Goal: Task Accomplishment & Management: Manage account settings

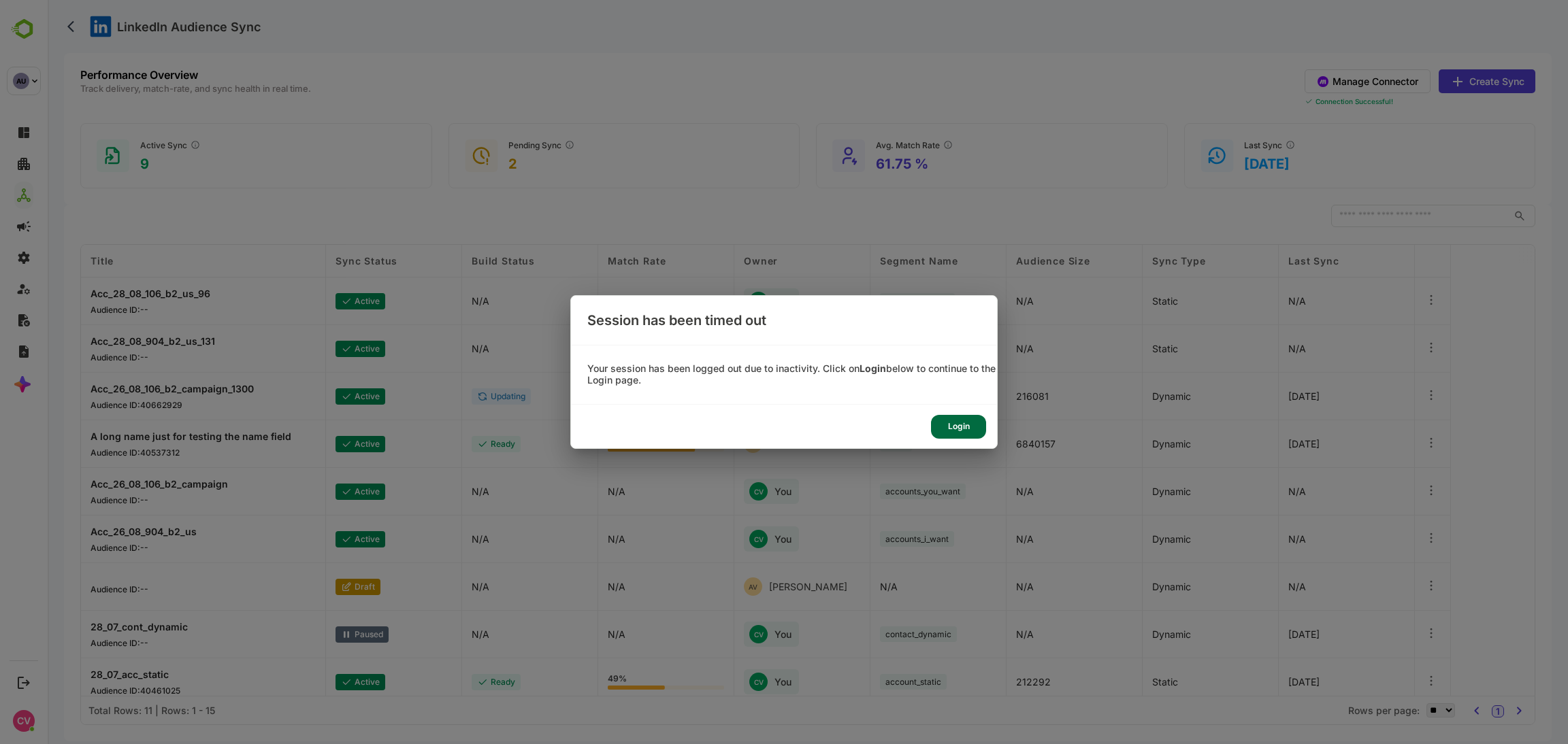
click at [959, 422] on div "Login" at bounding box center [958, 427] width 55 height 24
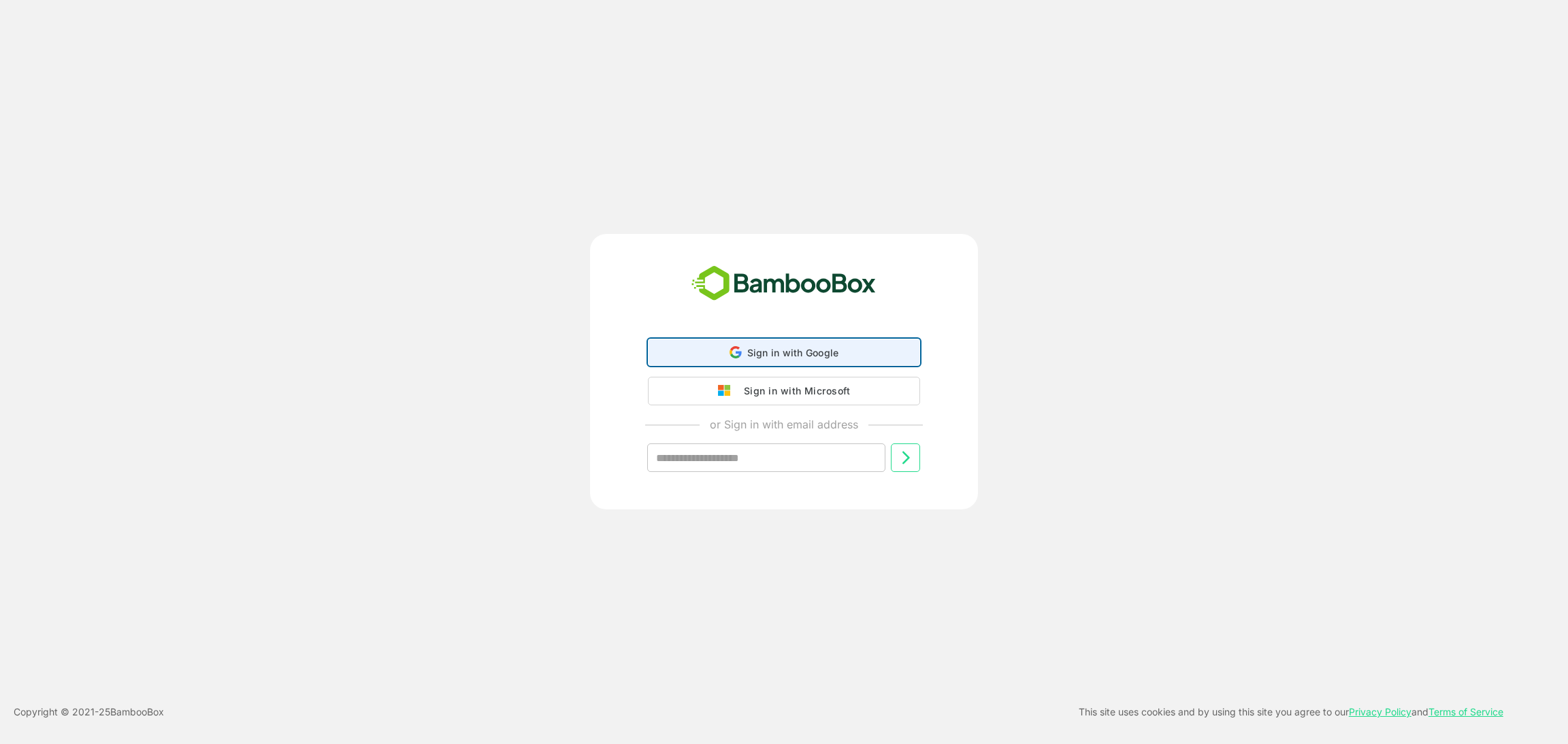
click at [765, 355] on span "Sign in with Google" at bounding box center [793, 353] width 92 height 12
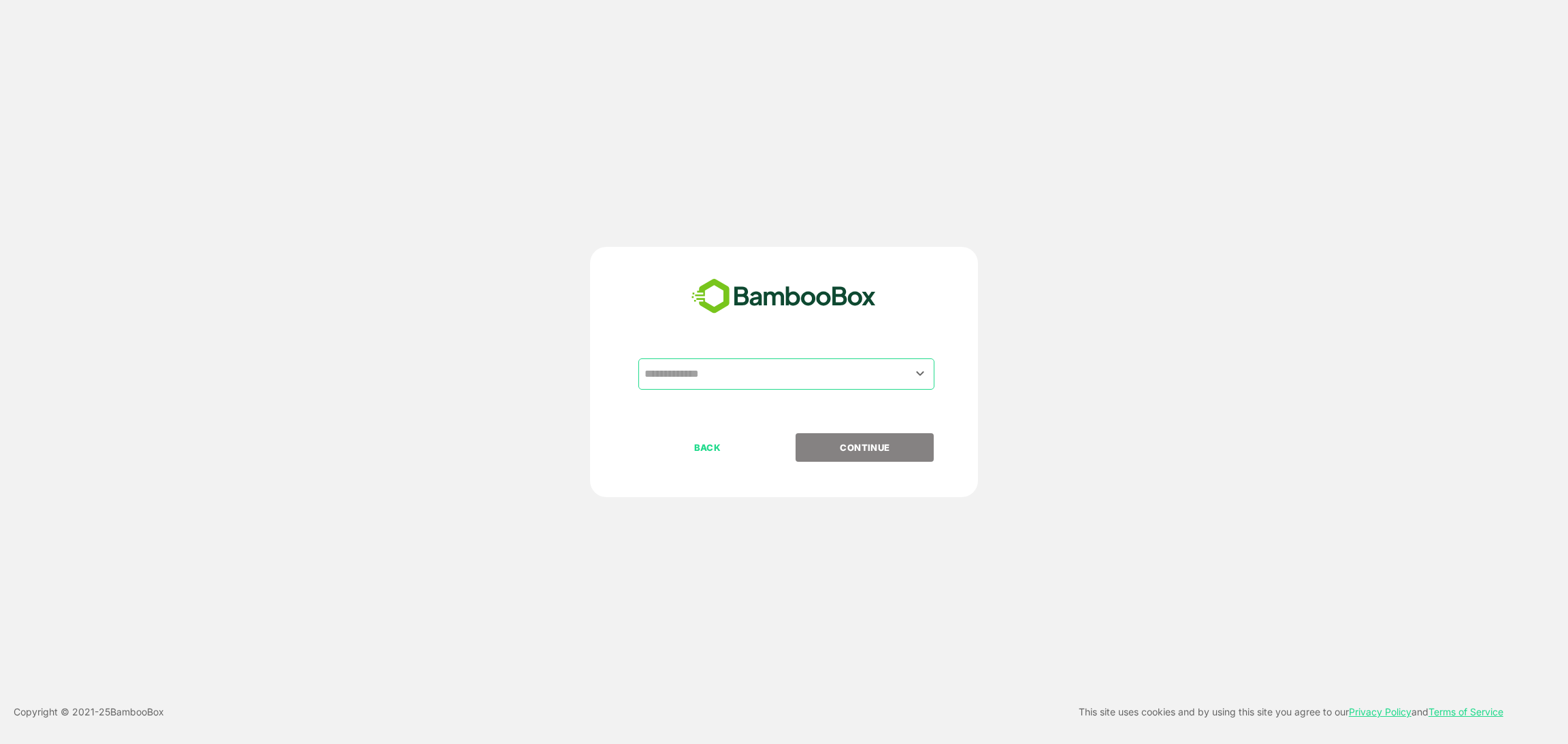
click at [769, 369] on input "text" at bounding box center [786, 373] width 291 height 26
click at [733, 429] on li "QA AUTOMATION" at bounding box center [786, 431] width 296 height 24
type input "**********"
click at [863, 441] on p "CONTINUE" at bounding box center [865, 448] width 136 height 15
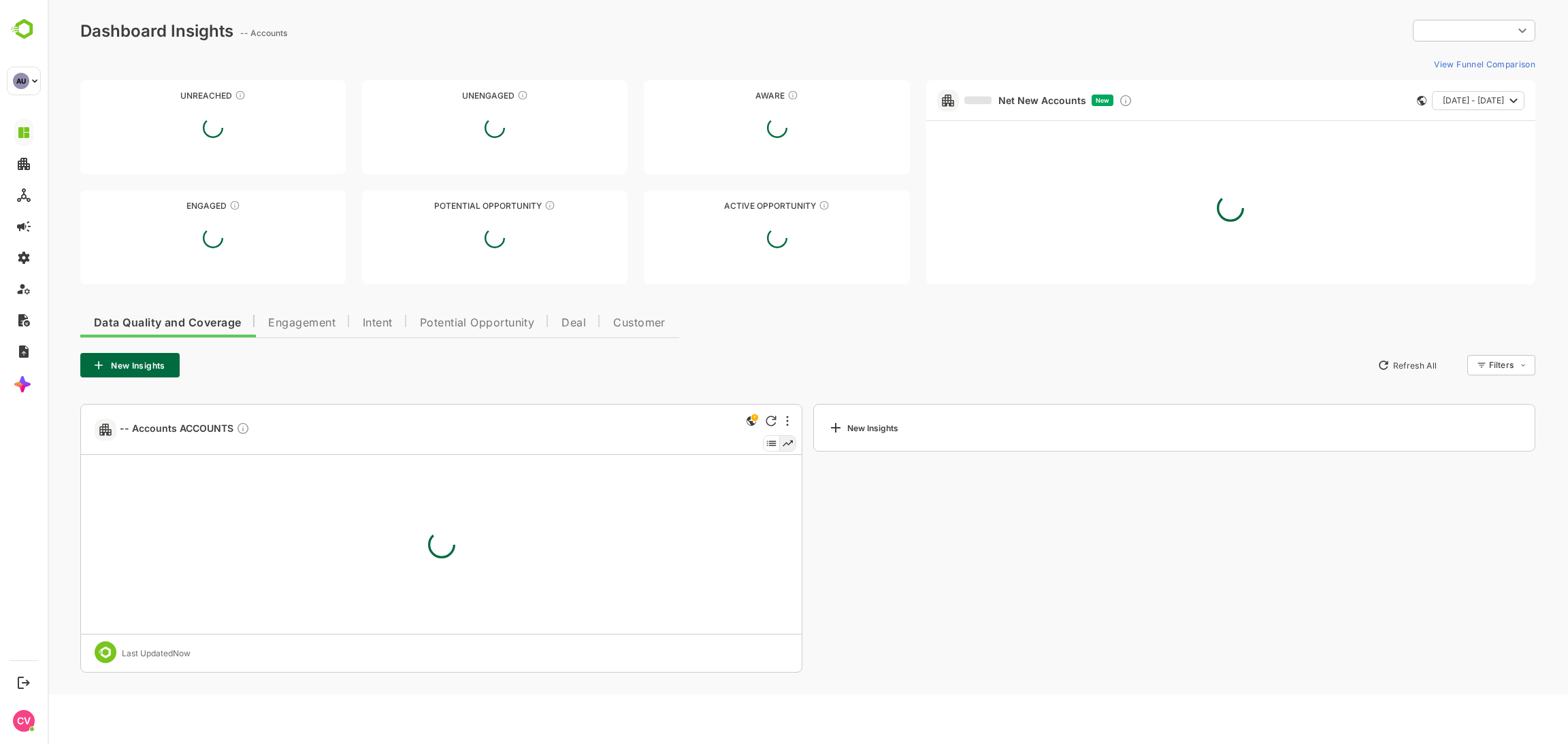
type input "**********"
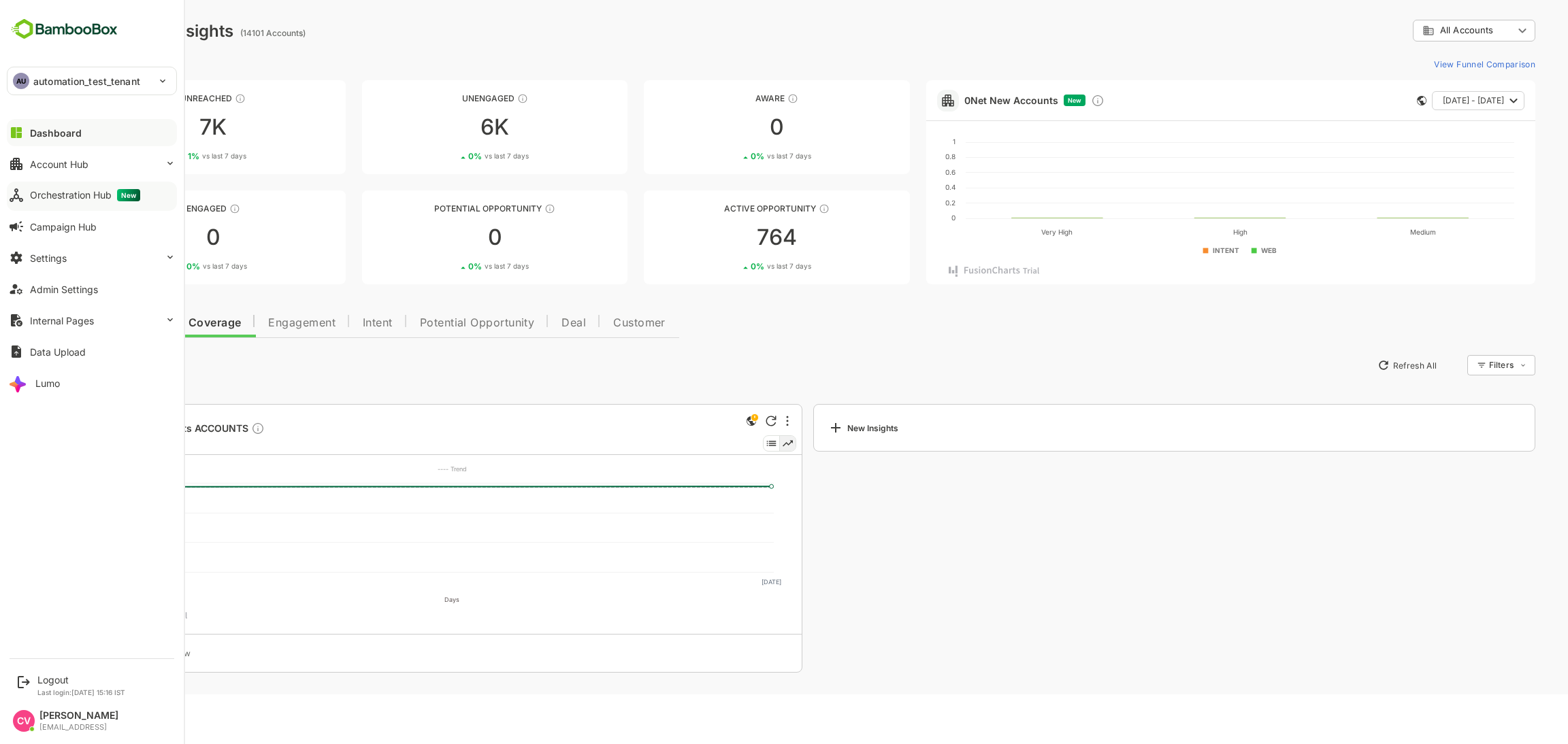
click at [68, 69] on div "AU automation_test_tenant" at bounding box center [84, 81] width 153 height 27
click at [81, 188] on div at bounding box center [784, 372] width 1568 height 744
click at [77, 208] on button "Orchestration Hub New" at bounding box center [92, 195] width 170 height 27
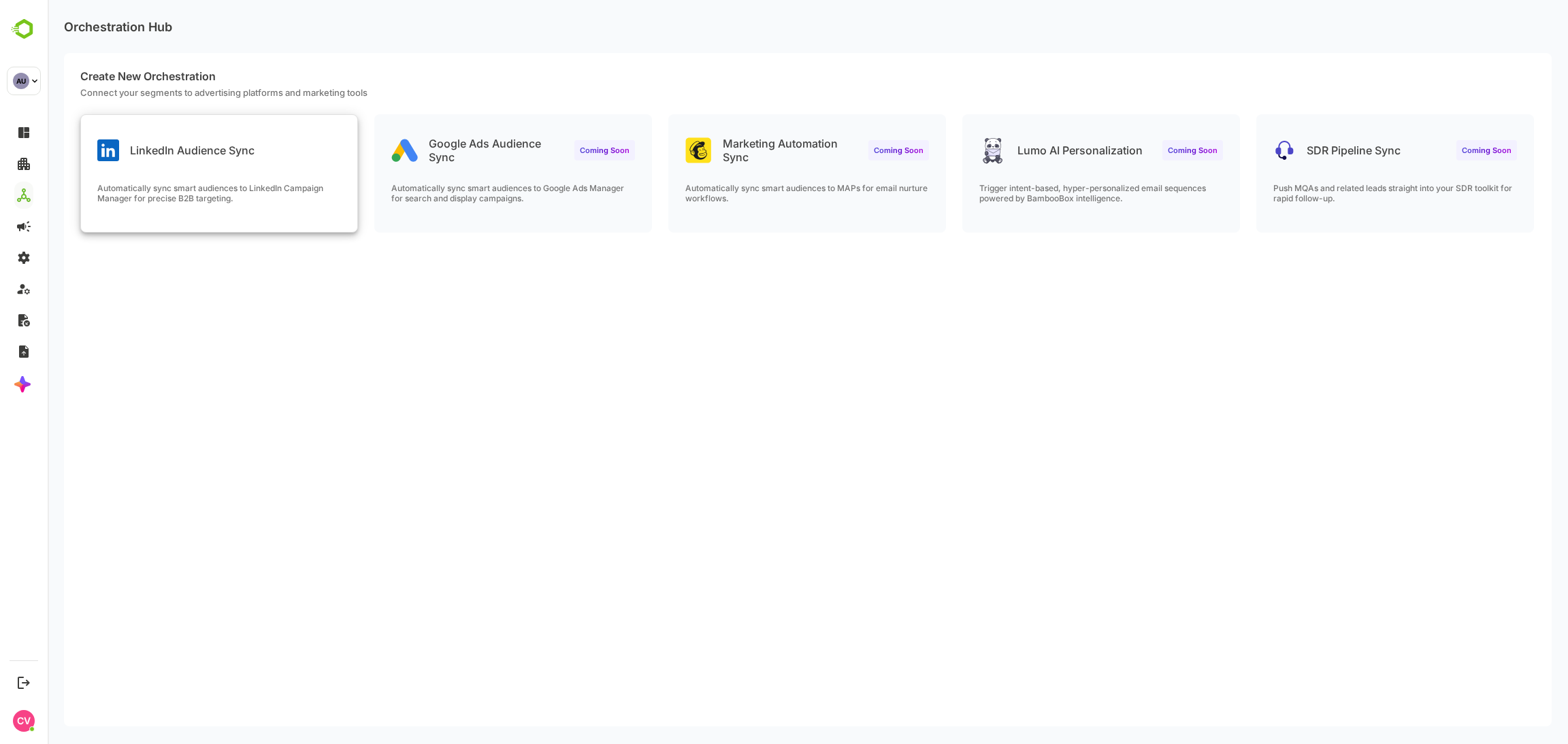
click at [274, 219] on div "Automatically sync smart audiences to LinkedIn Campaign Manager for precise B2B…" at bounding box center [219, 208] width 276 height 49
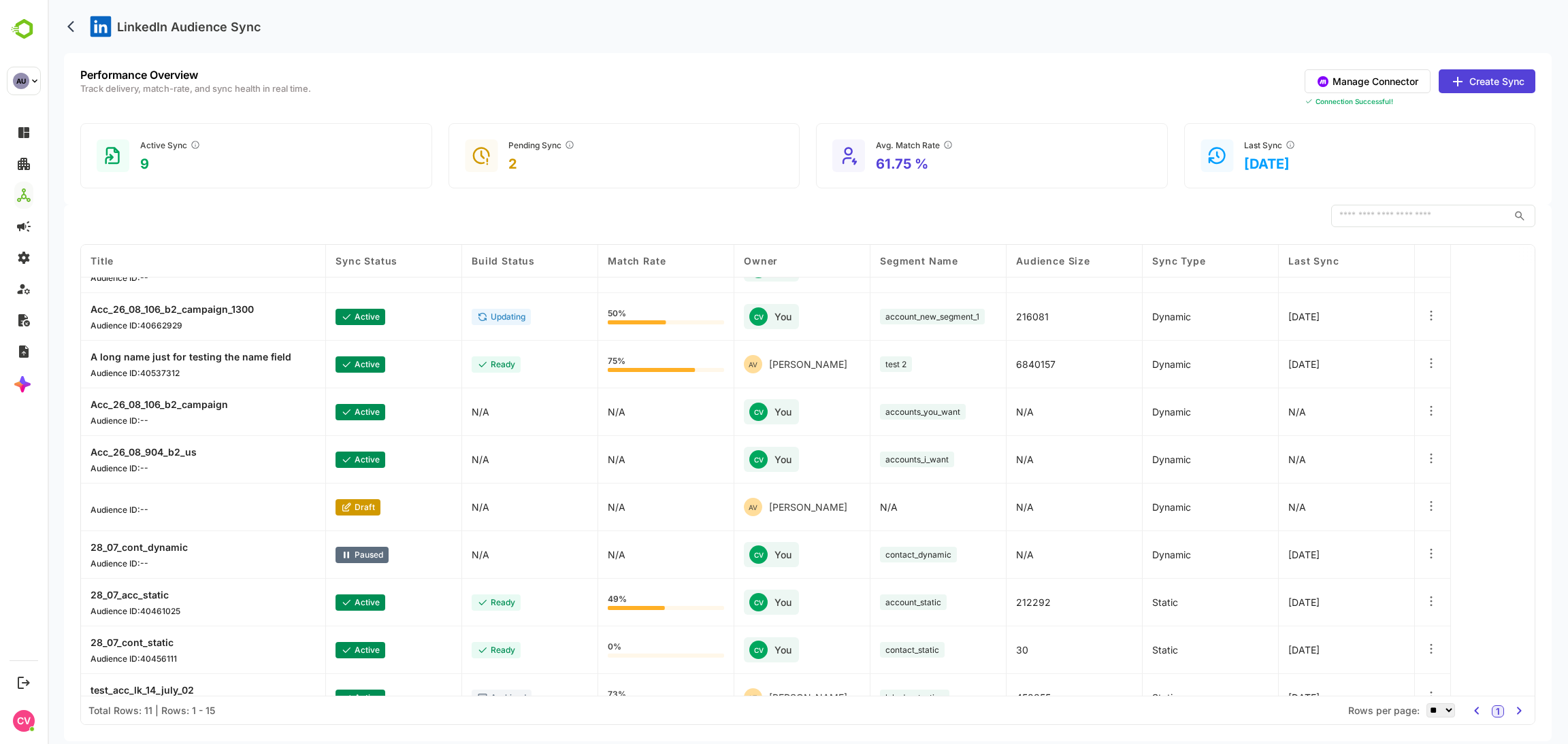
scroll to position [105, 0]
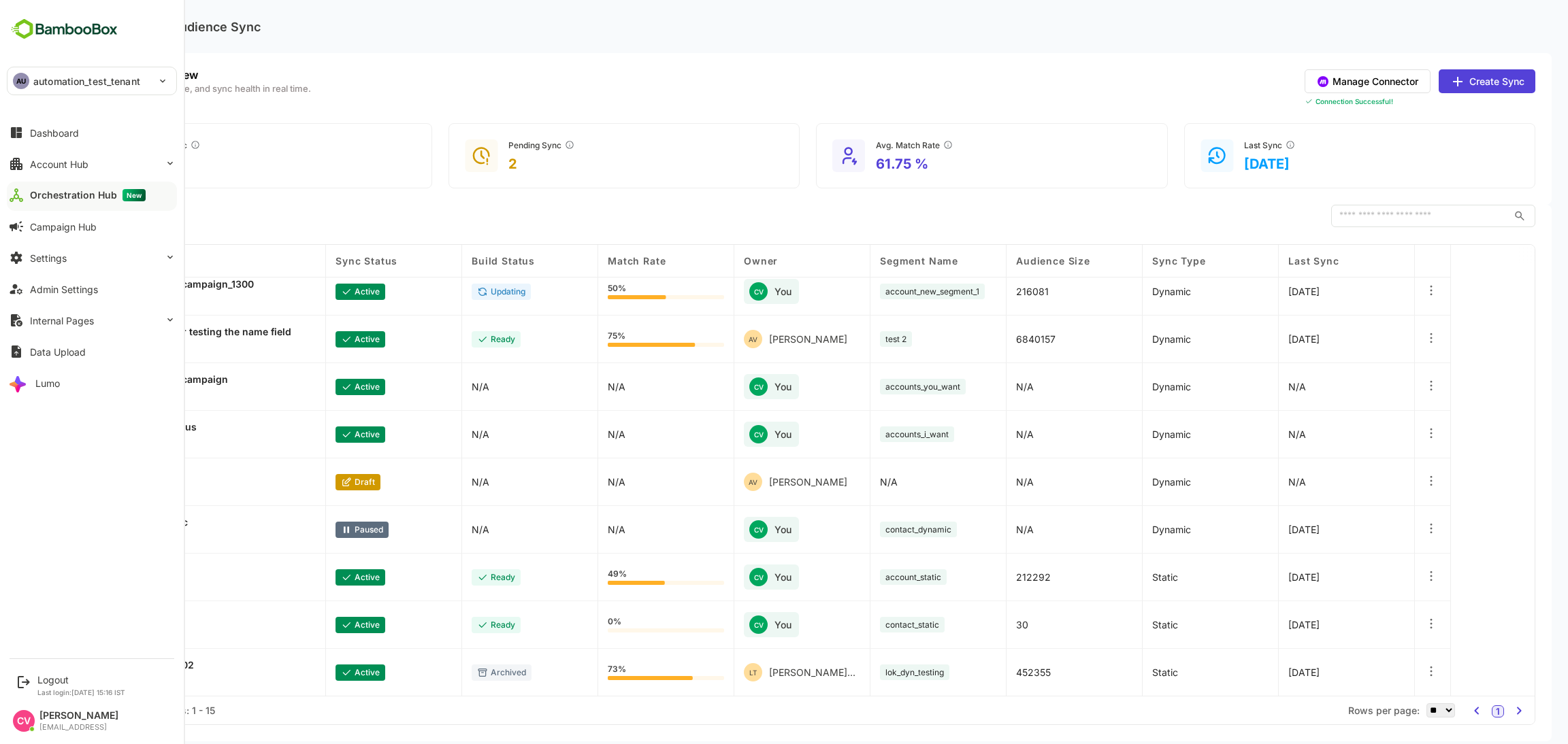
click at [94, 70] on div "AU automation_test_tenant" at bounding box center [84, 81] width 153 height 27
click at [71, 155] on li "TE test" at bounding box center [94, 151] width 170 height 30
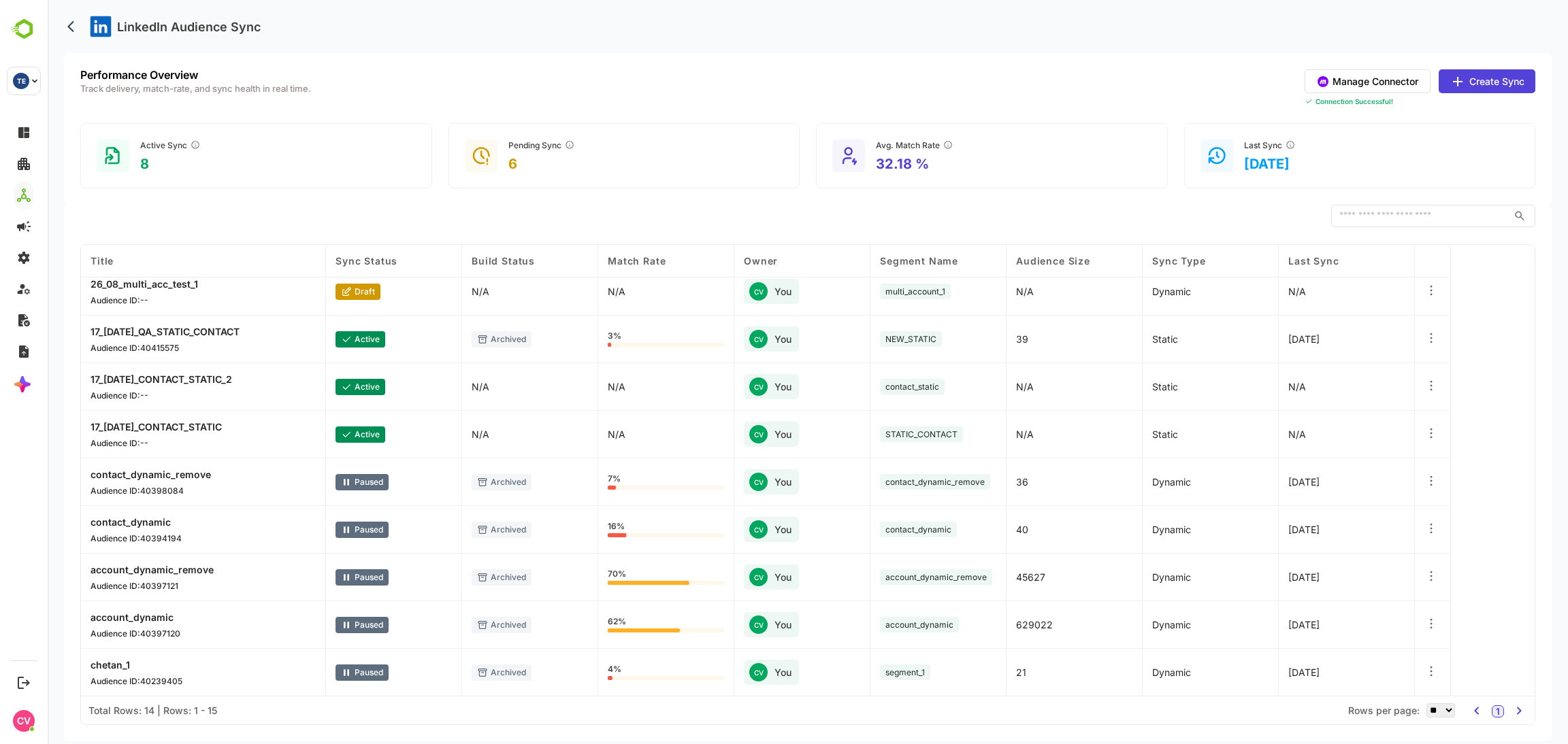
scroll to position [0, 0]
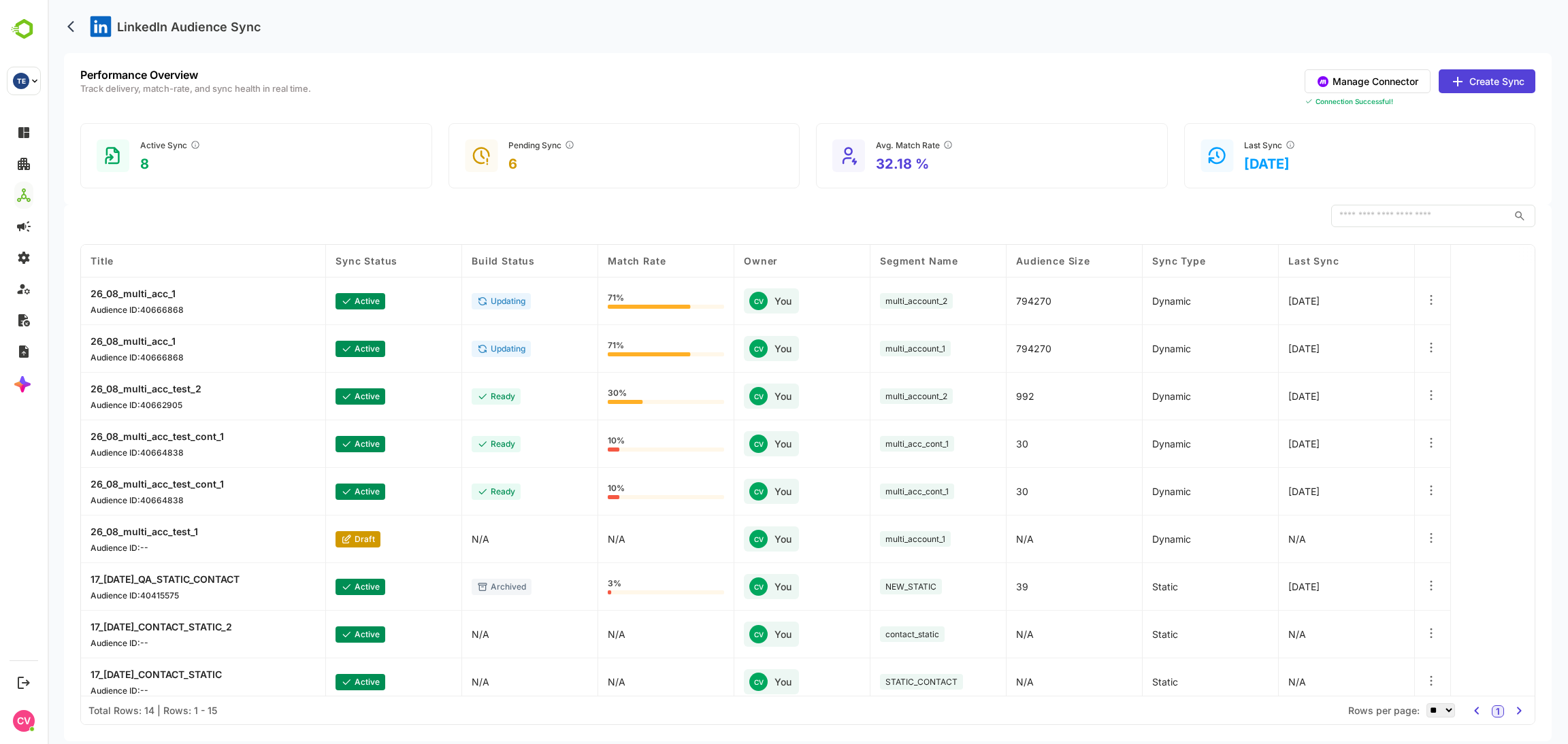
click at [1429, 307] on div at bounding box center [1432, 301] width 14 height 17
click at [1365, 364] on div "Delete Orchestration" at bounding box center [1347, 360] width 119 height 23
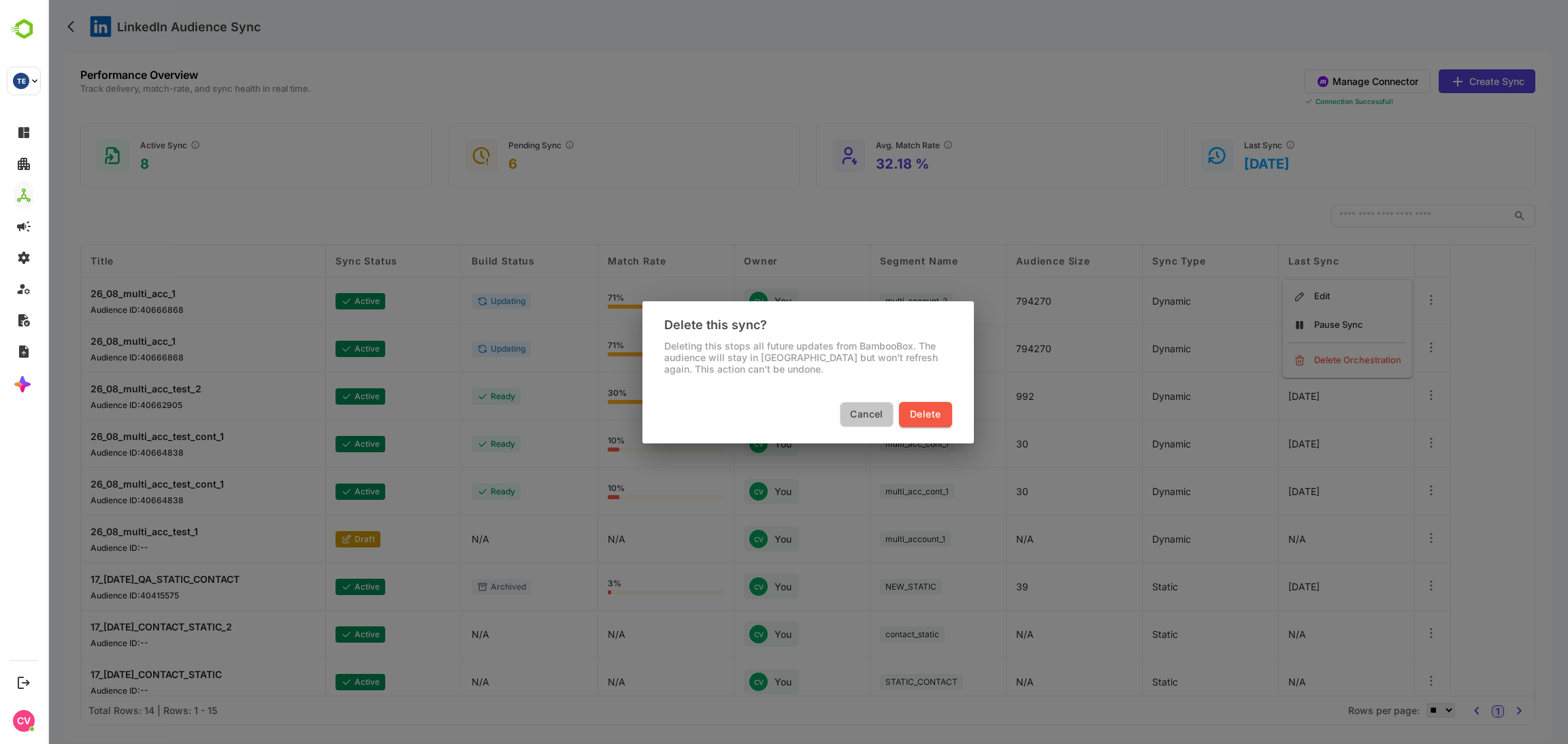
click at [875, 413] on span "Cancel" at bounding box center [867, 414] width 39 height 17
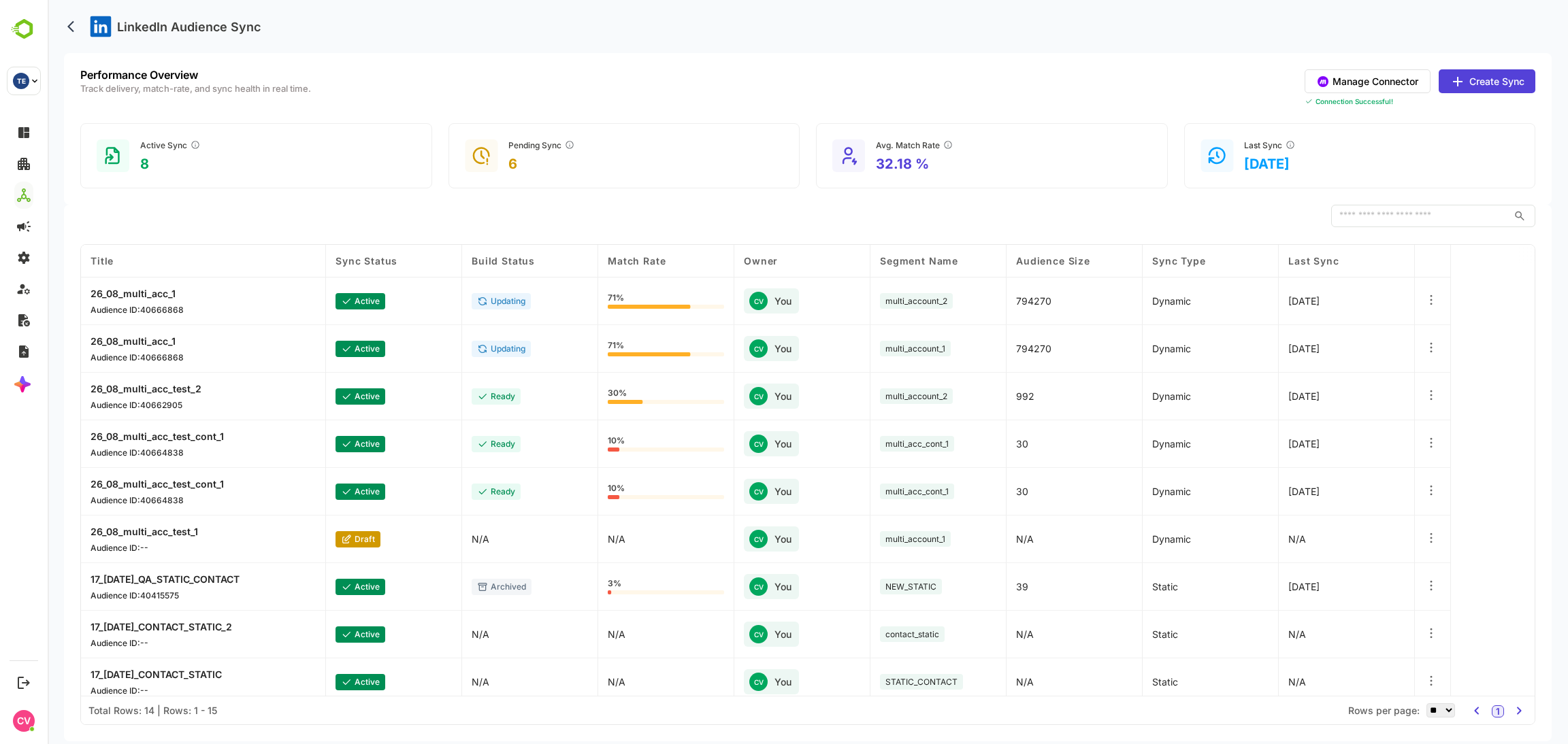
click at [1428, 301] on icon at bounding box center [1432, 300] width 14 height 14
click at [1367, 362] on div "Delete Orchestration" at bounding box center [1347, 360] width 119 height 23
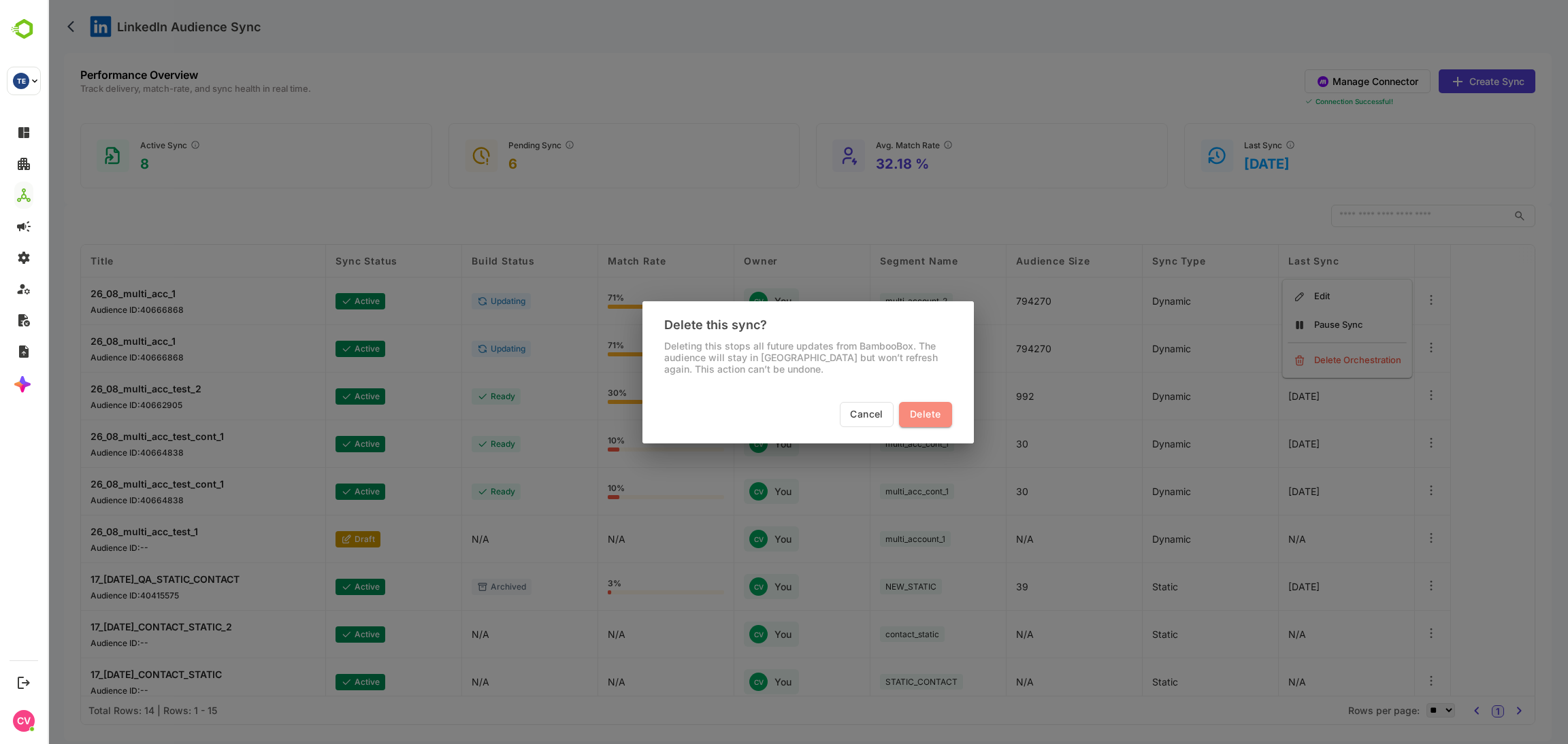
click at [921, 420] on span "Delete" at bounding box center [926, 414] width 31 height 17
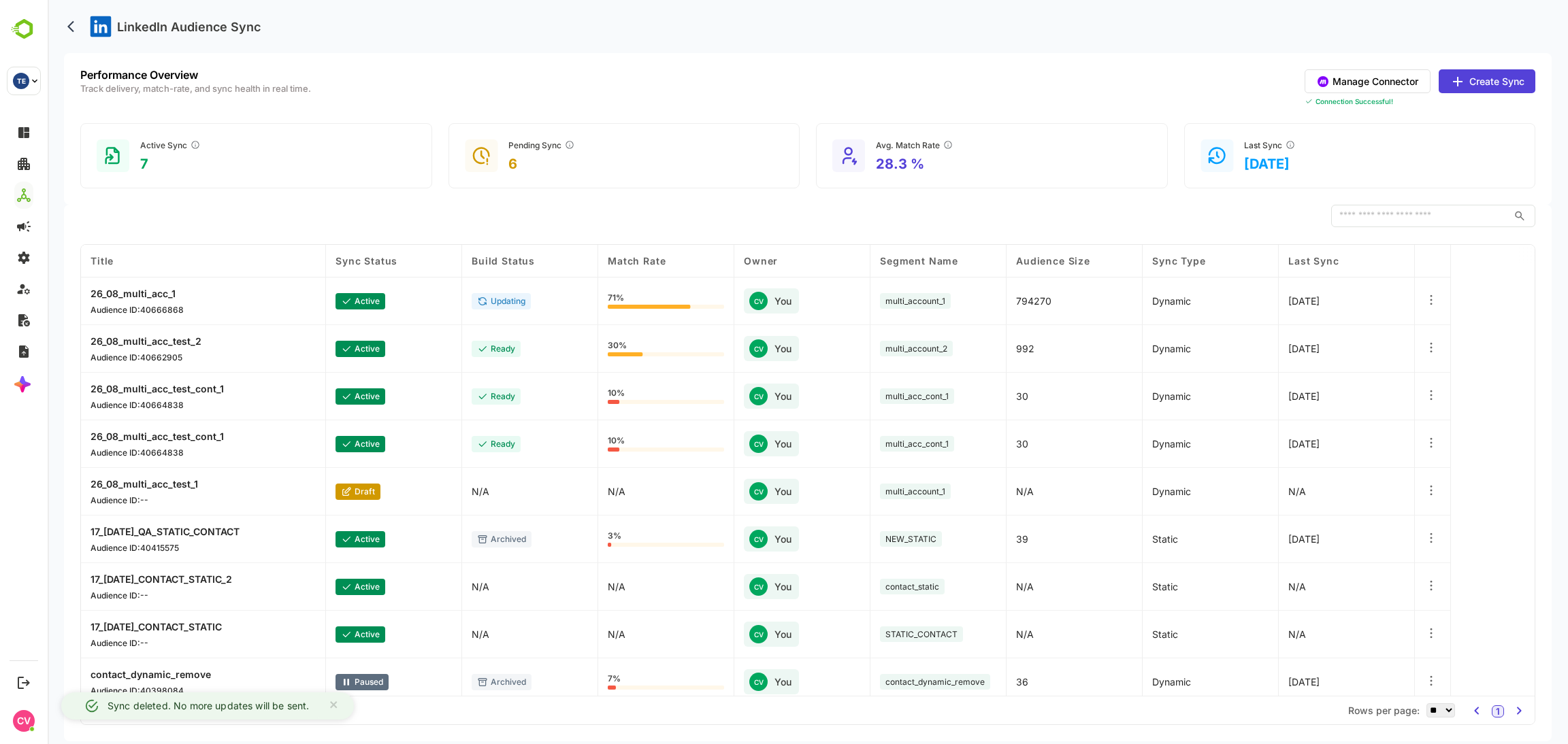
click at [1431, 302] on icon at bounding box center [1432, 300] width 14 height 14
click at [1349, 357] on div "Delete Orchestration" at bounding box center [1347, 360] width 119 height 23
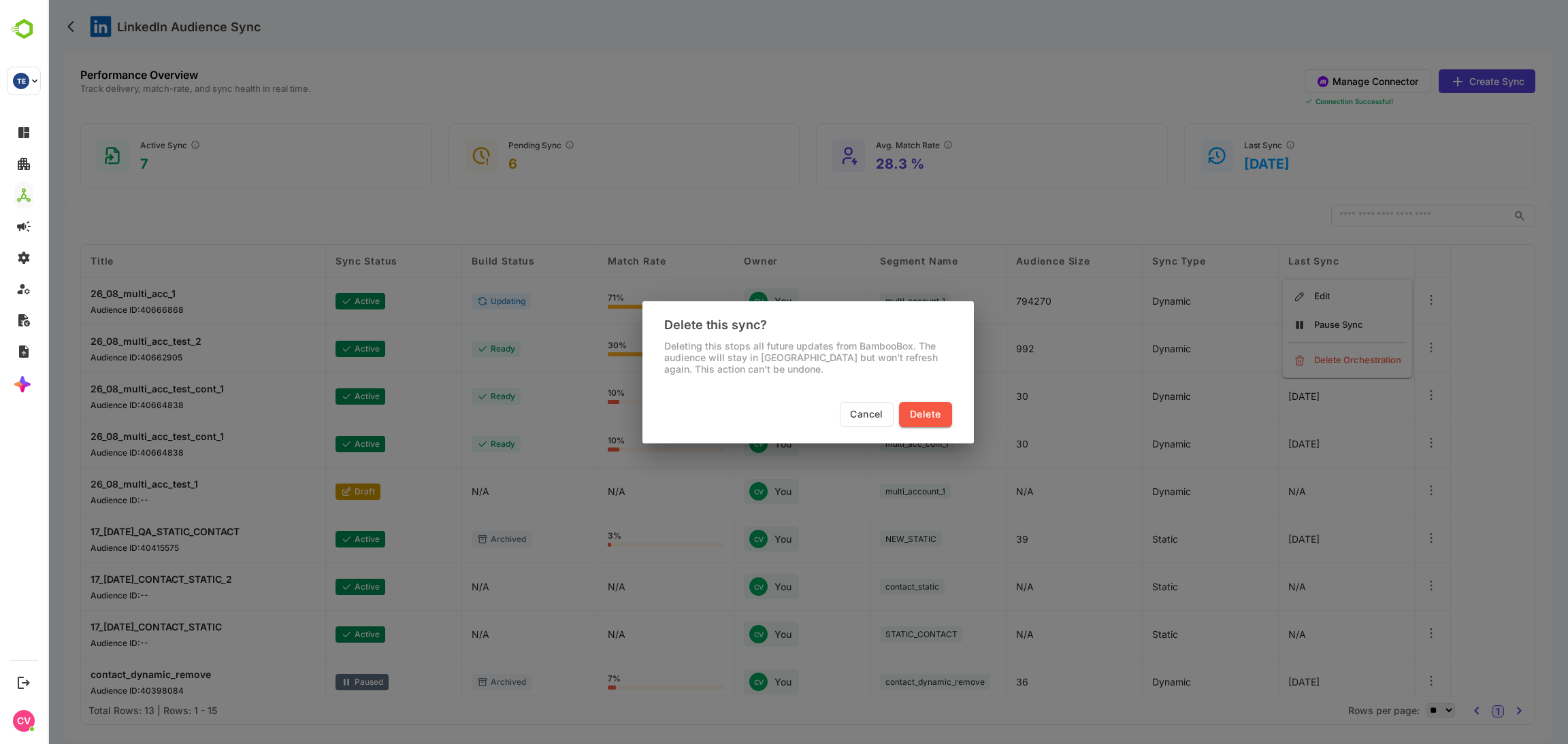
click at [933, 408] on span "Delete" at bounding box center [926, 414] width 31 height 17
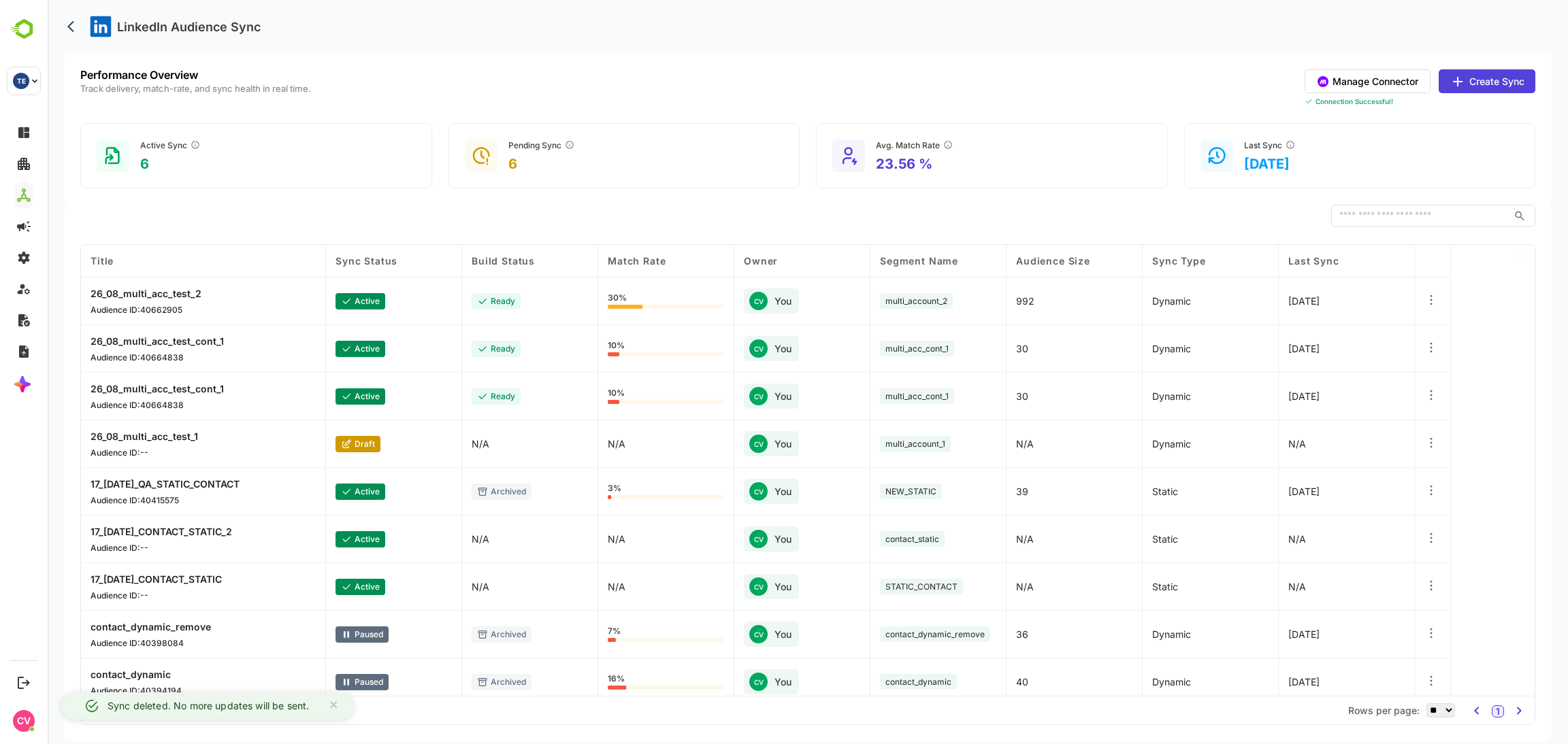
click at [1430, 304] on icon at bounding box center [1432, 300] width 14 height 14
click at [1370, 359] on div "Delete Orchestration" at bounding box center [1347, 360] width 119 height 23
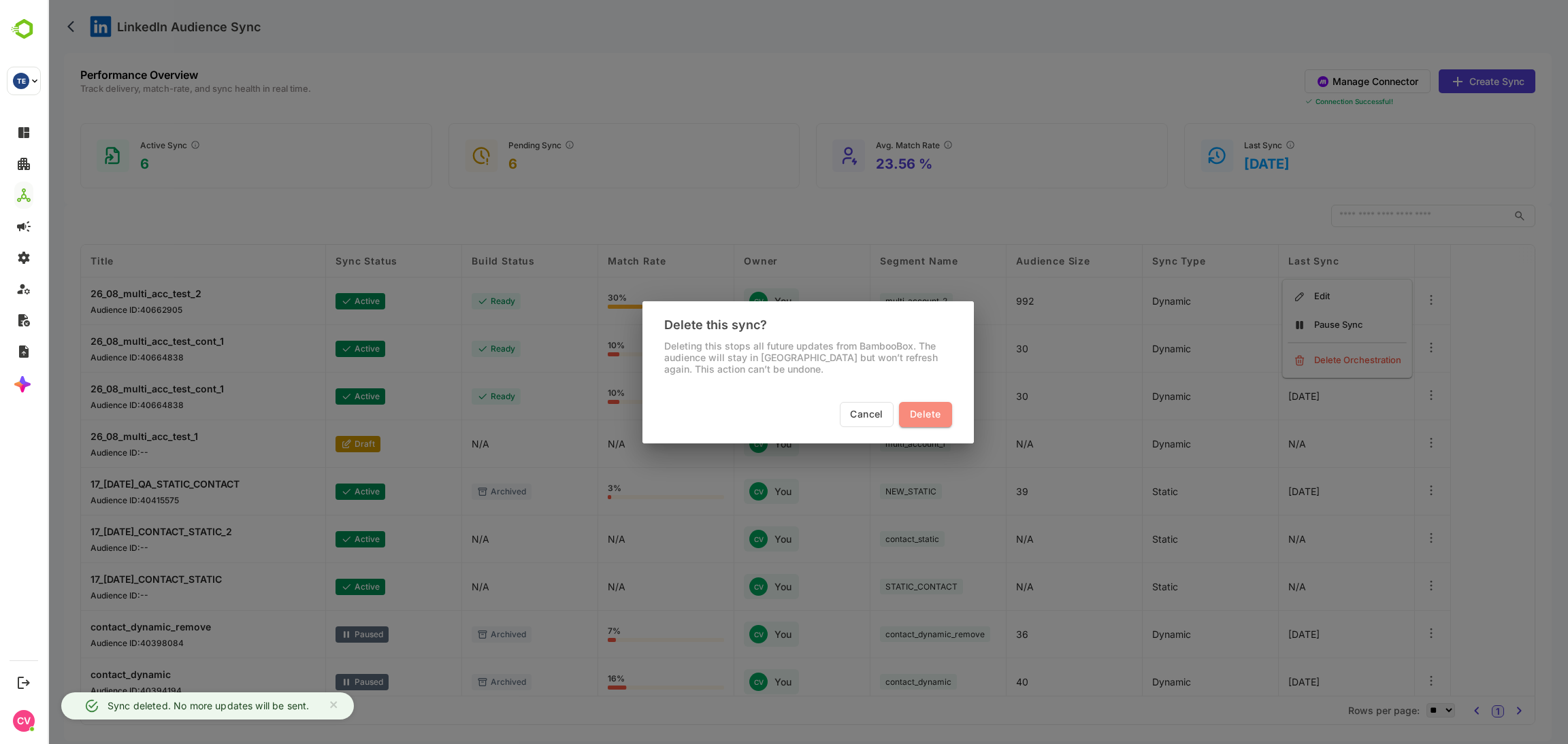
click at [925, 418] on span "Delete" at bounding box center [926, 414] width 31 height 17
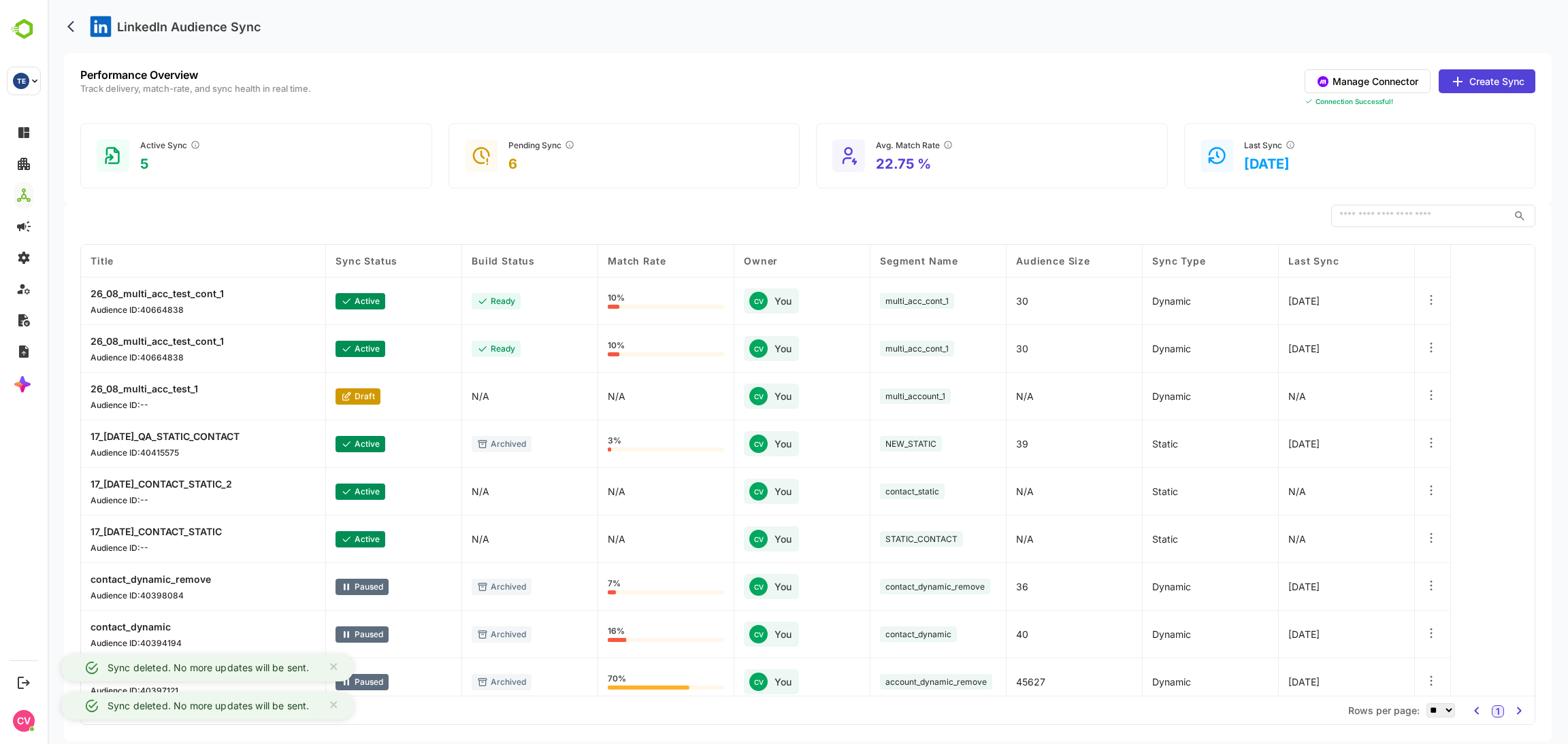
click at [1426, 301] on icon at bounding box center [1432, 300] width 14 height 14
click at [1351, 363] on div "Delete Orchestration" at bounding box center [1347, 360] width 119 height 23
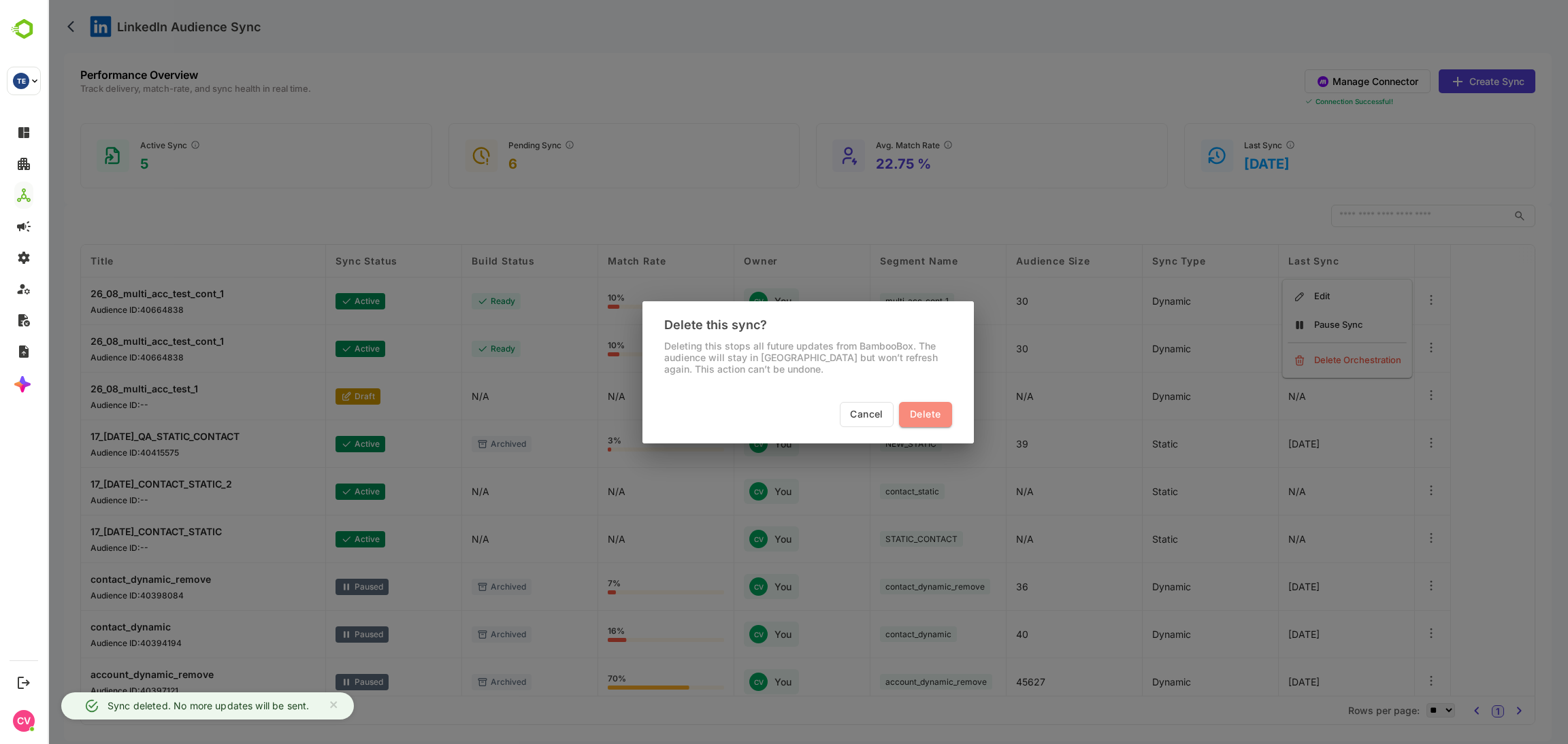
click at [924, 418] on span "Delete" at bounding box center [926, 414] width 31 height 17
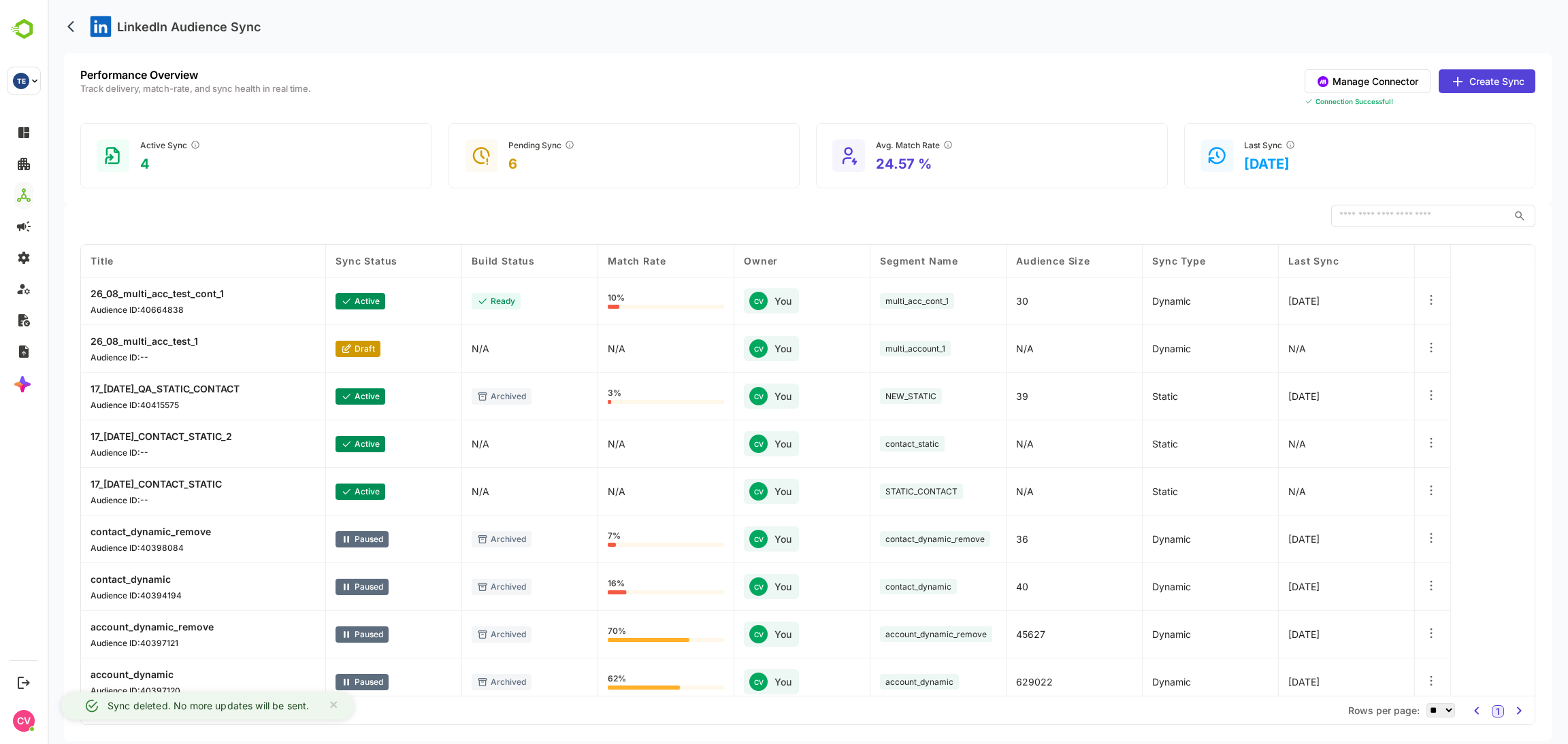
click at [1432, 308] on div at bounding box center [1432, 301] width 14 height 17
click at [1374, 353] on div "Delete Orchestration" at bounding box center [1347, 360] width 119 height 23
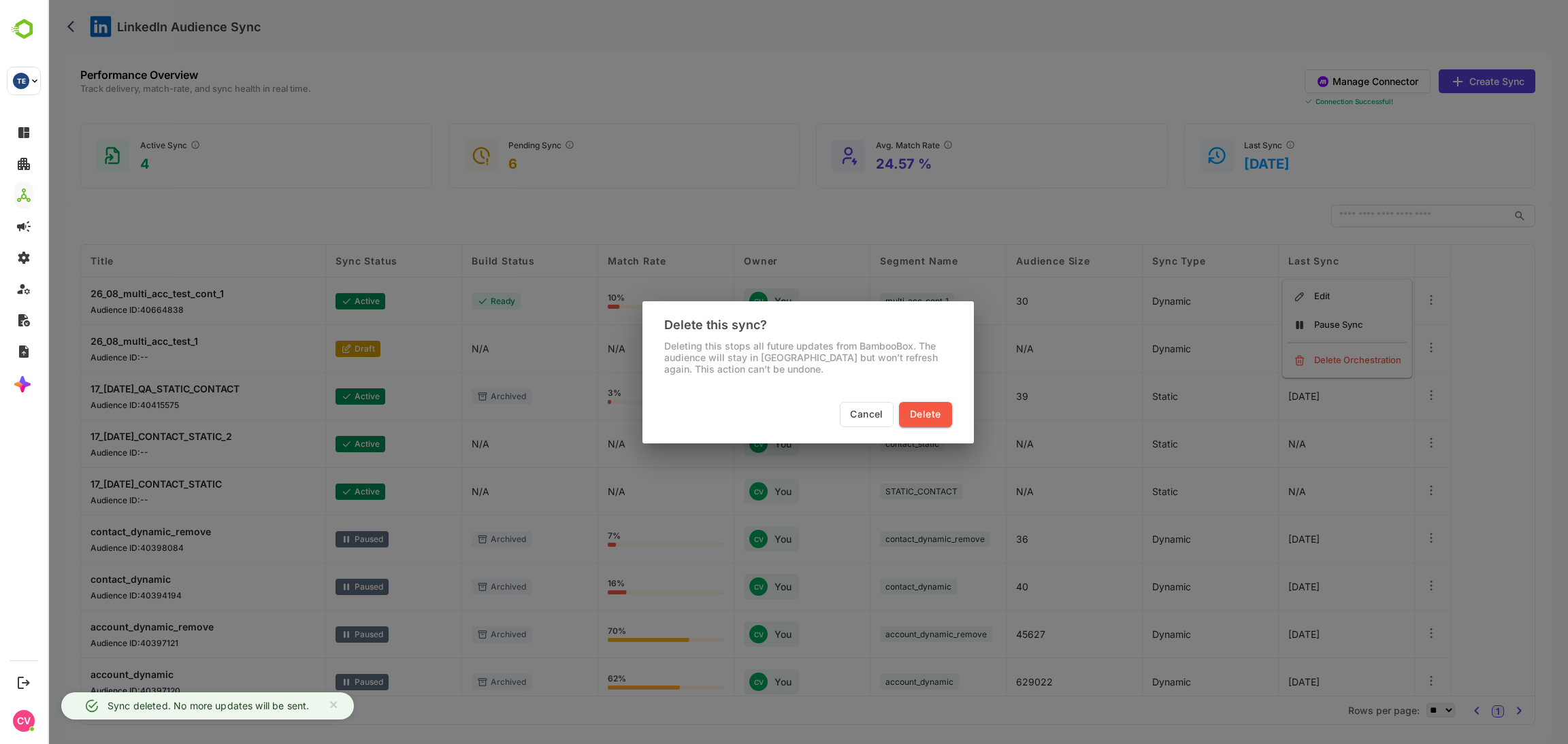
click at [944, 413] on button "Delete" at bounding box center [925, 414] width 52 height 25
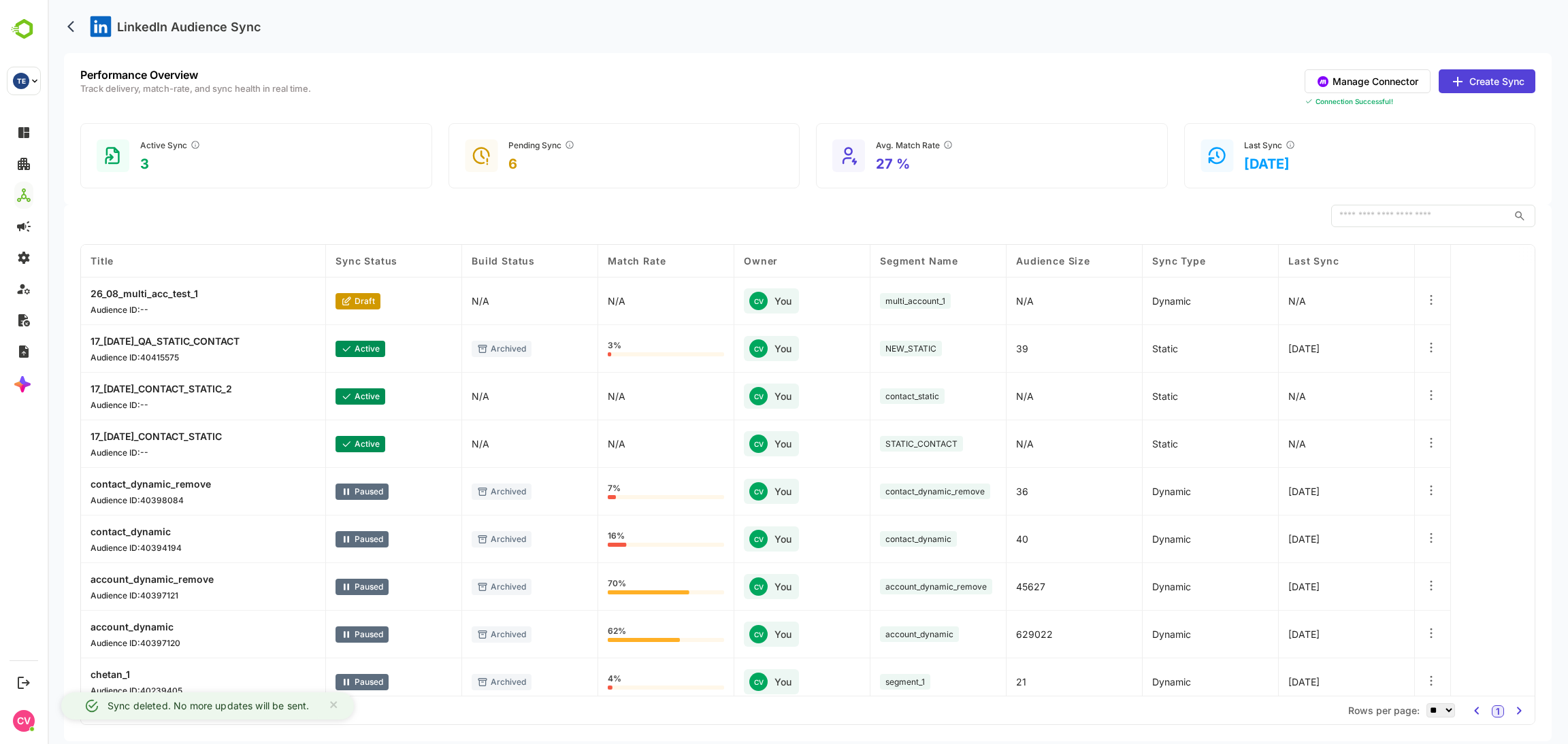
click at [1434, 300] on icon at bounding box center [1432, 300] width 14 height 14
click at [1322, 364] on div "Delete Orchestration" at bounding box center [1347, 360] width 119 height 23
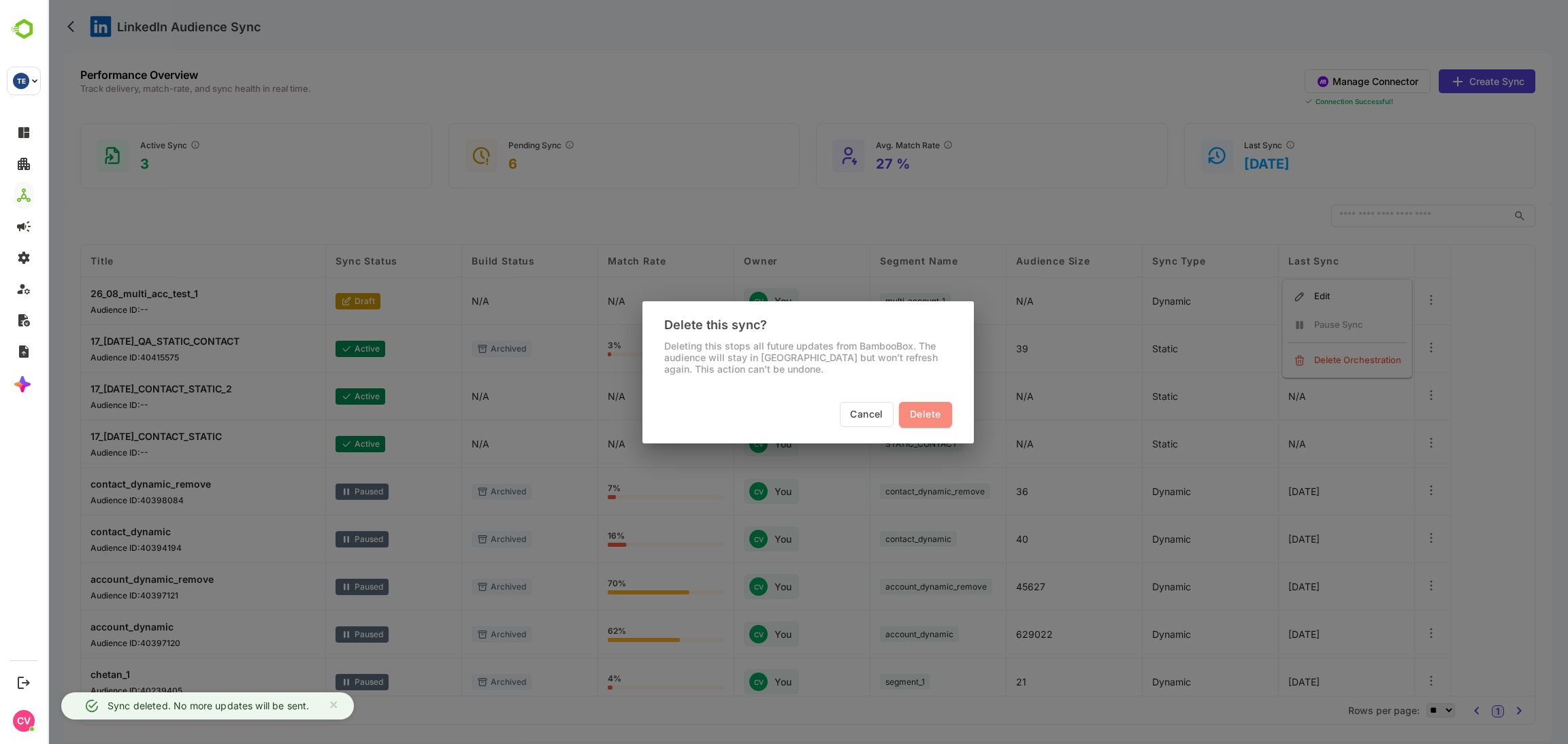
click at [925, 410] on span "Delete" at bounding box center [926, 414] width 31 height 17
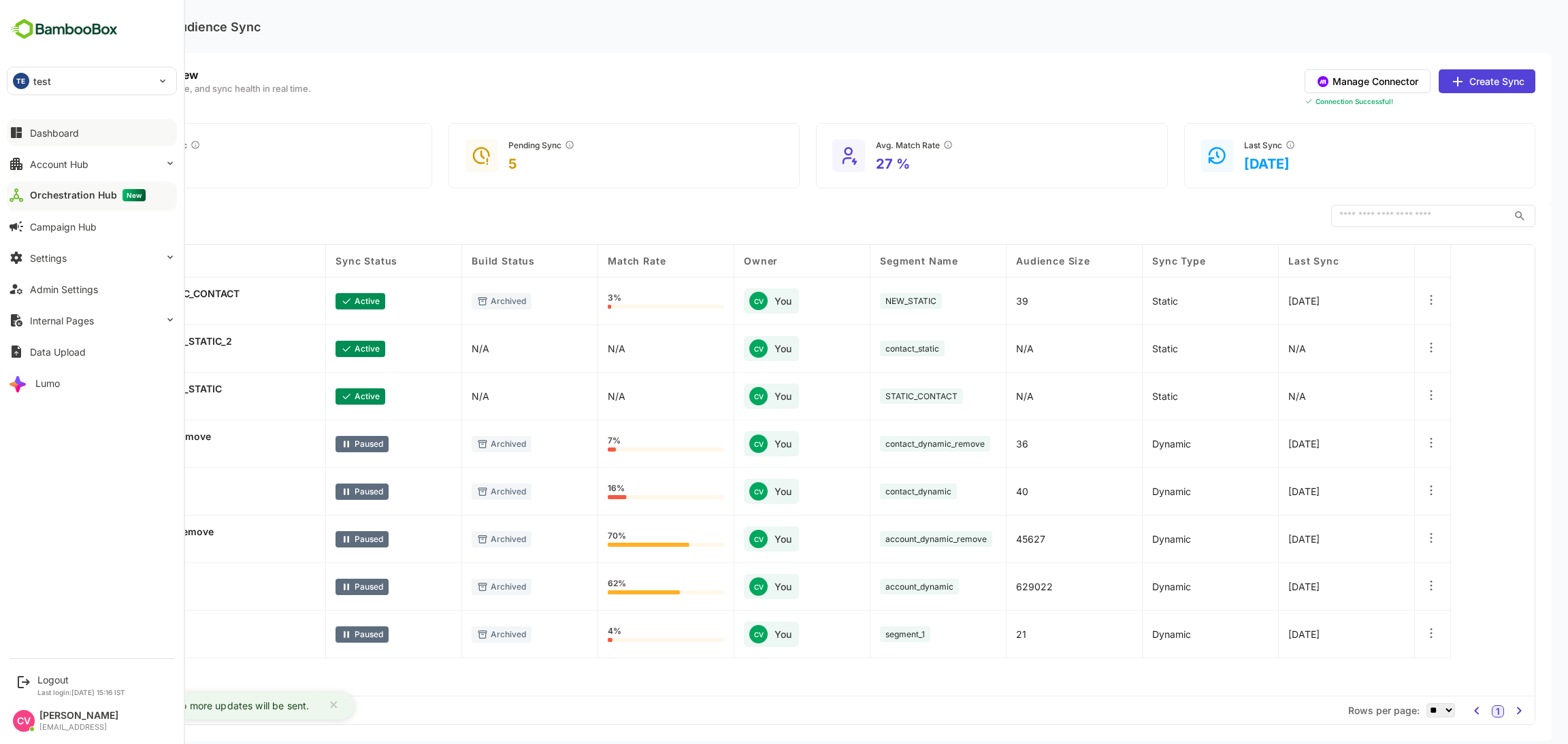
click at [72, 131] on div "Dashboard" at bounding box center [54, 133] width 49 height 12
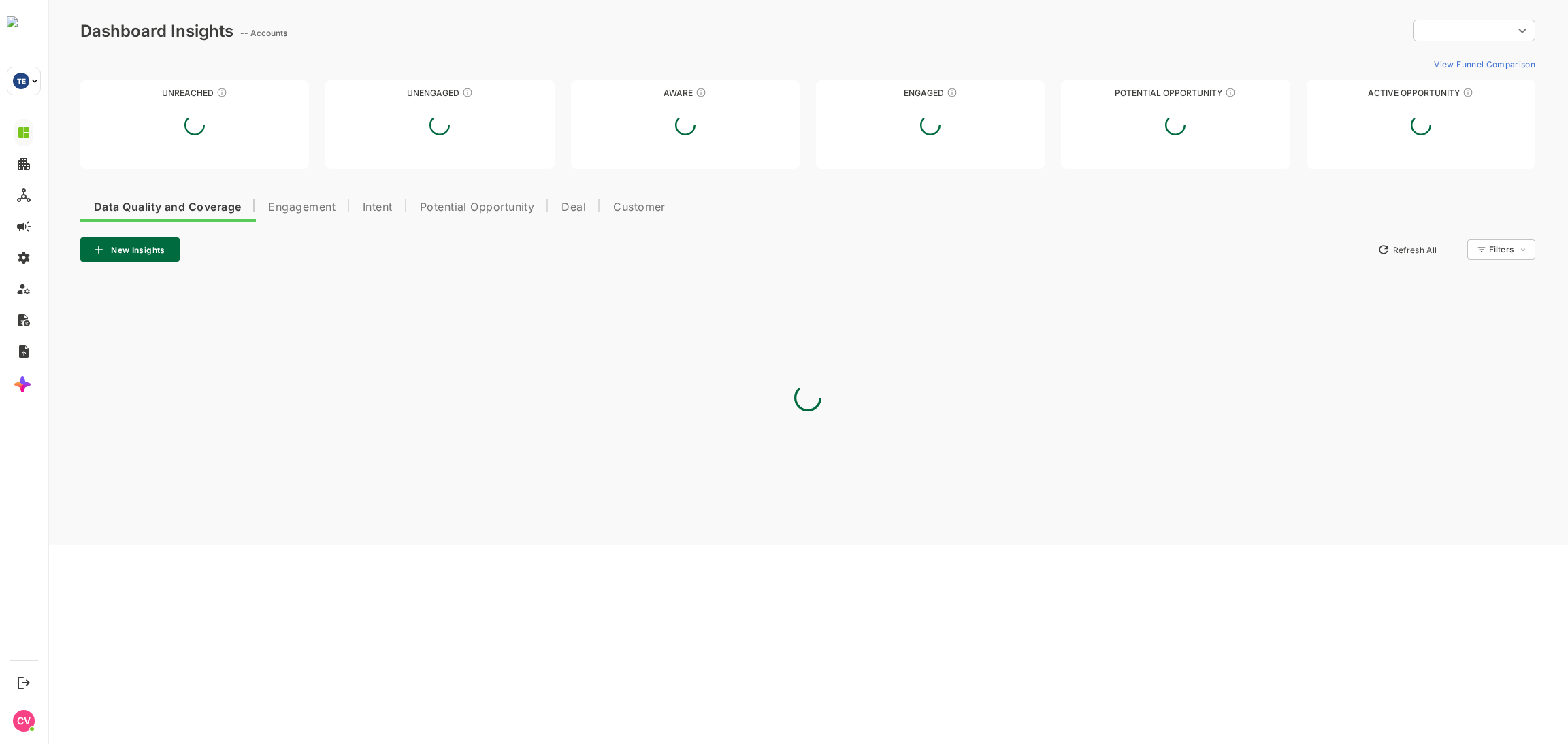
type input "**********"
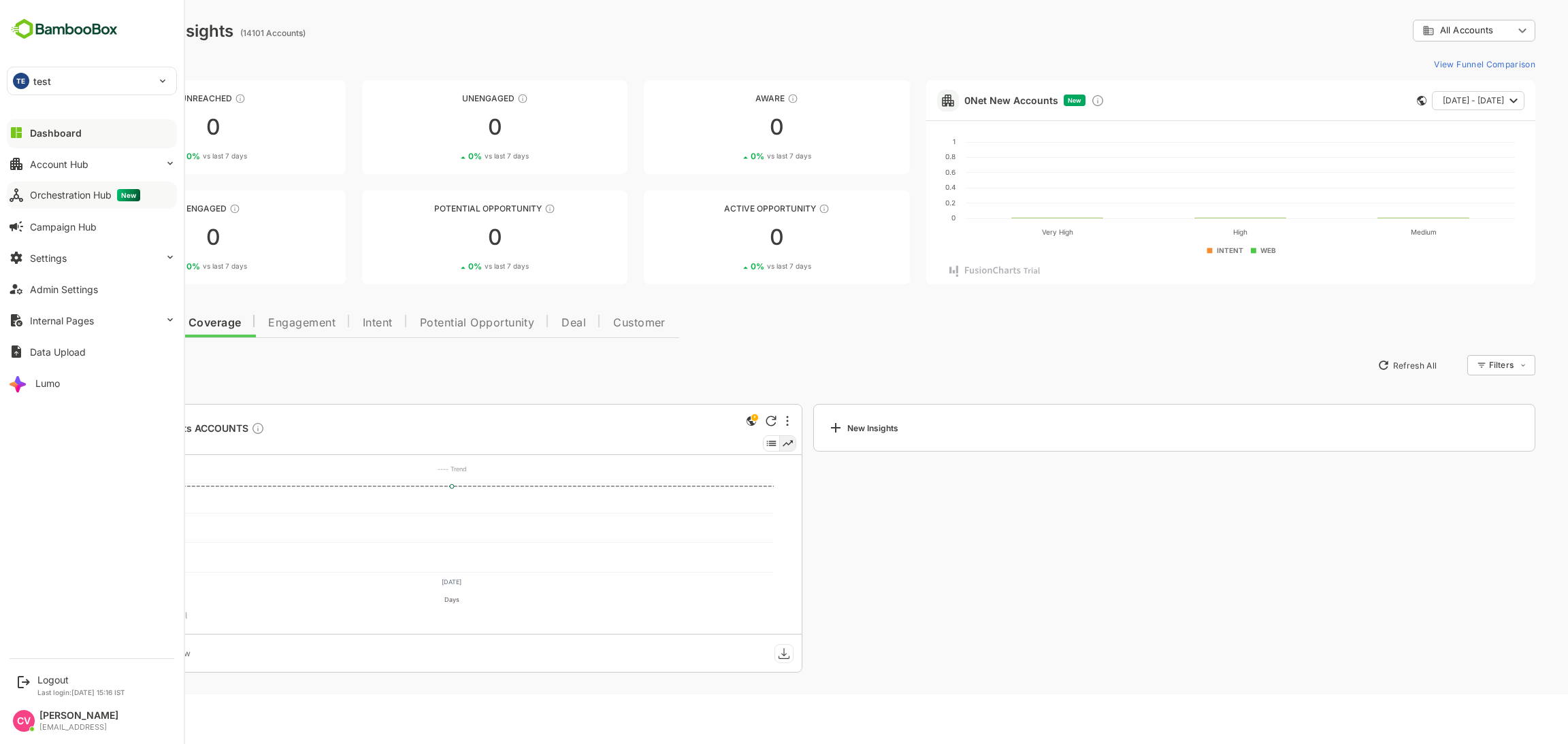
click at [88, 188] on button "Orchestration Hub New" at bounding box center [92, 195] width 170 height 27
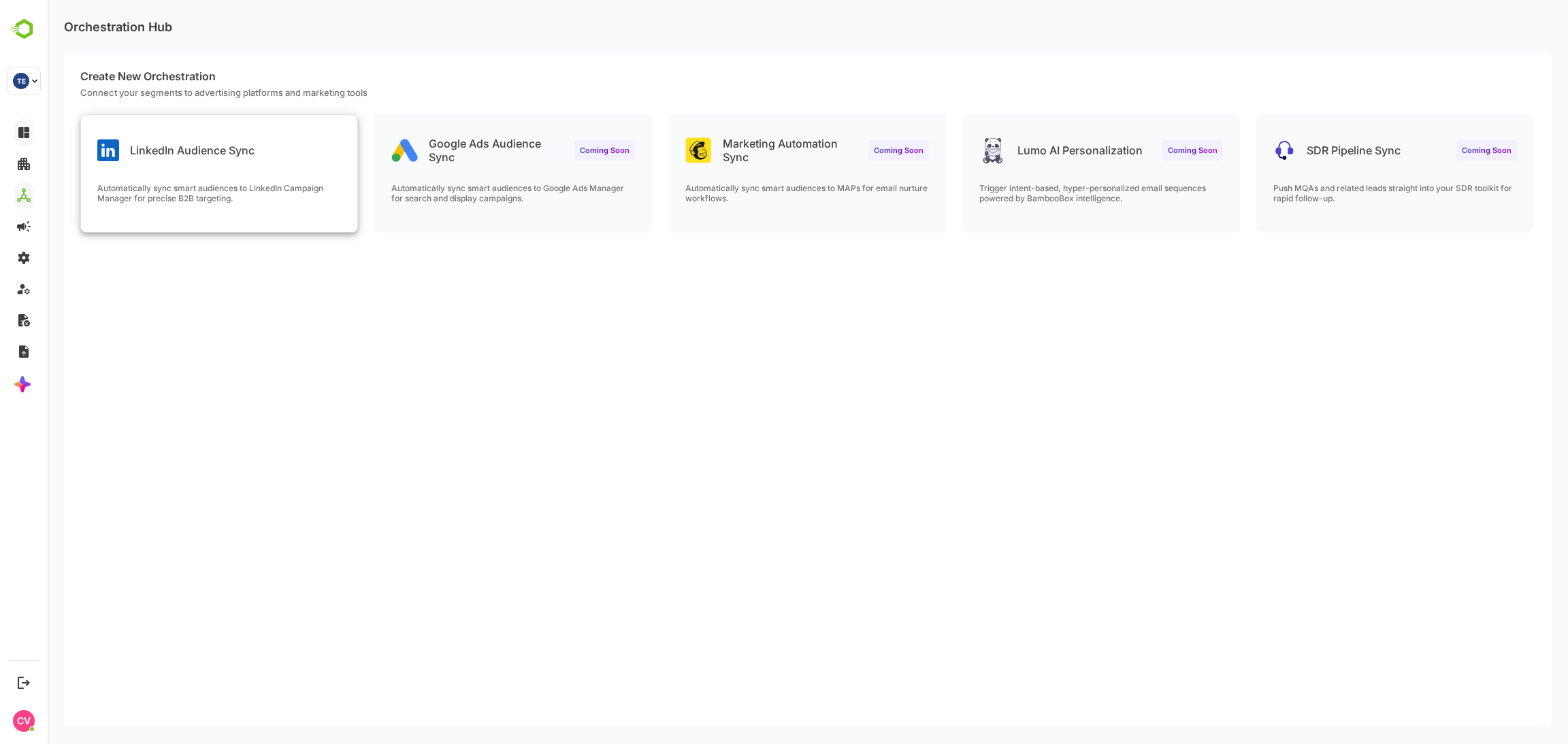
click at [242, 164] on div "LinkedIn Audience Sync Automatically sync smart audiences to LinkedIn Campaign …" at bounding box center [219, 174] width 276 height 117
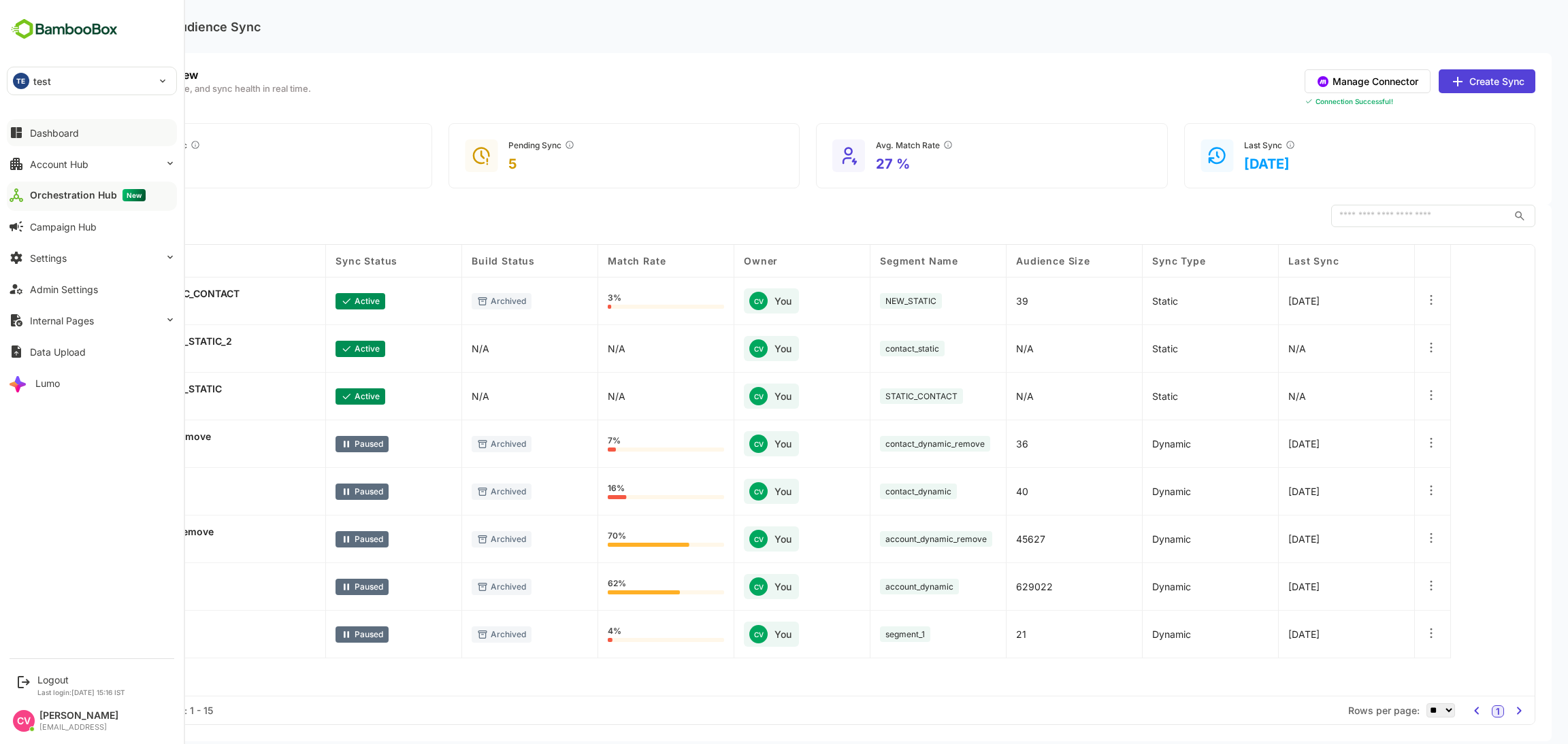
click at [92, 80] on div "TE test" at bounding box center [84, 81] width 153 height 27
click at [74, 126] on li "AU automation_test_tenant" at bounding box center [94, 118] width 170 height 30
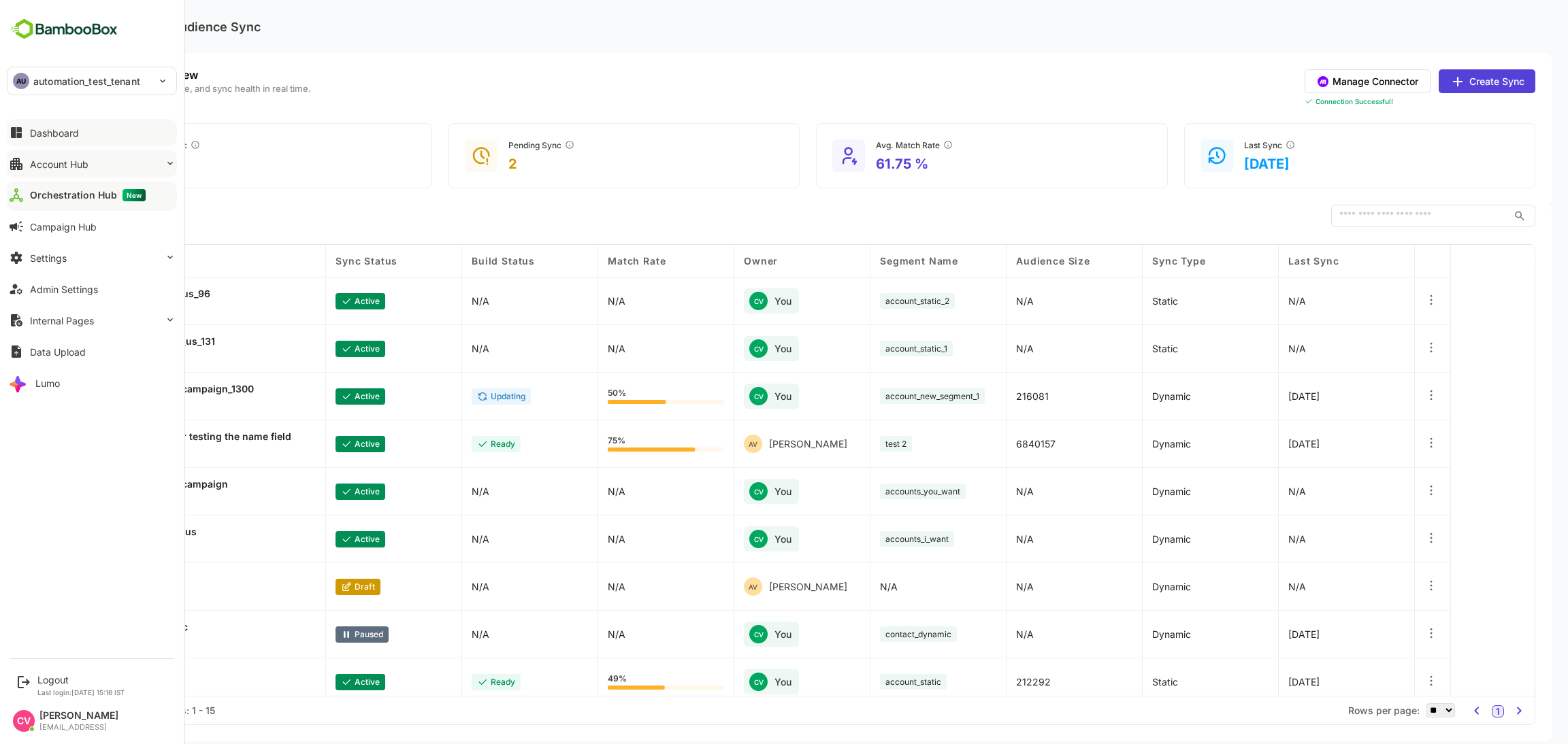
click at [71, 160] on div "Account Hub" at bounding box center [59, 164] width 58 height 12
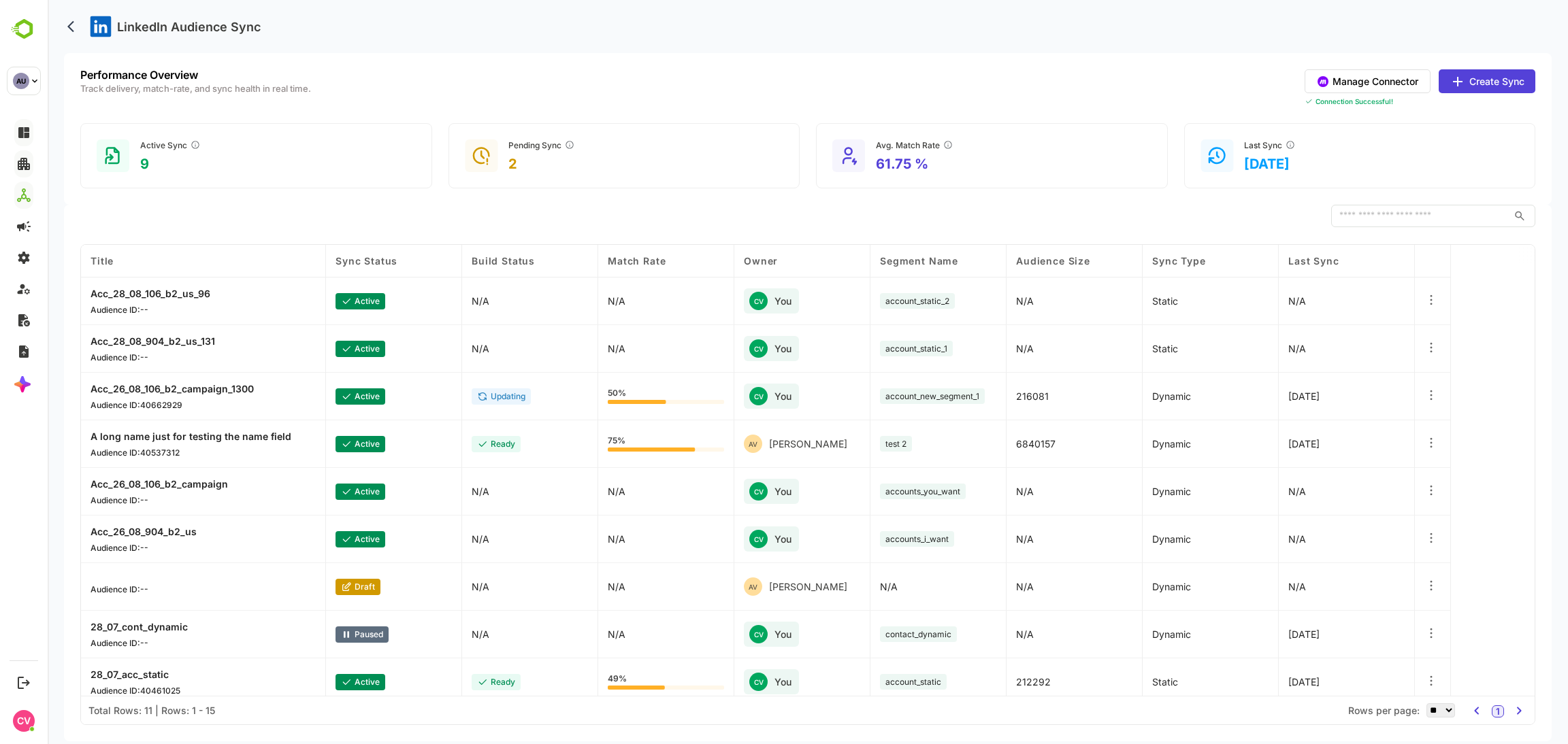
click at [446, 92] on div "Performance Overview Track delivery, match-rate, and sync health in real time. …" at bounding box center [808, 88] width 1456 height 37
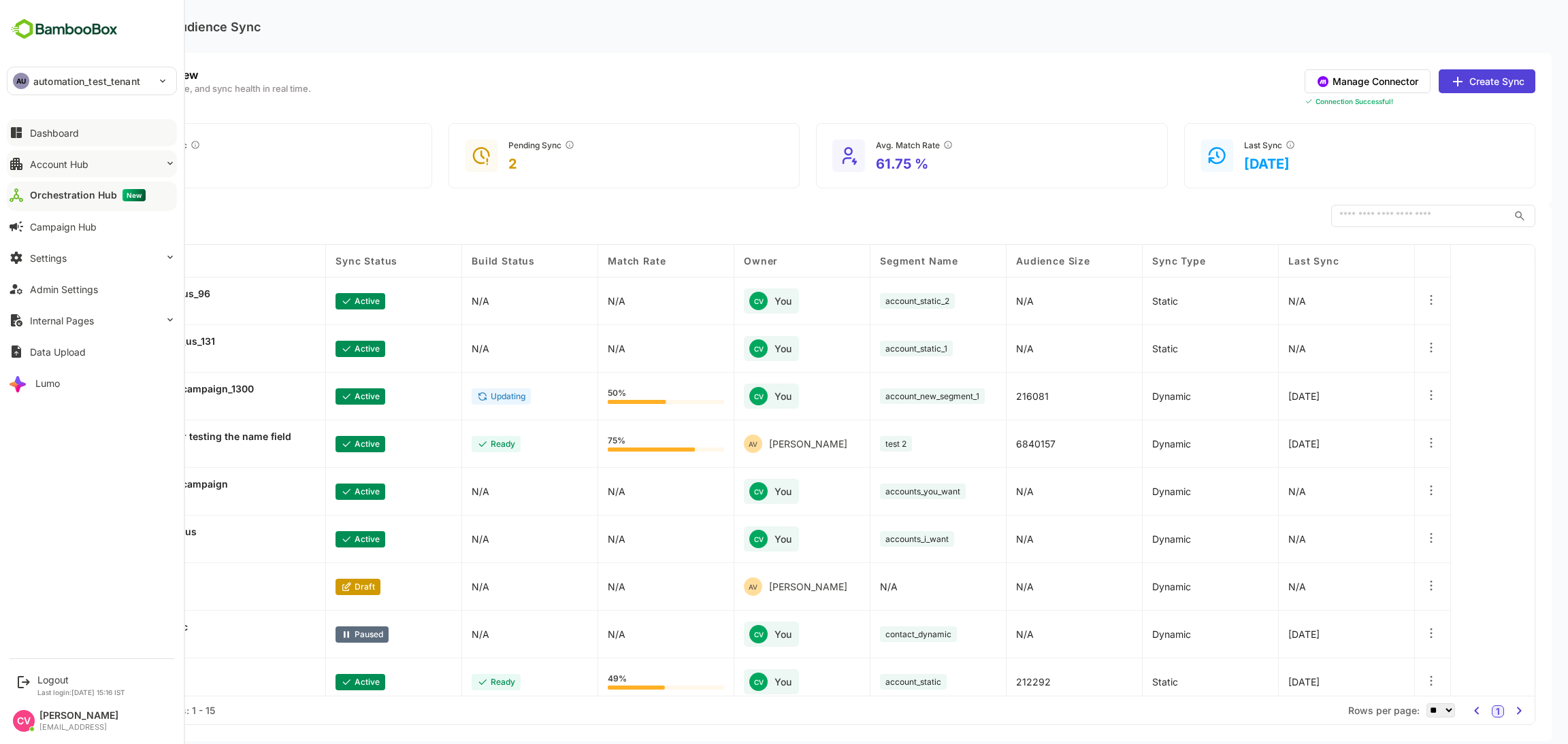
click at [97, 155] on button "Account Hub" at bounding box center [92, 164] width 170 height 27
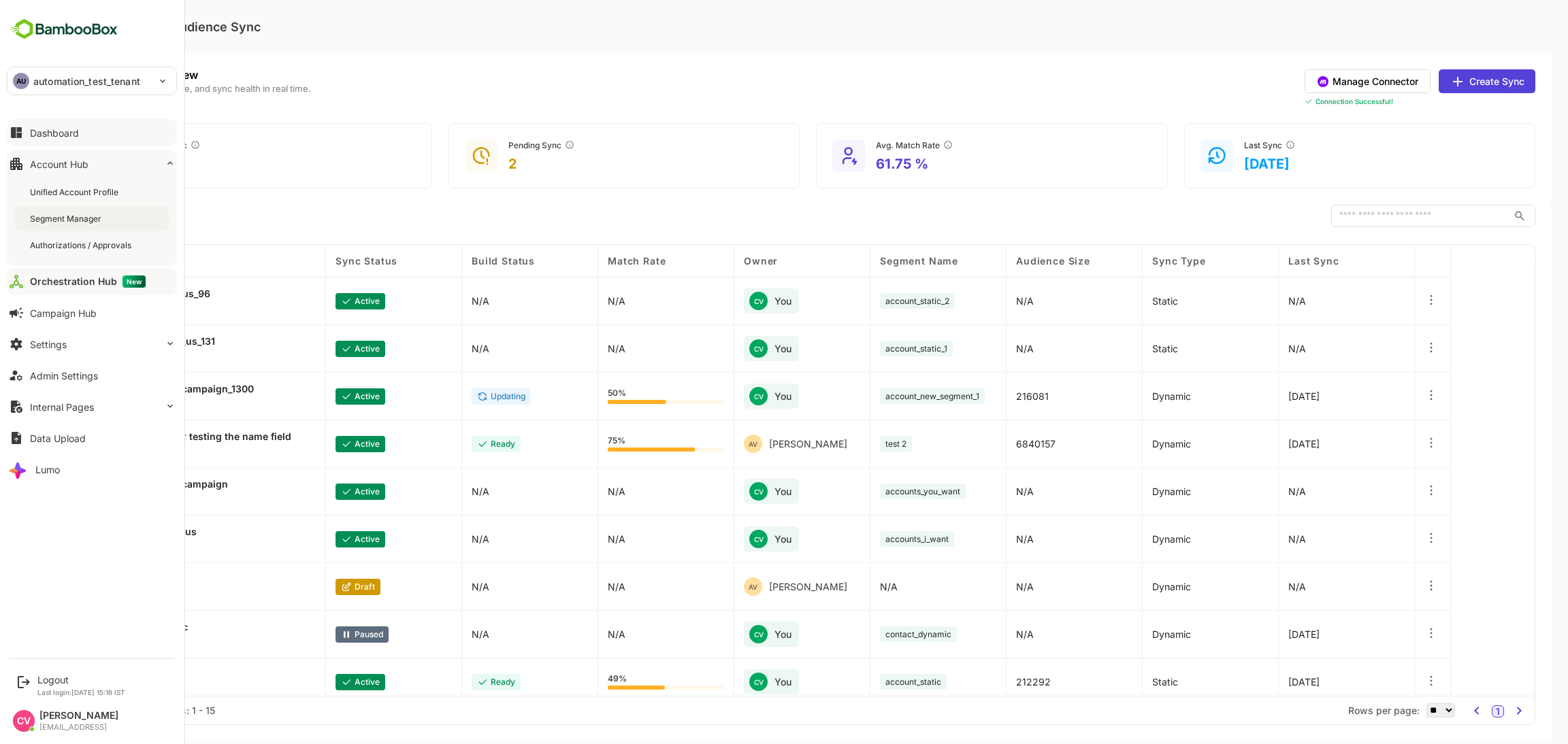
click at [92, 216] on div "Segment Manager" at bounding box center [67, 219] width 74 height 12
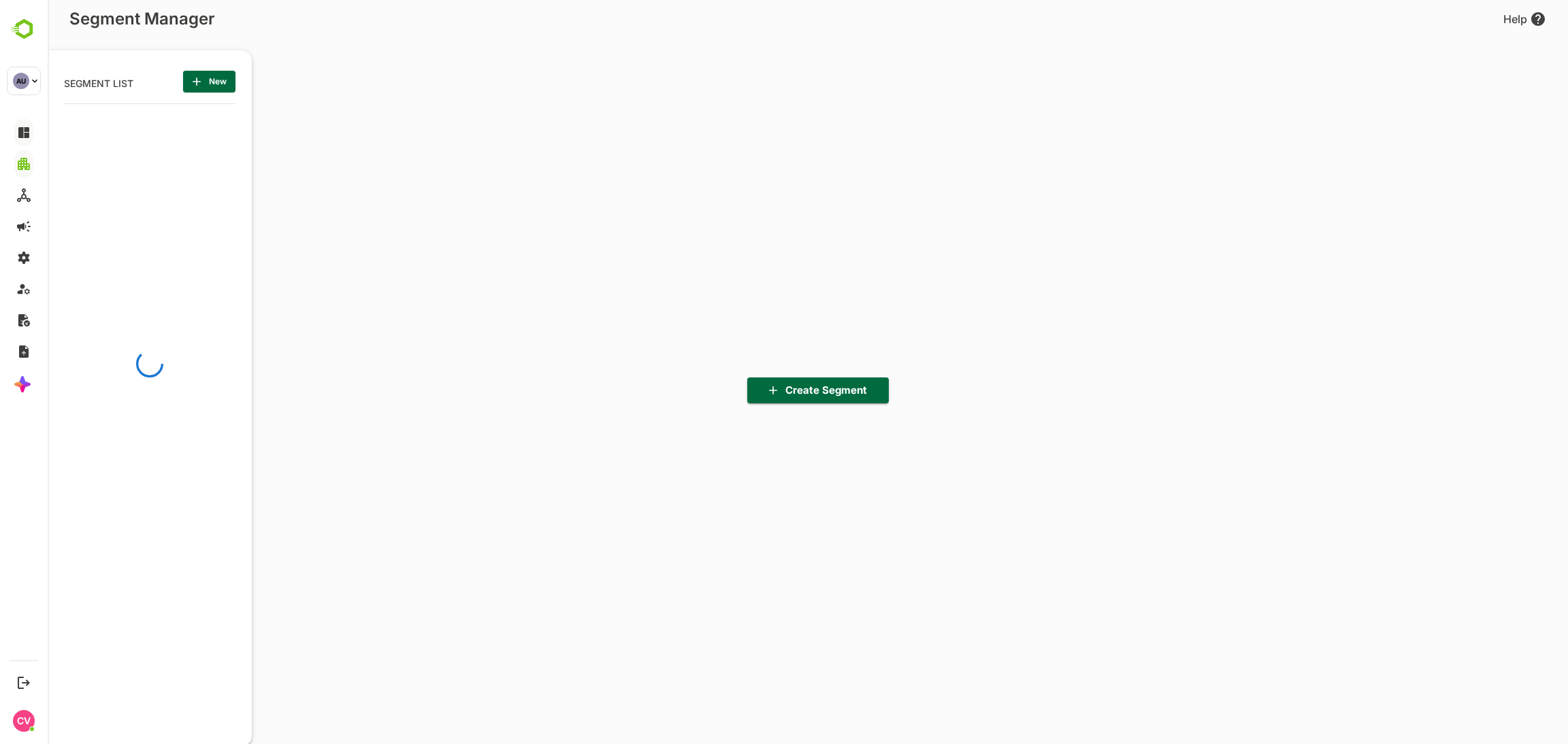
scroll to position [518, 168]
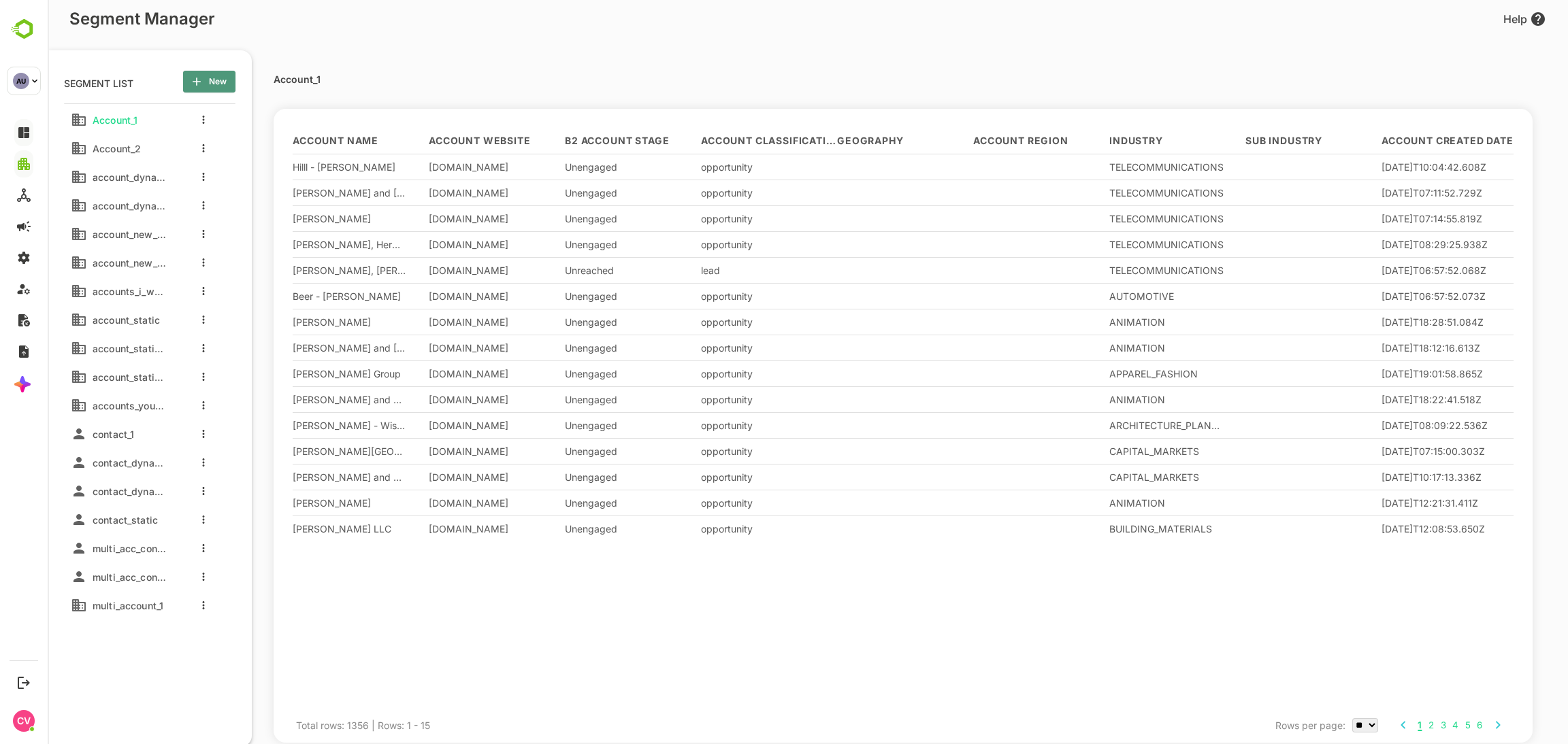
click at [215, 83] on span "New" at bounding box center [209, 81] width 31 height 17
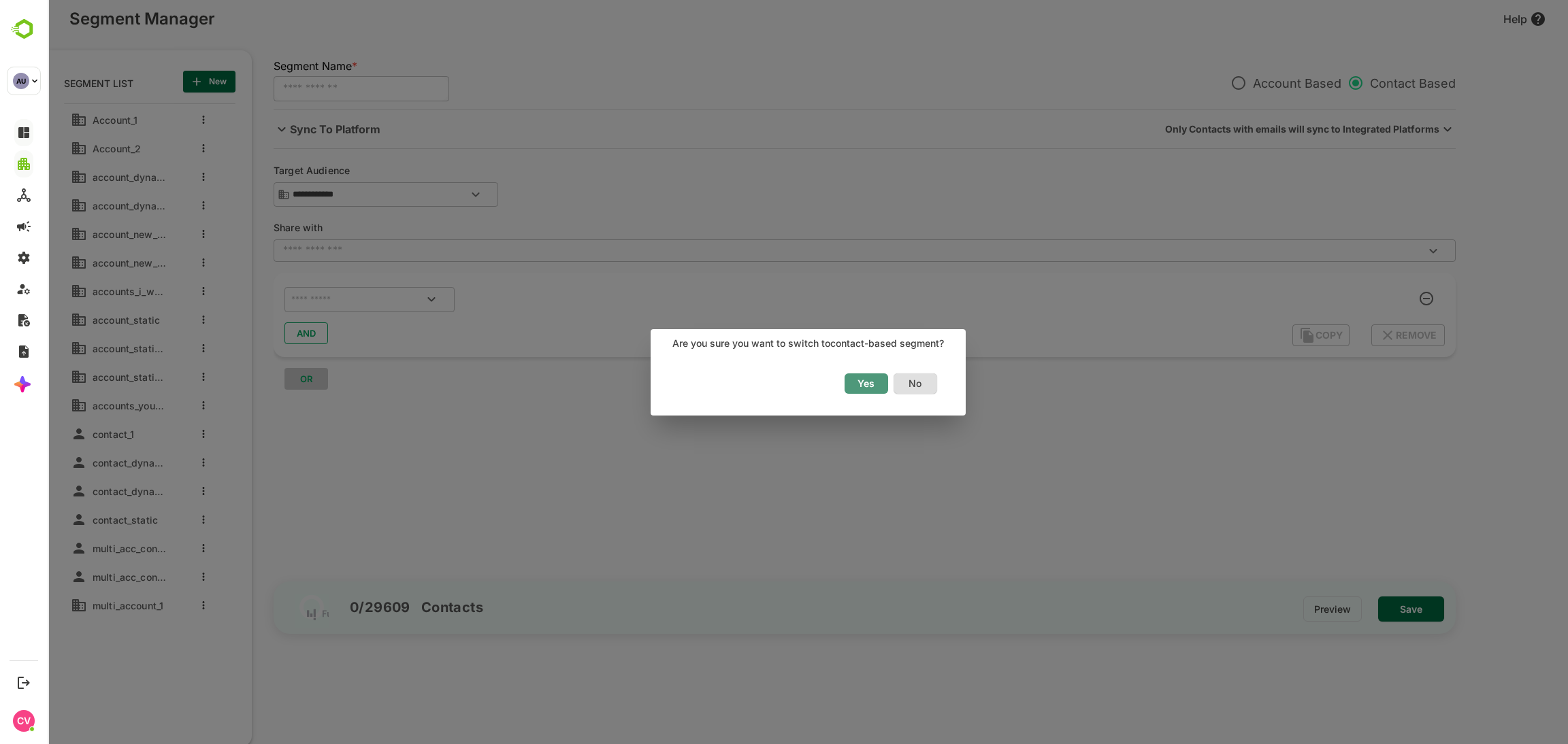
click at [858, 376] on span "Yes" at bounding box center [866, 383] width 30 height 17
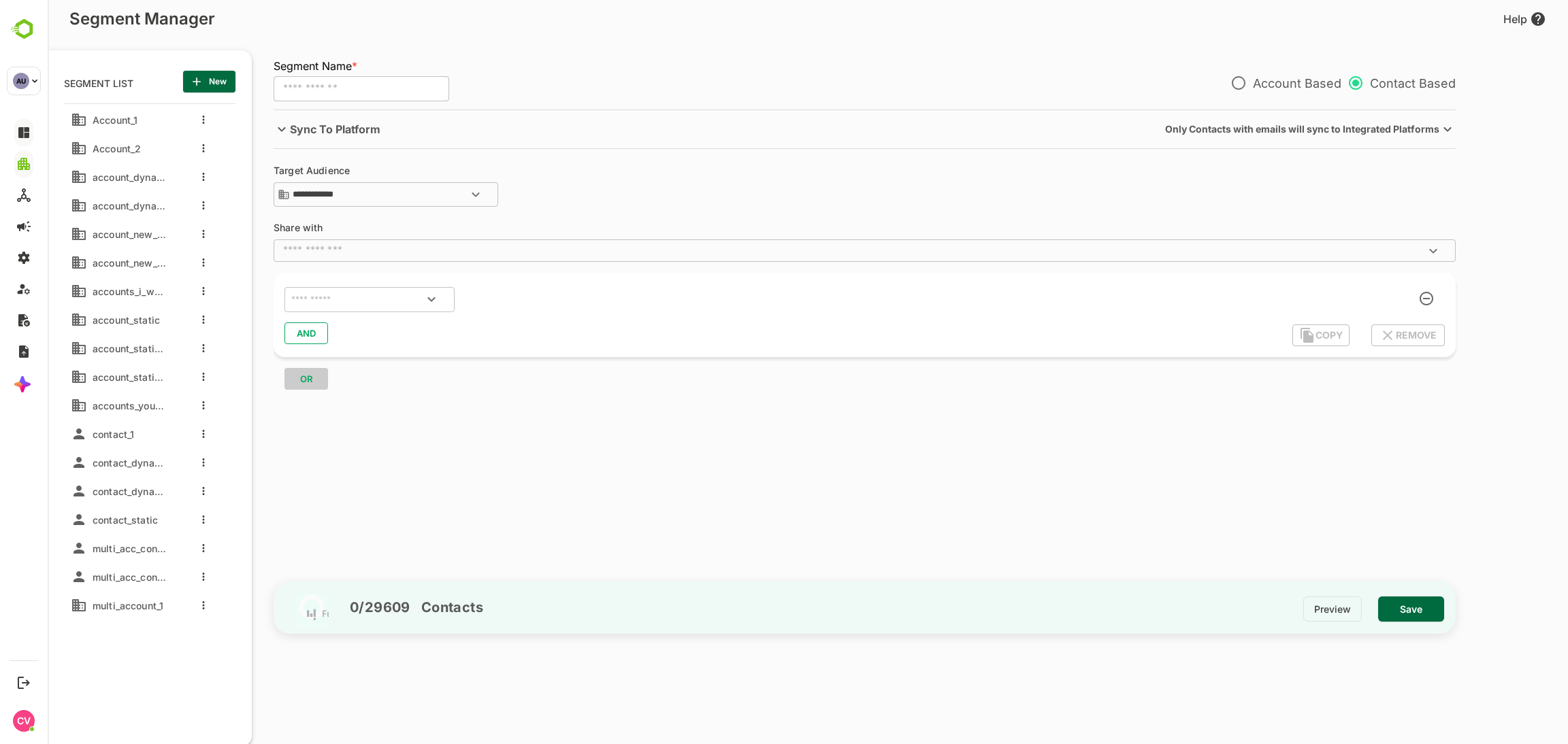
click at [326, 90] on input "text" at bounding box center [361, 89] width 176 height 26
type input "**********"
click at [350, 293] on input "text" at bounding box center [353, 300] width 128 height 17
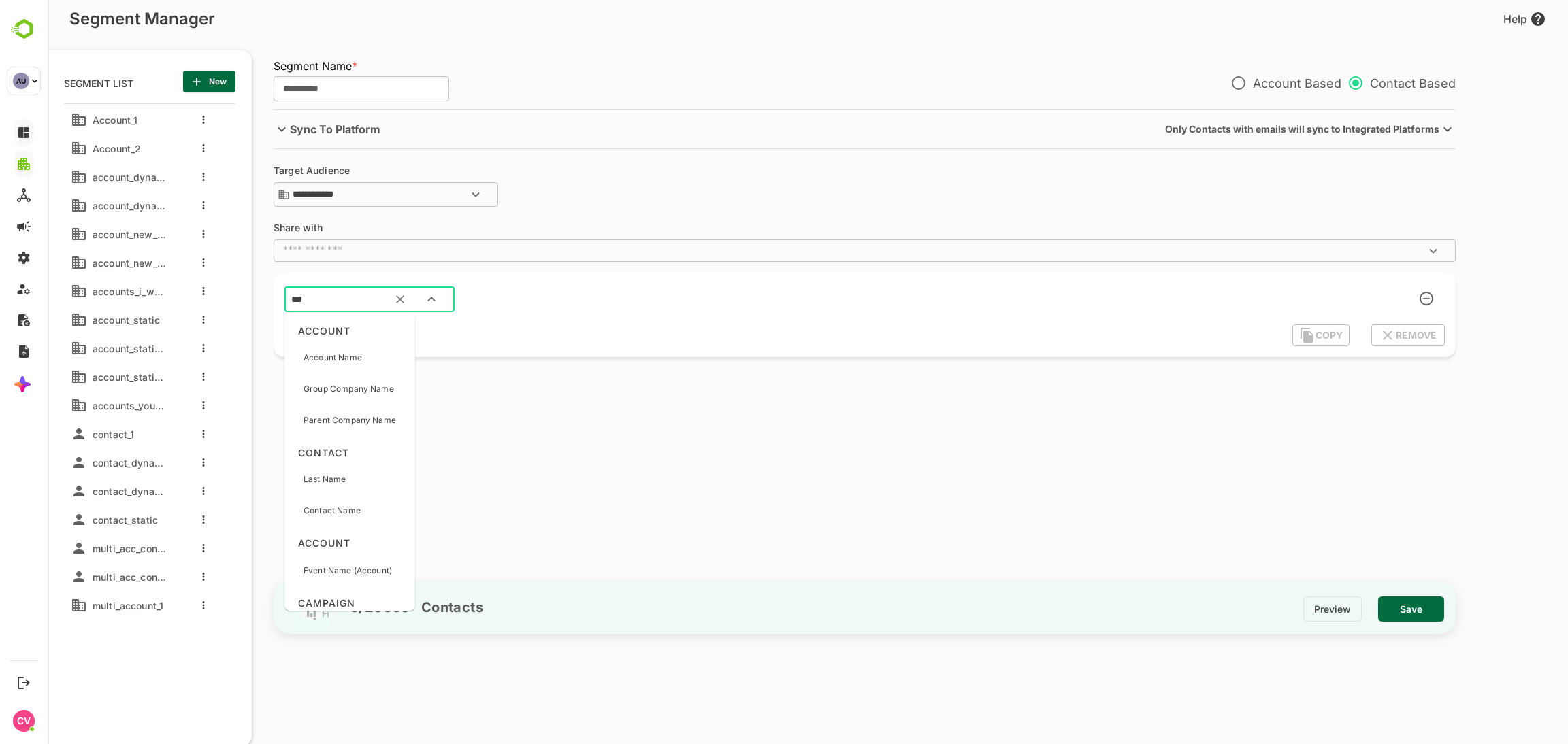
type input "****"
click at [337, 366] on div "Account Name" at bounding box center [333, 357] width 58 height 28
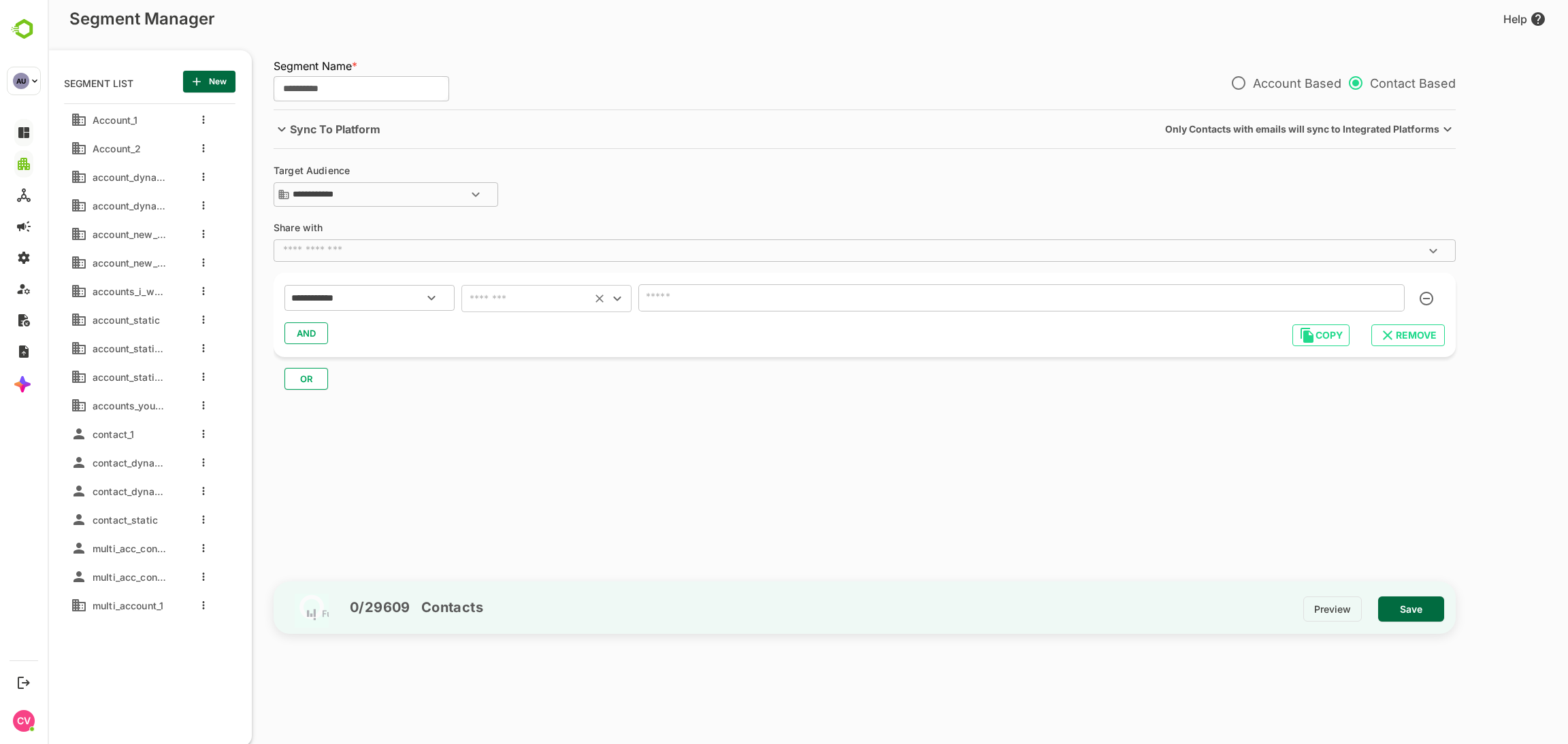
click at [495, 305] on input "text" at bounding box center [526, 298] width 122 height 19
click at [517, 430] on li "starts with" at bounding box center [547, 431] width 170 height 24
type input "**********"
click at [710, 287] on input "text" at bounding box center [1021, 298] width 767 height 27
type input "*"
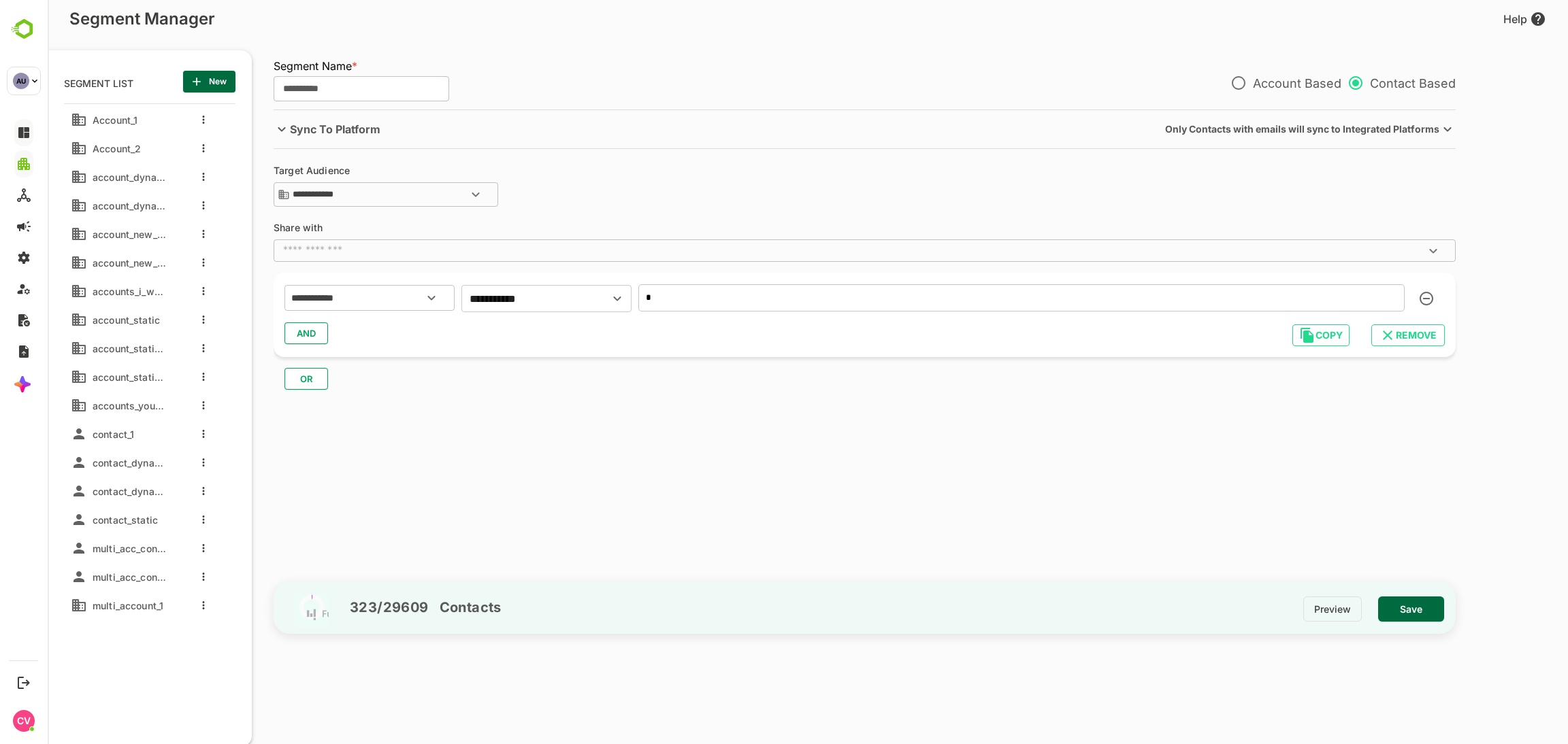
type input "*"
click at [1406, 609] on span "Save" at bounding box center [1412, 609] width 44 height 17
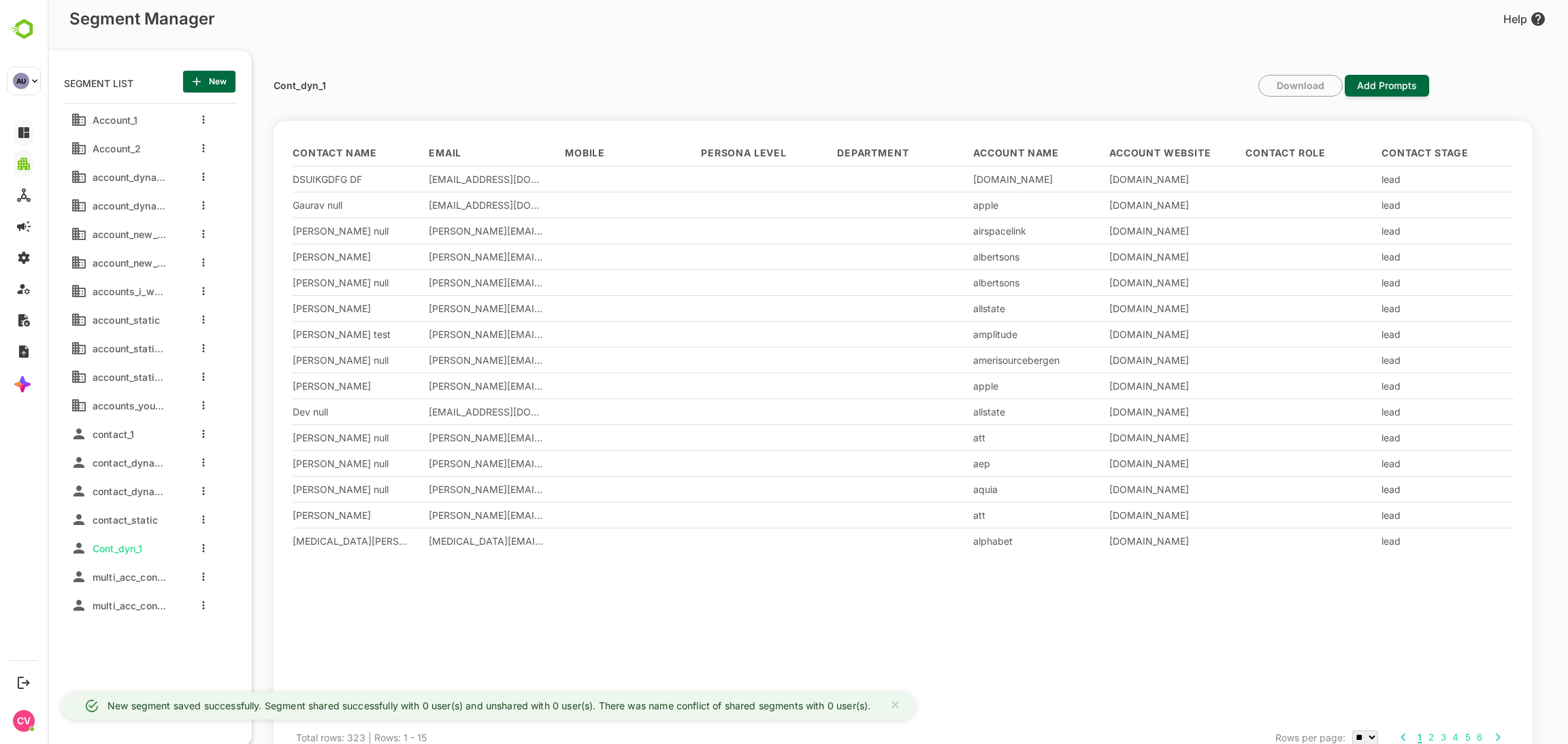
click at [306, 87] on p "Cont_dyn_1" at bounding box center [299, 86] width 52 height 10
copy p "Cont_dyn_1"
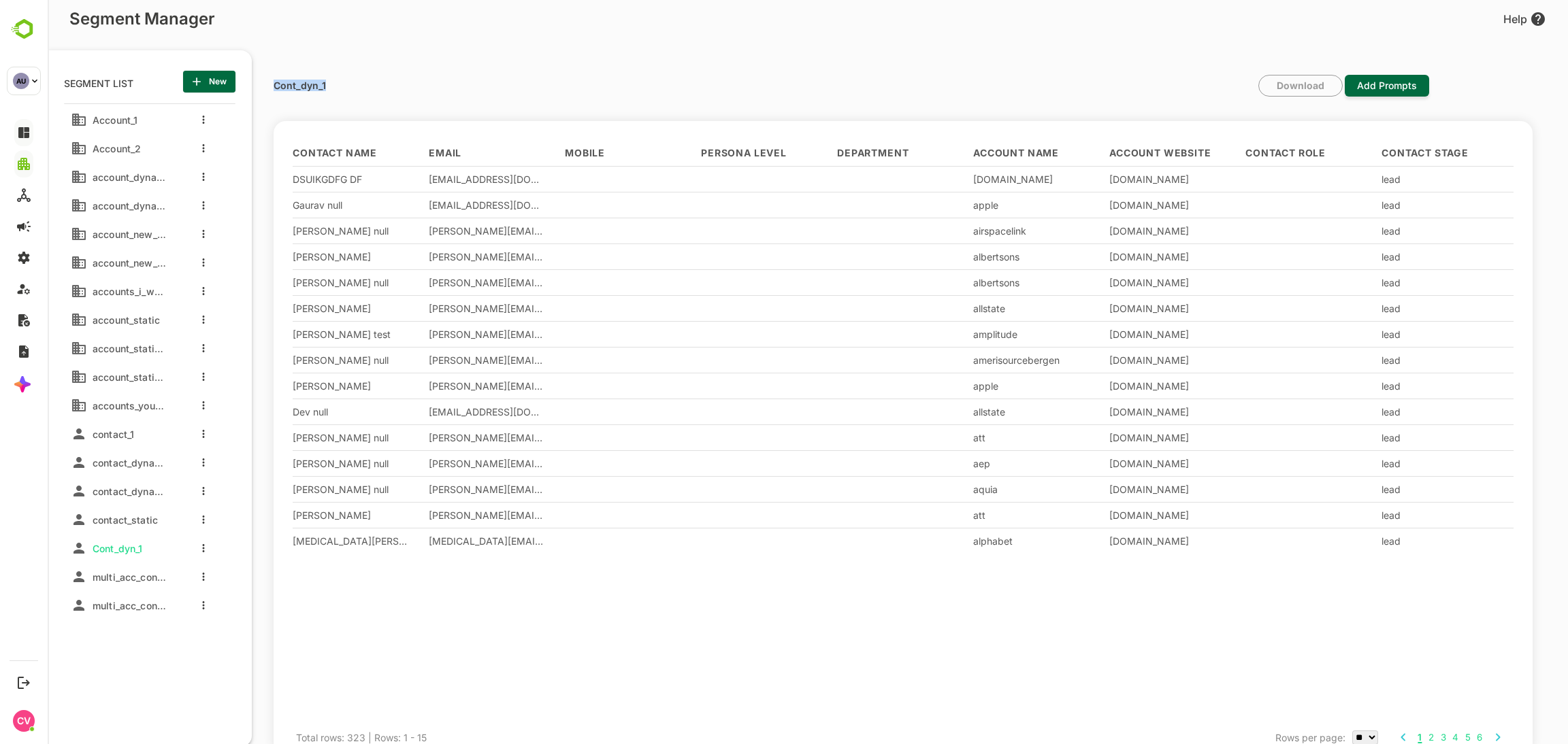
click at [603, 119] on div "Cont_dyn_1 Download Add Prompts" at bounding box center [851, 98] width 1156 height 46
click at [201, 546] on button "more actions" at bounding box center [203, 548] width 7 height 12
click at [225, 575] on div at bounding box center [224, 571] width 24 height 10
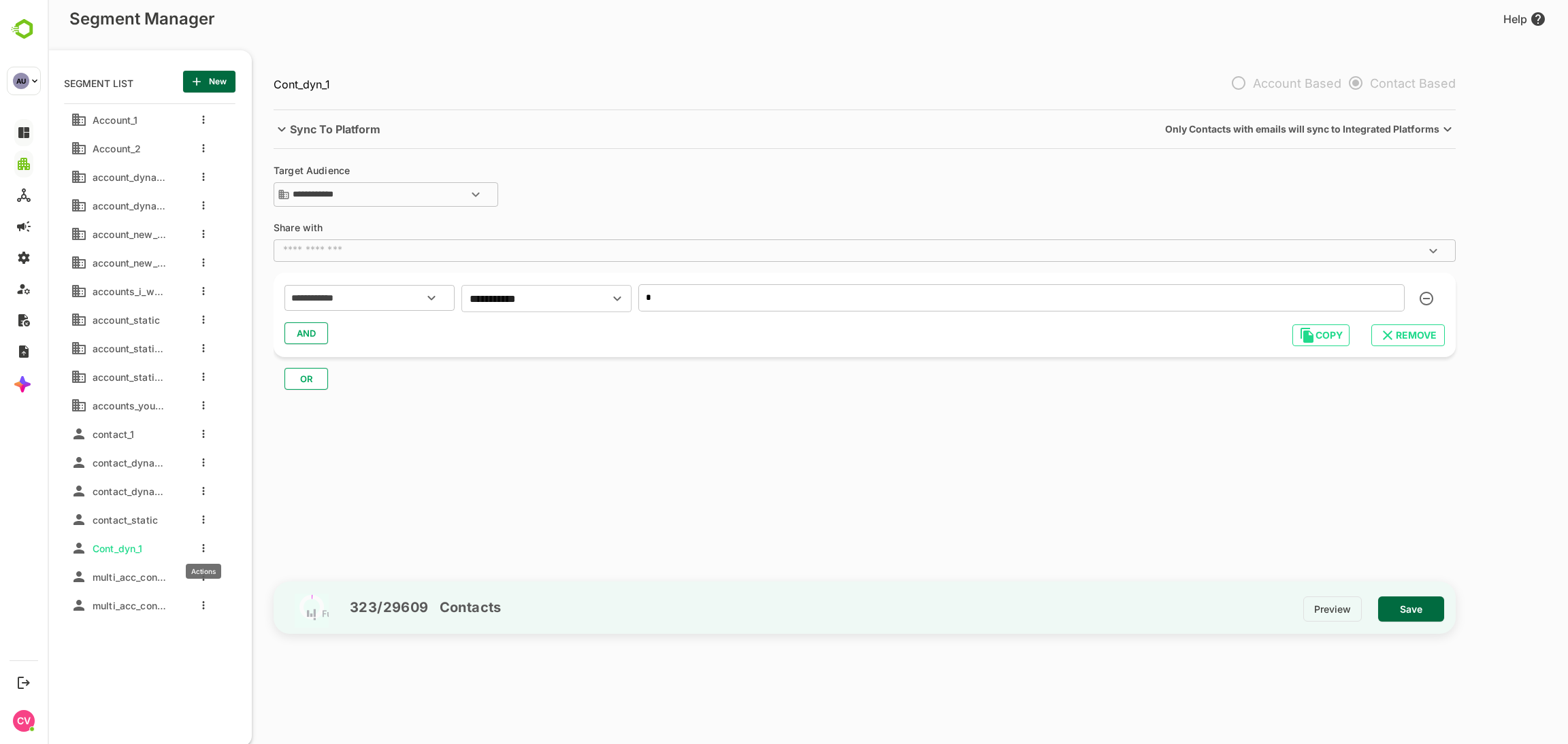
click at [203, 545] on icon "more actions" at bounding box center [203, 548] width 2 height 8
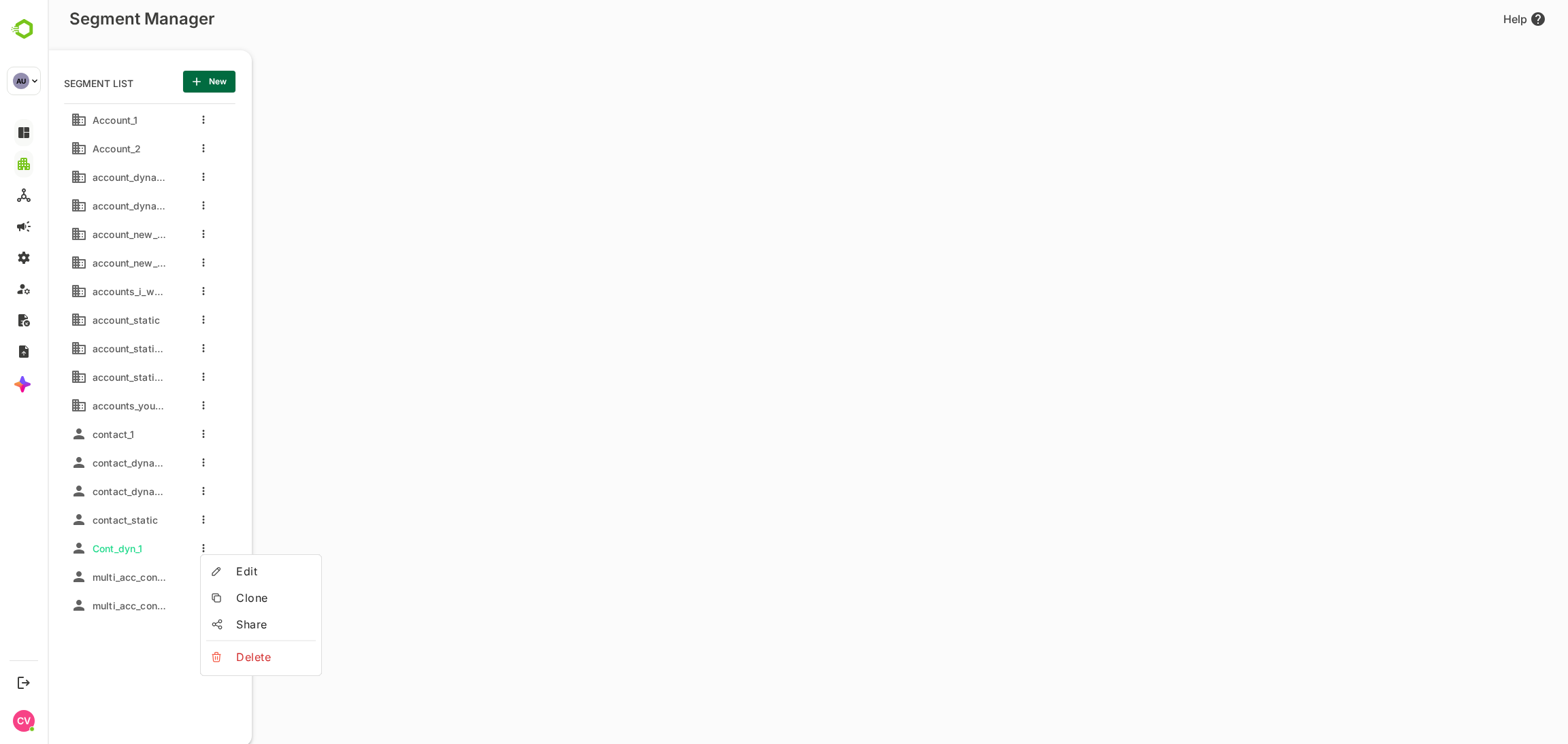
click at [243, 604] on span "Clone" at bounding box center [273, 598] width 74 height 17
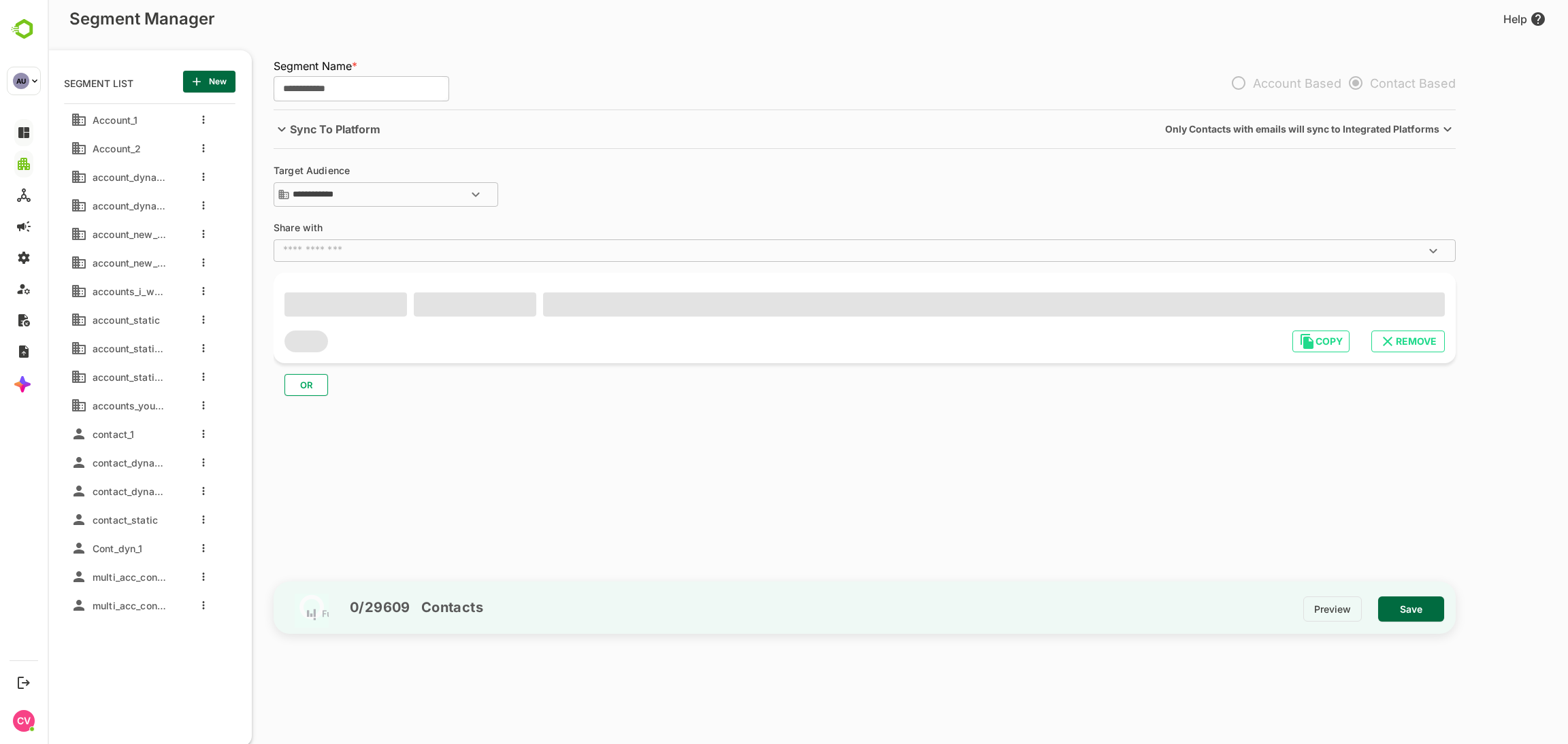
click at [381, 86] on input "**********" at bounding box center [361, 89] width 176 height 26
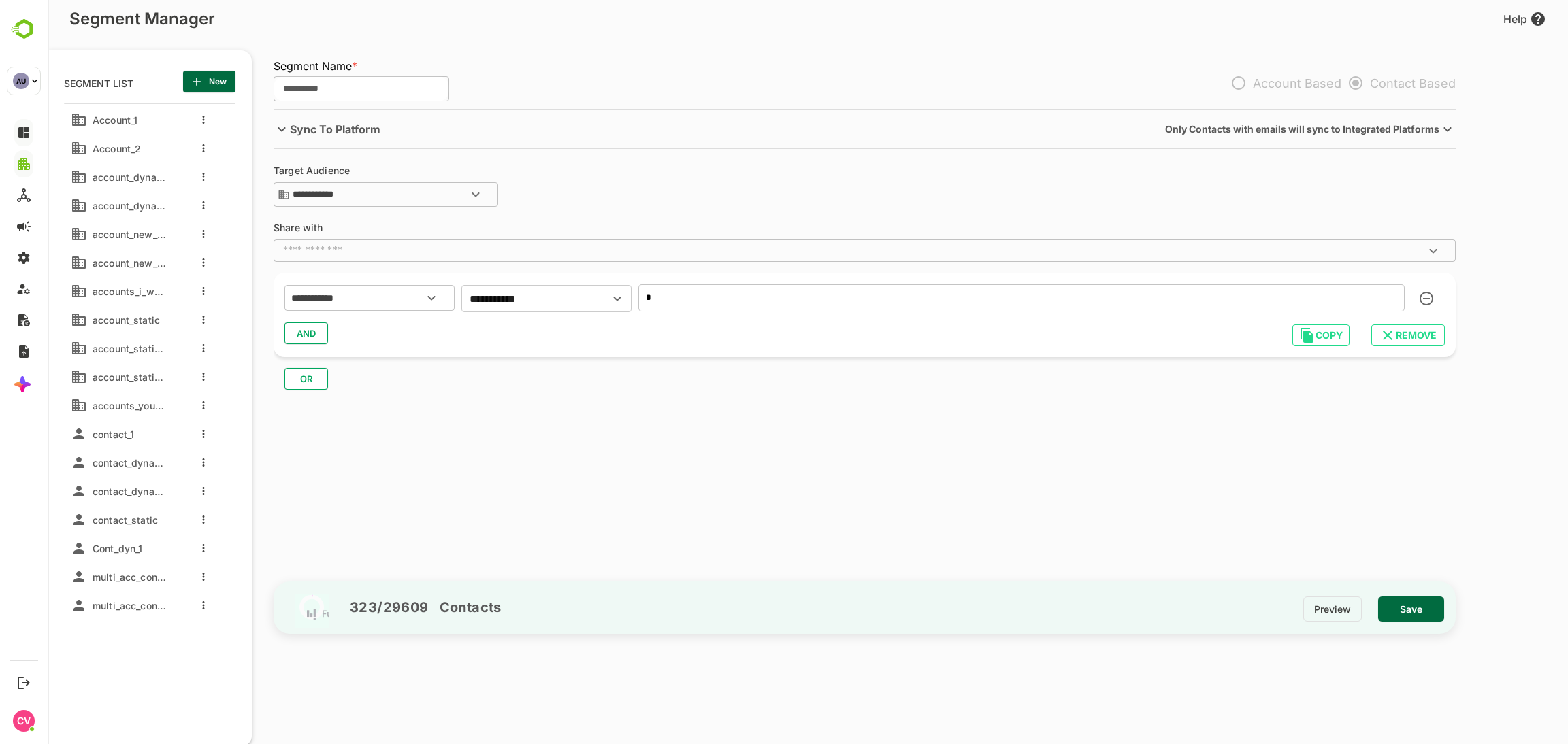
type input "**********"
click at [697, 285] on input "*" at bounding box center [1021, 298] width 767 height 27
type input "*"
click at [1411, 610] on span "Save" at bounding box center [1412, 609] width 44 height 17
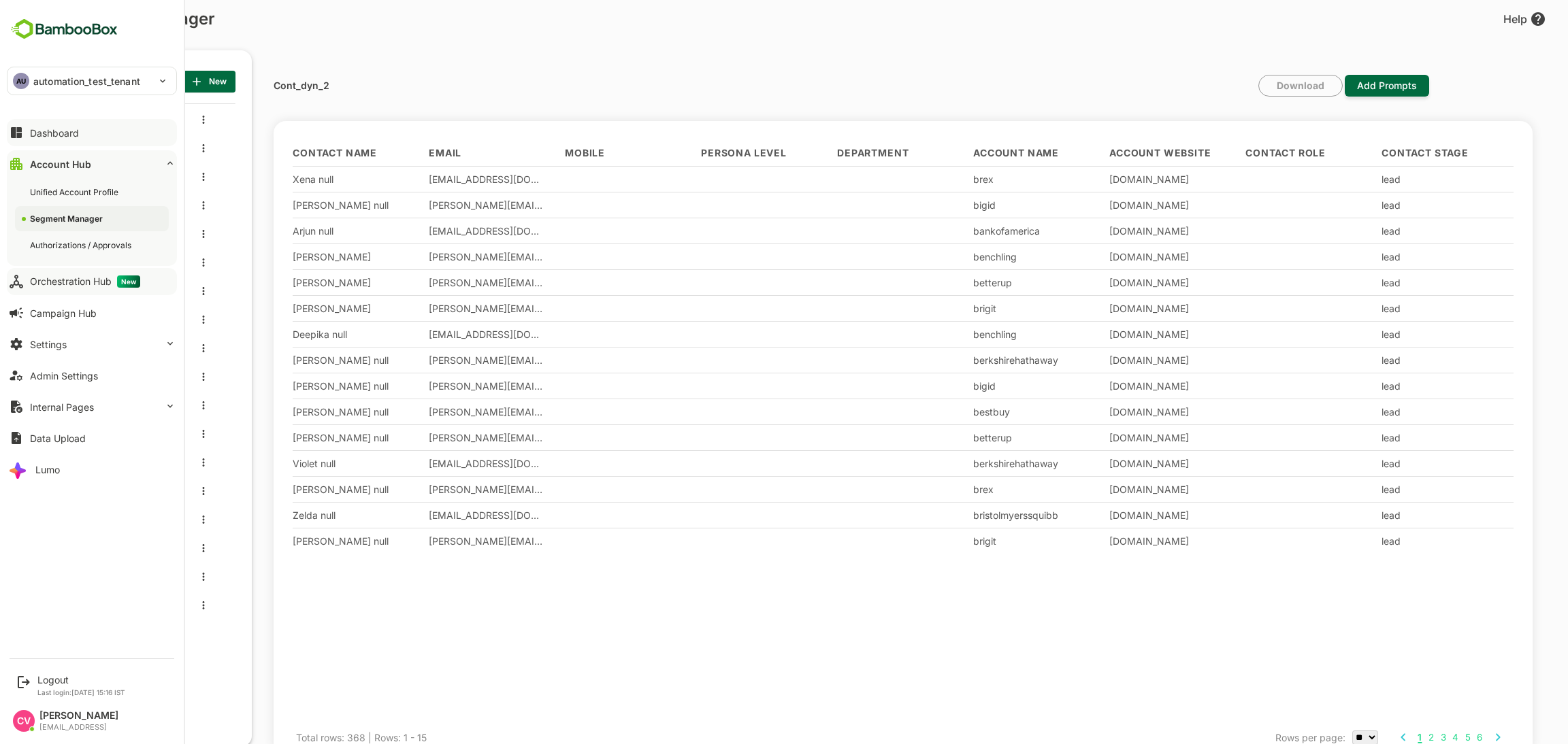
click at [73, 286] on div "Orchestration Hub New" at bounding box center [85, 282] width 110 height 12
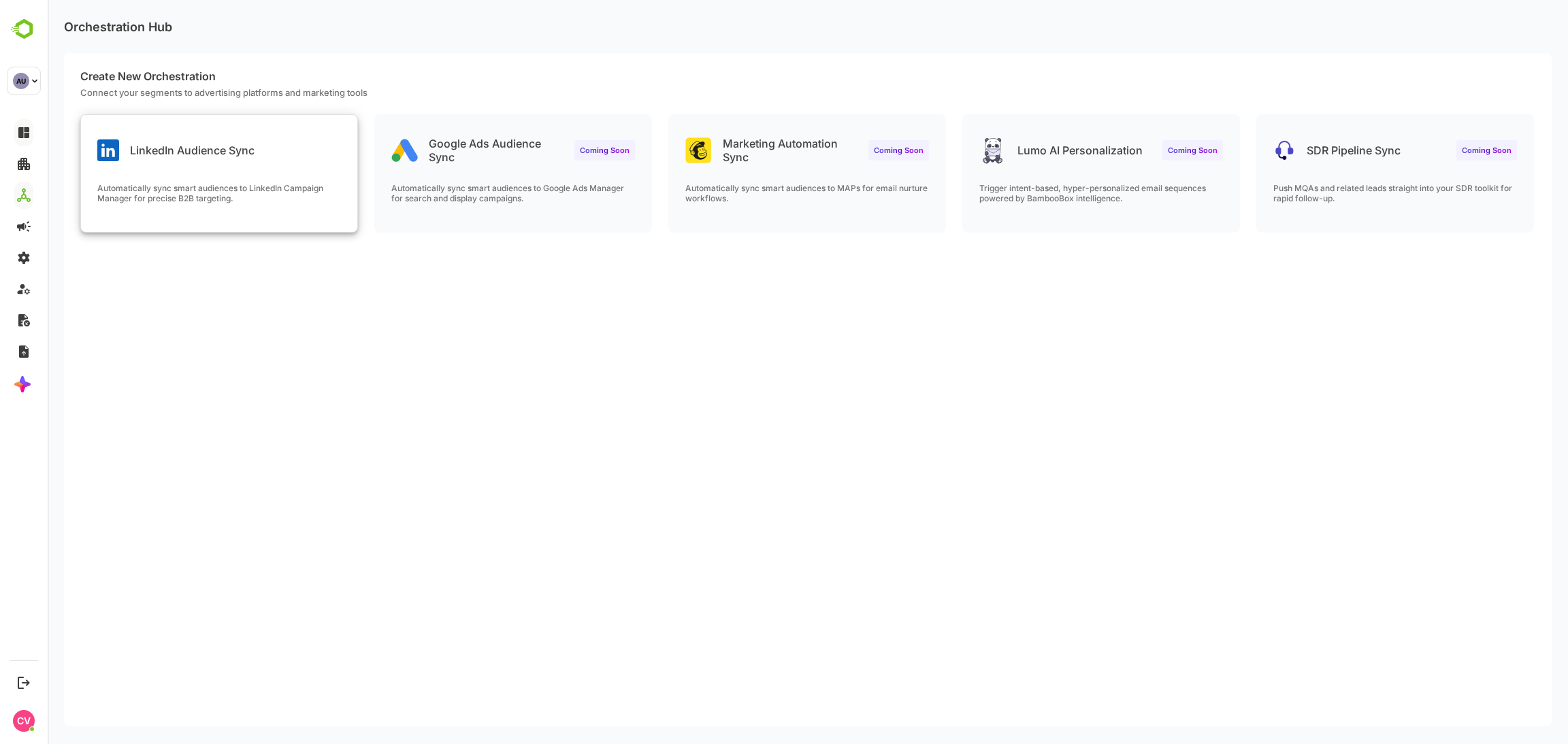
drag, startPoint x: 120, startPoint y: 286, endPoint x: 274, endPoint y: 176, distance: 189.3
click at [274, 176] on div "LinkedIn Audience Sync Automatically sync smart audiences to LinkedIn Campaign …" at bounding box center [219, 174] width 276 height 117
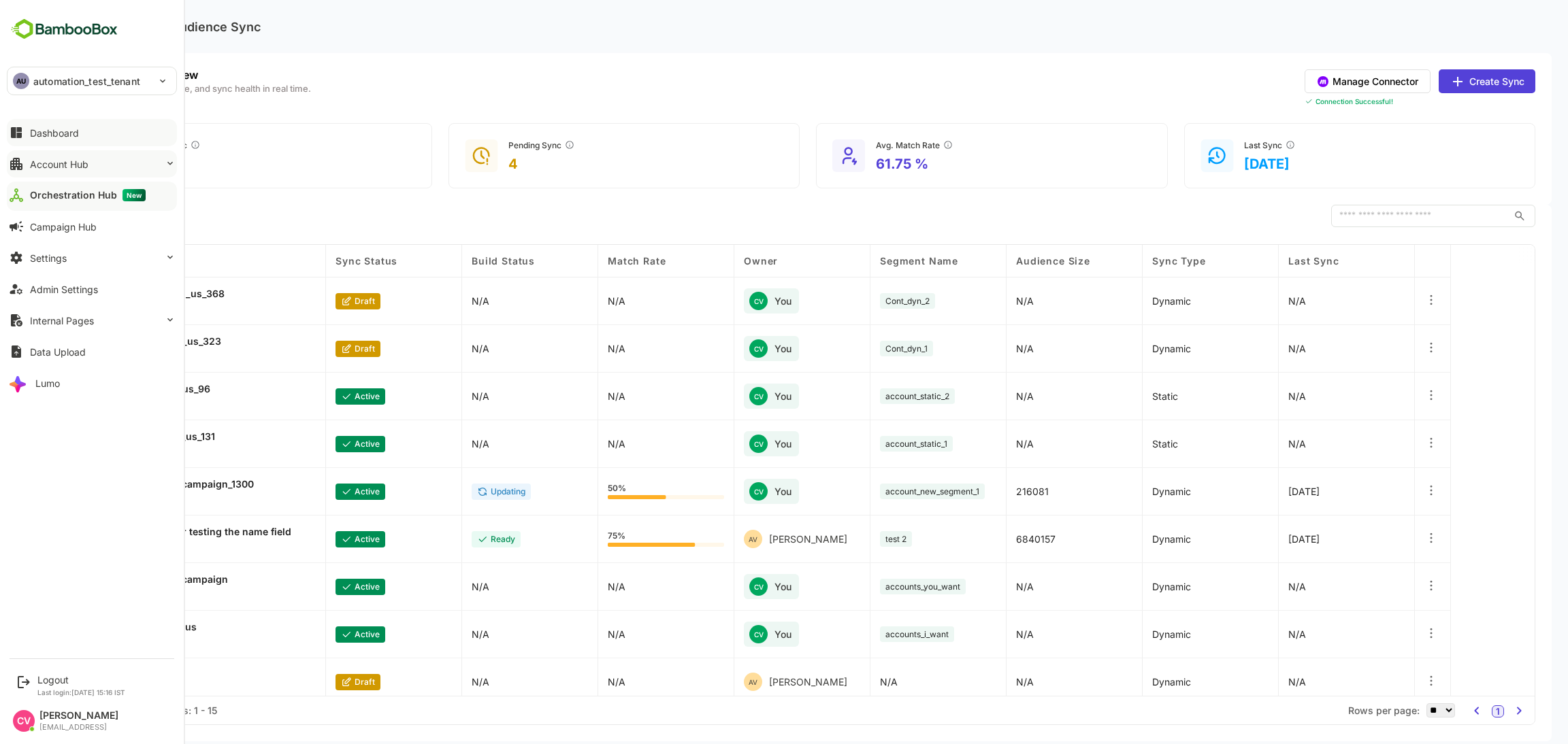
click at [99, 169] on button "Account Hub" at bounding box center [92, 164] width 170 height 27
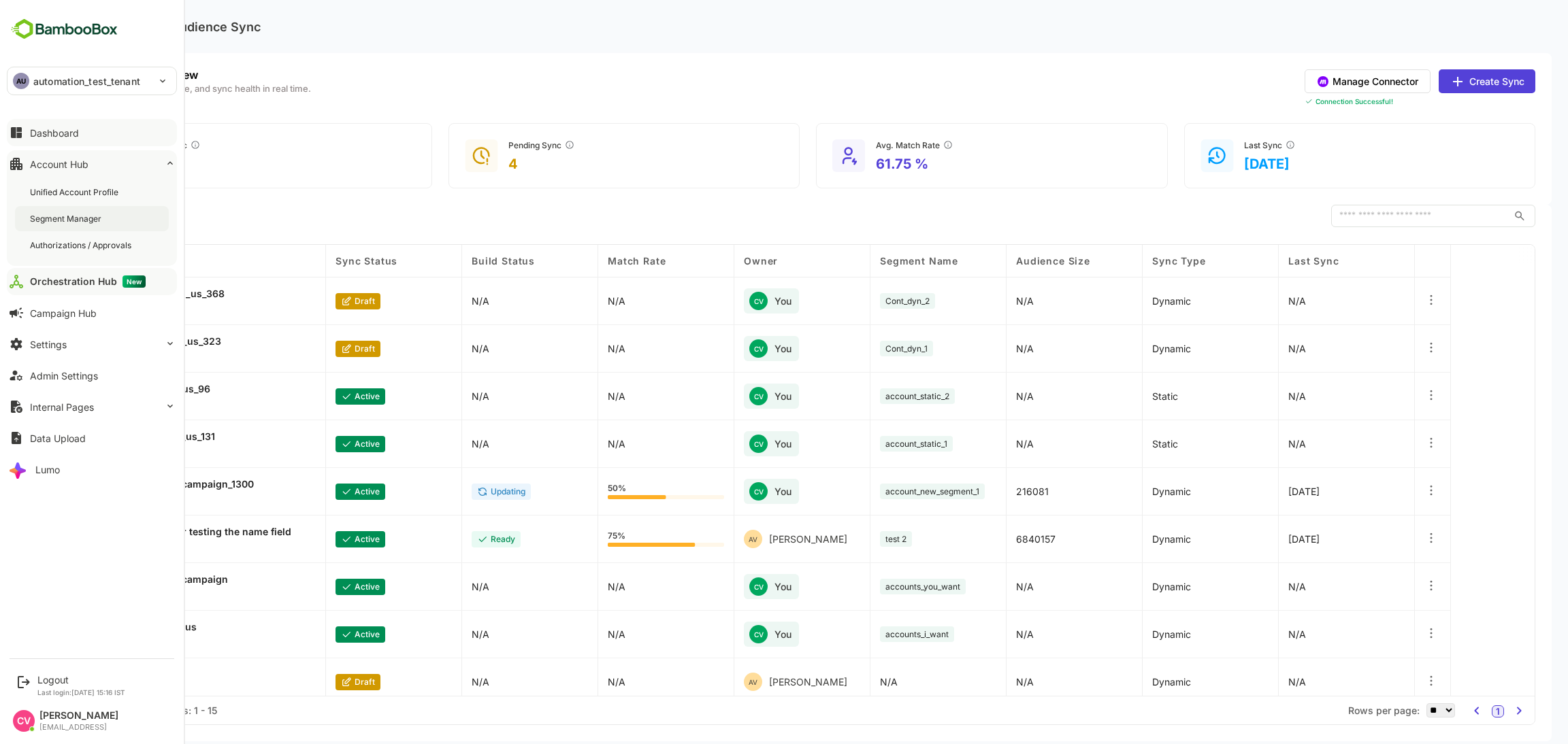
click at [107, 226] on div "Segment Manager" at bounding box center [92, 219] width 154 height 25
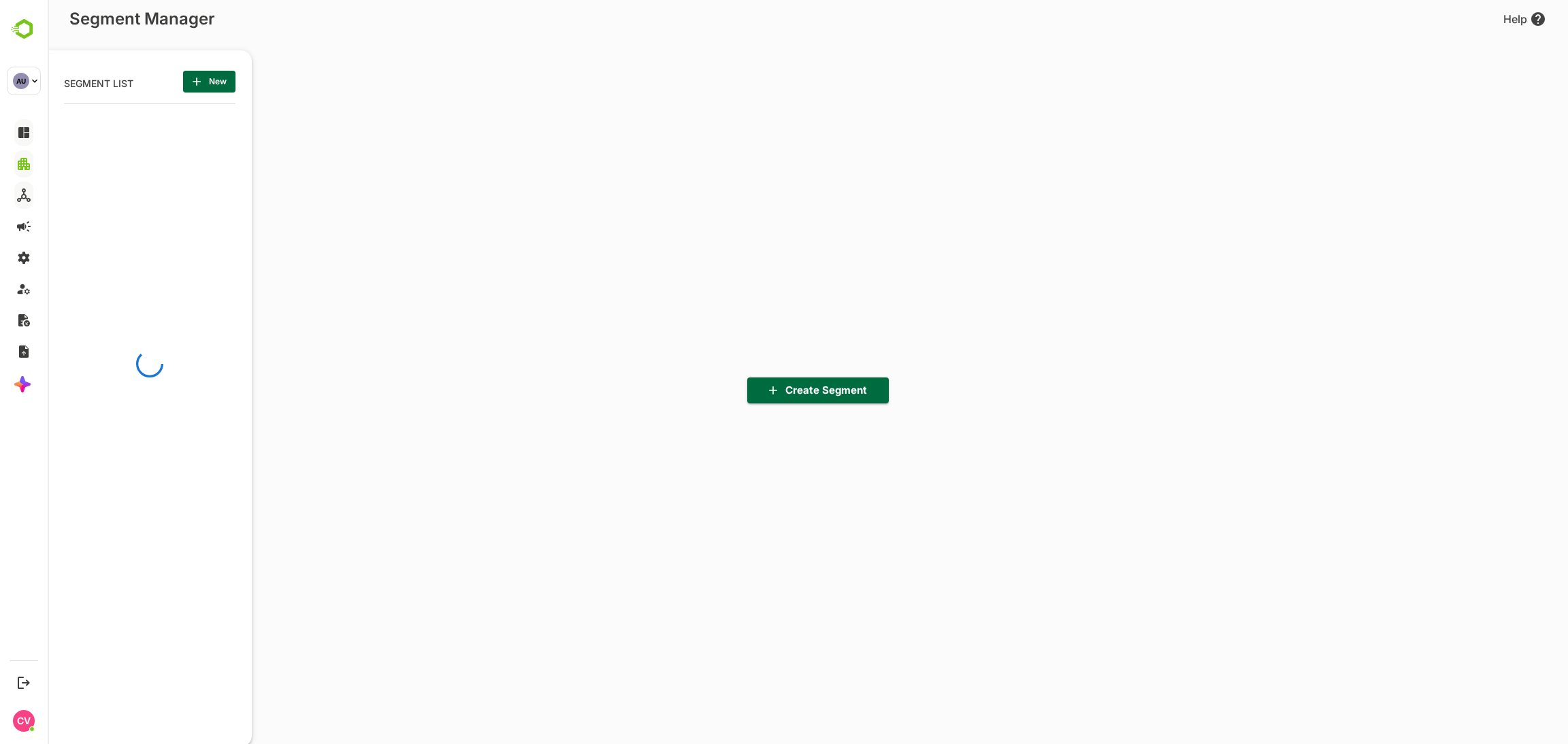
scroll to position [518, 168]
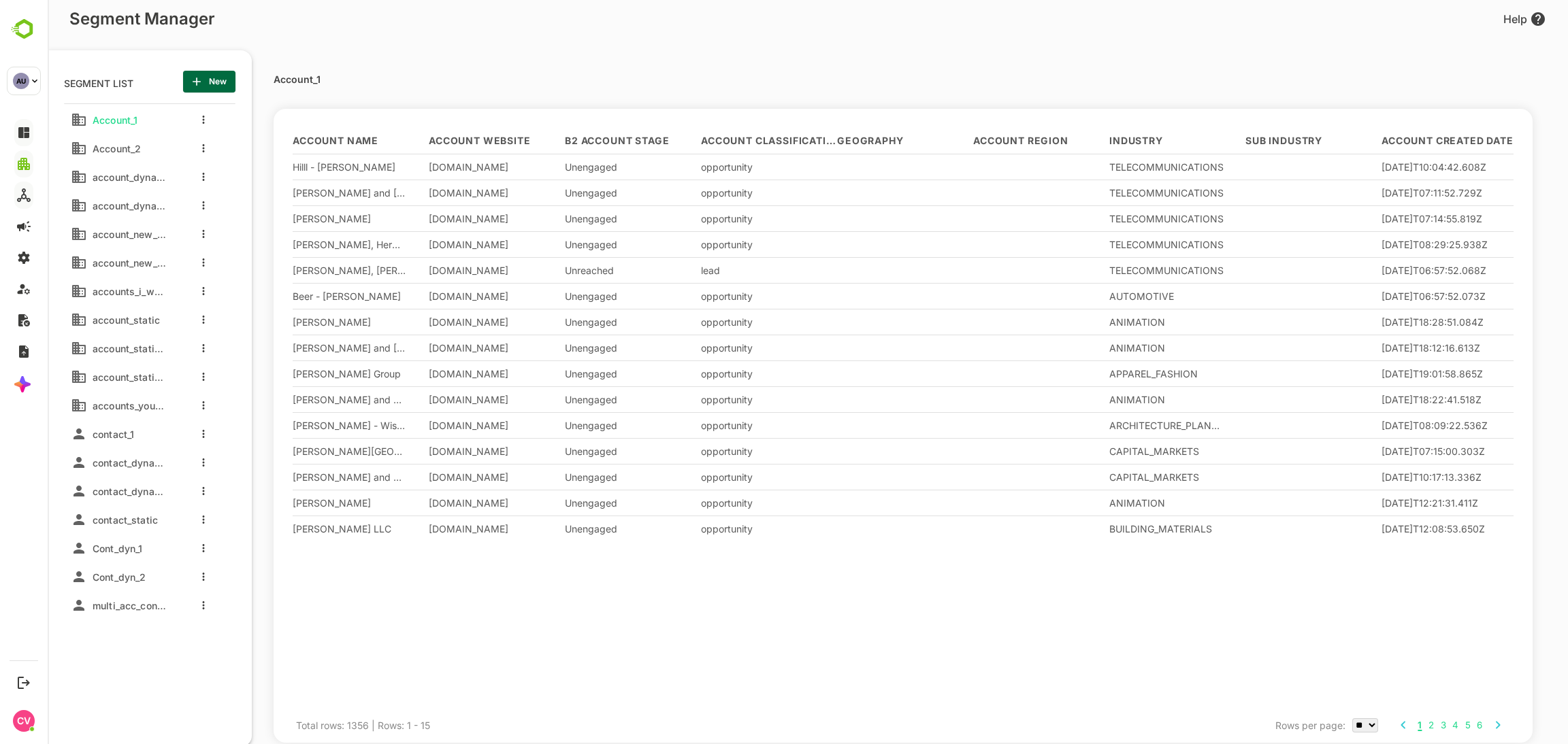
click at [210, 84] on span "New" at bounding box center [209, 81] width 31 height 17
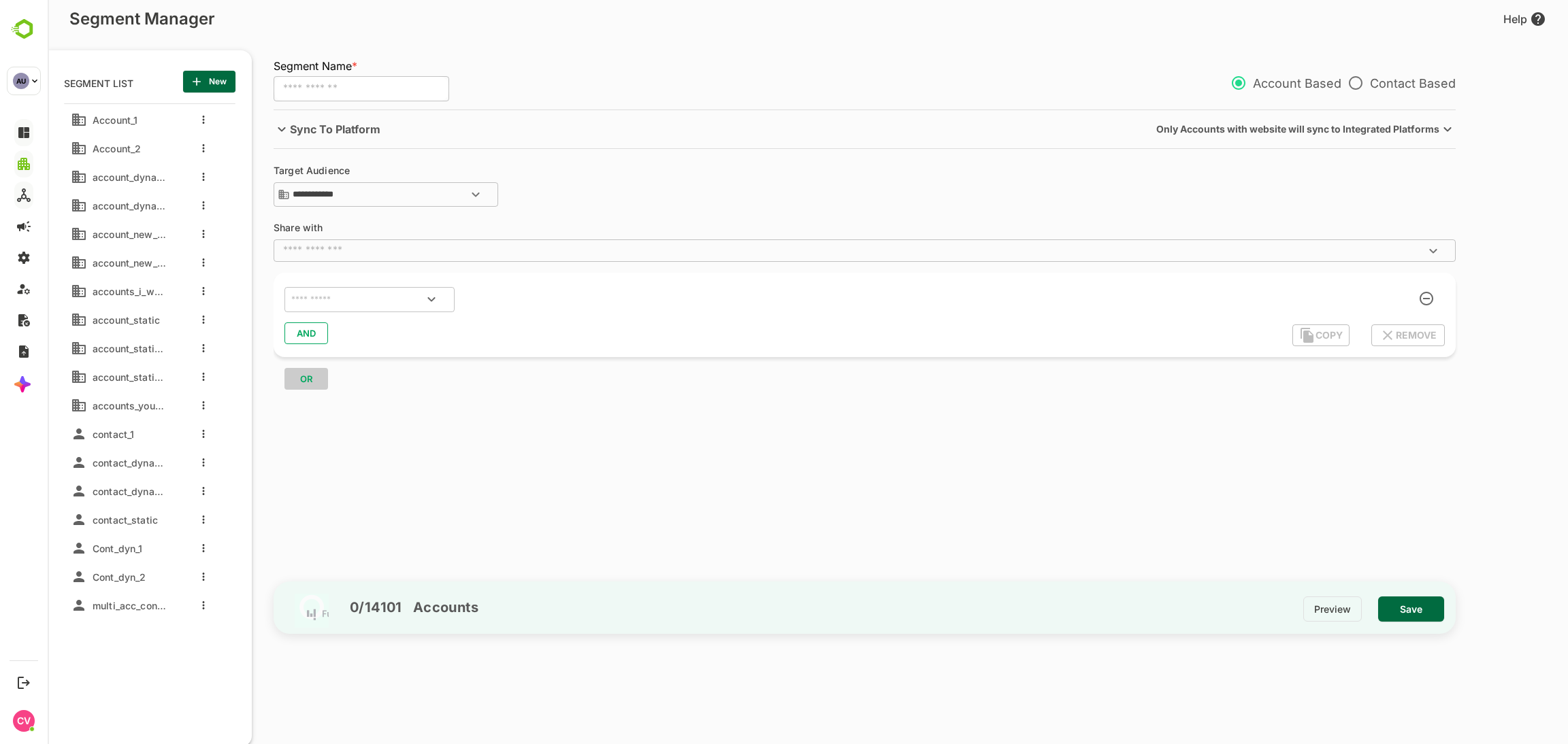
scroll to position [149, 0]
click at [202, 380] on icon "more actions" at bounding box center [203, 384] width 3 height 8
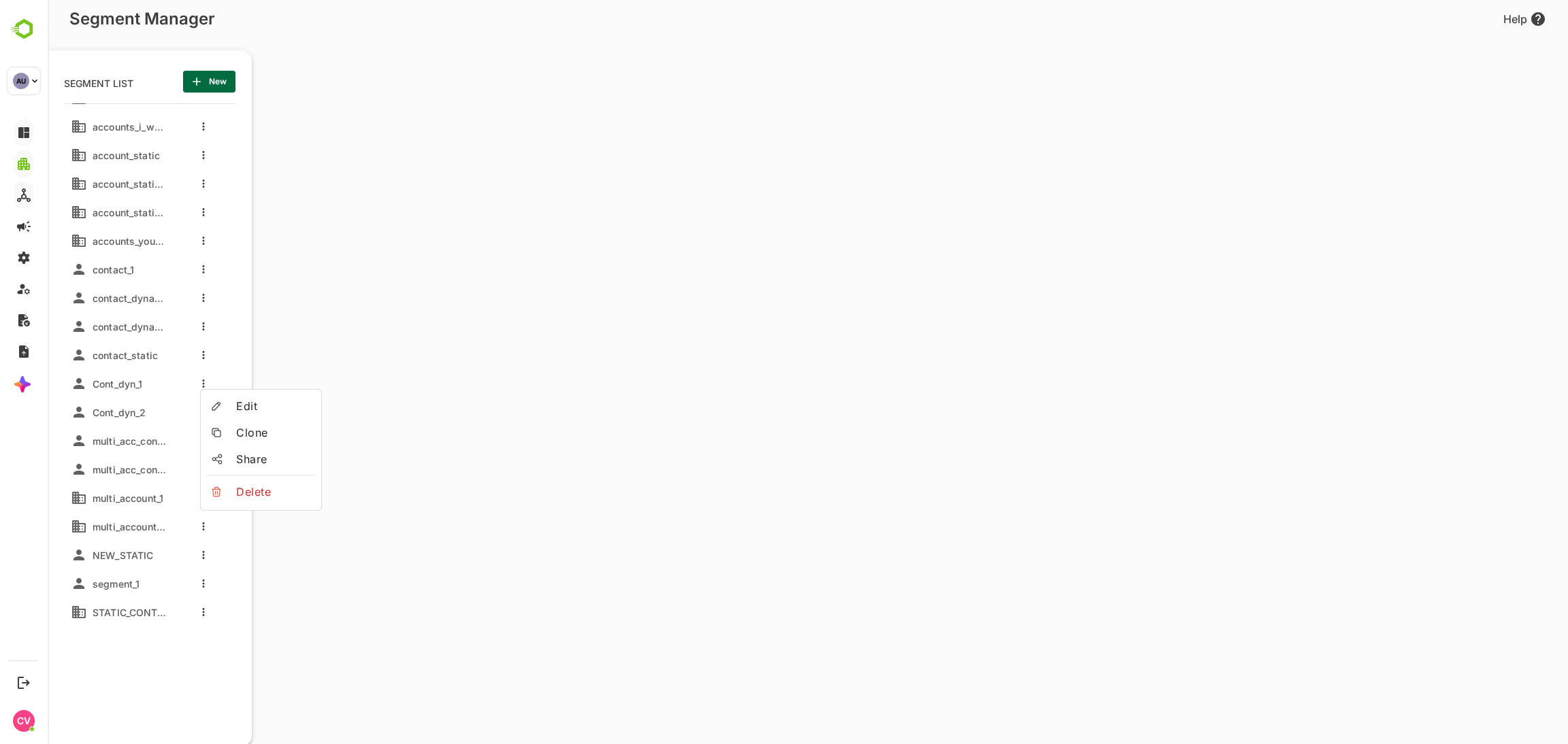
click at [254, 432] on span "Clone" at bounding box center [273, 433] width 74 height 17
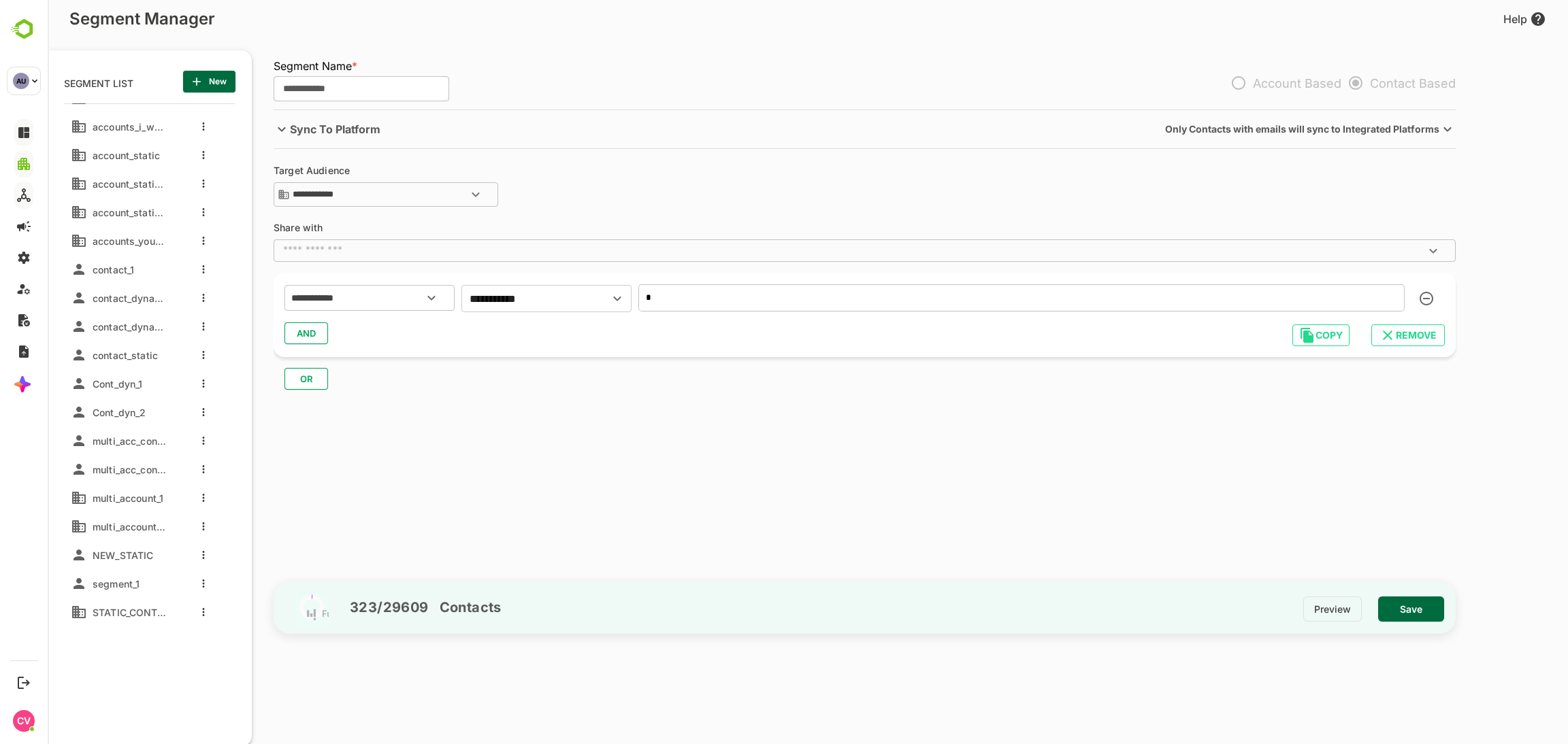
click at [362, 93] on input "**********" at bounding box center [361, 89] width 176 height 26
click at [366, 94] on input "**********" at bounding box center [361, 89] width 176 height 26
type input "**********"
click at [742, 303] on input "*" at bounding box center [1021, 298] width 767 height 27
type input "*"
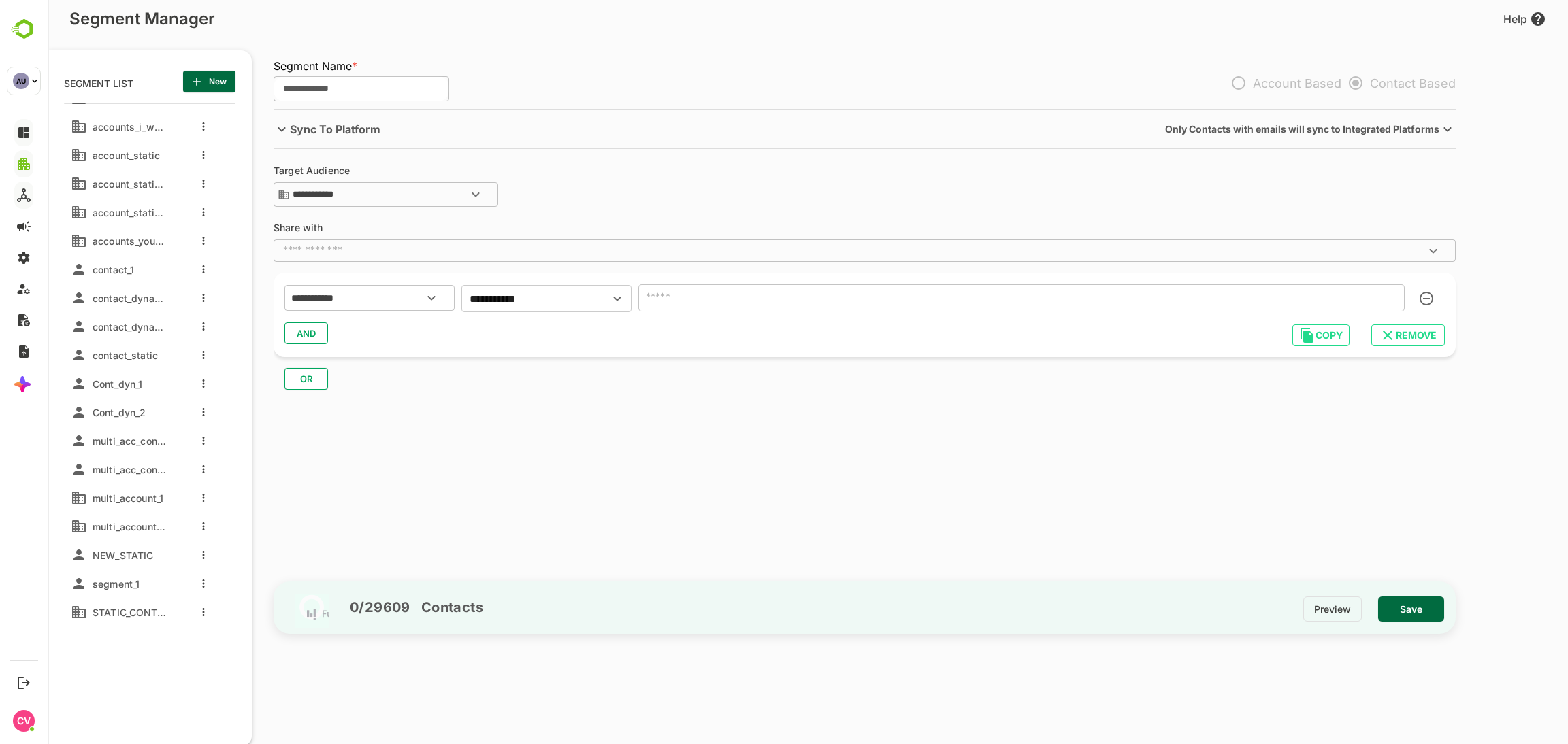
type input "*"
click at [1407, 607] on span "Save" at bounding box center [1412, 609] width 44 height 17
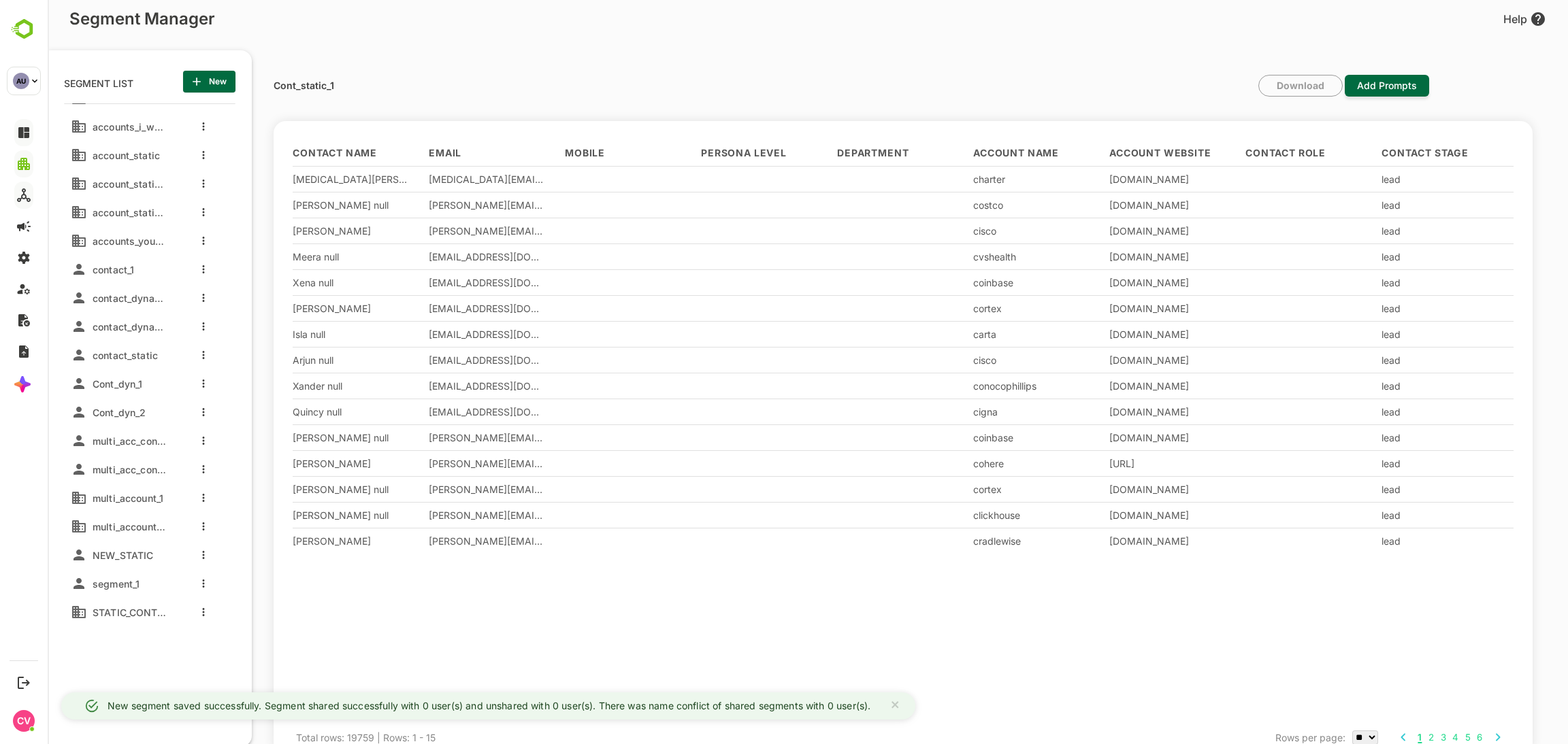
click at [306, 84] on p "Cont_static_1" at bounding box center [303, 86] width 60 height 10
copy p "Cont_static_1"
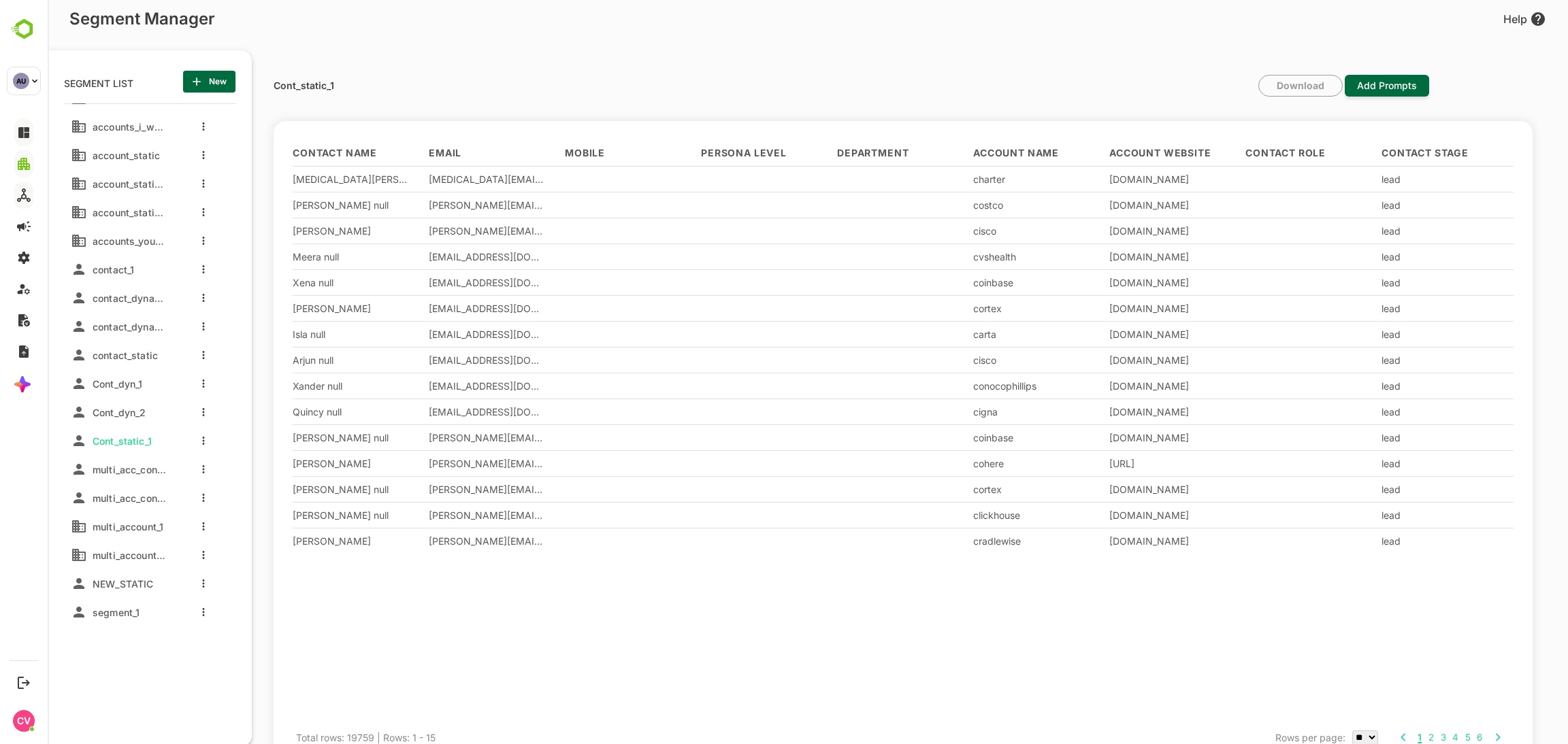
click at [205, 448] on div at bounding box center [200, 441] width 54 height 24
click at [203, 443] on icon "more actions" at bounding box center [203, 441] width 2 height 8
click at [264, 463] on span "Edit" at bounding box center [273, 464] width 74 height 17
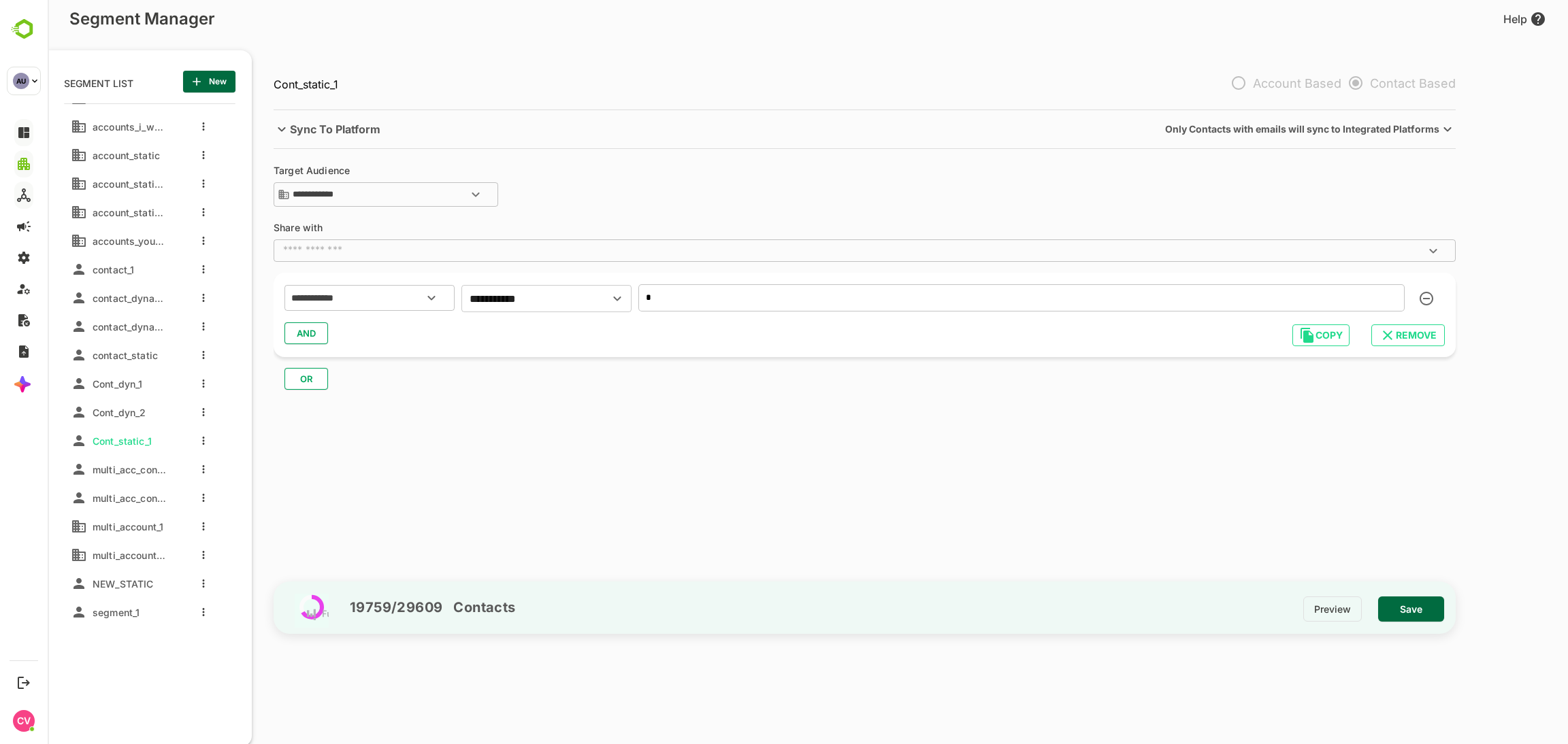
click at [198, 441] on div at bounding box center [200, 441] width 54 height 24
click at [205, 441] on button "more actions" at bounding box center [203, 441] width 7 height 12
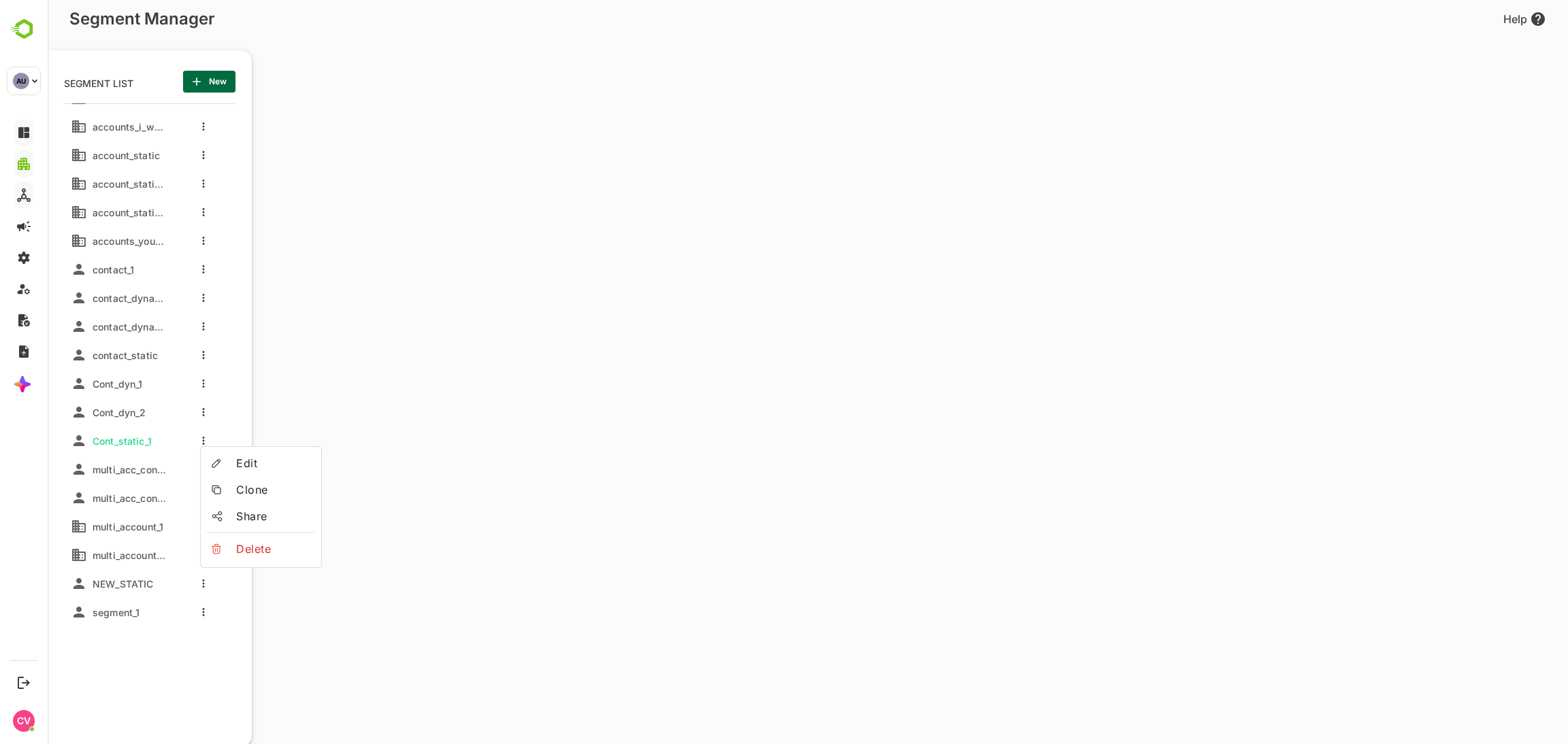
click at [249, 487] on span "Clone" at bounding box center [273, 490] width 74 height 17
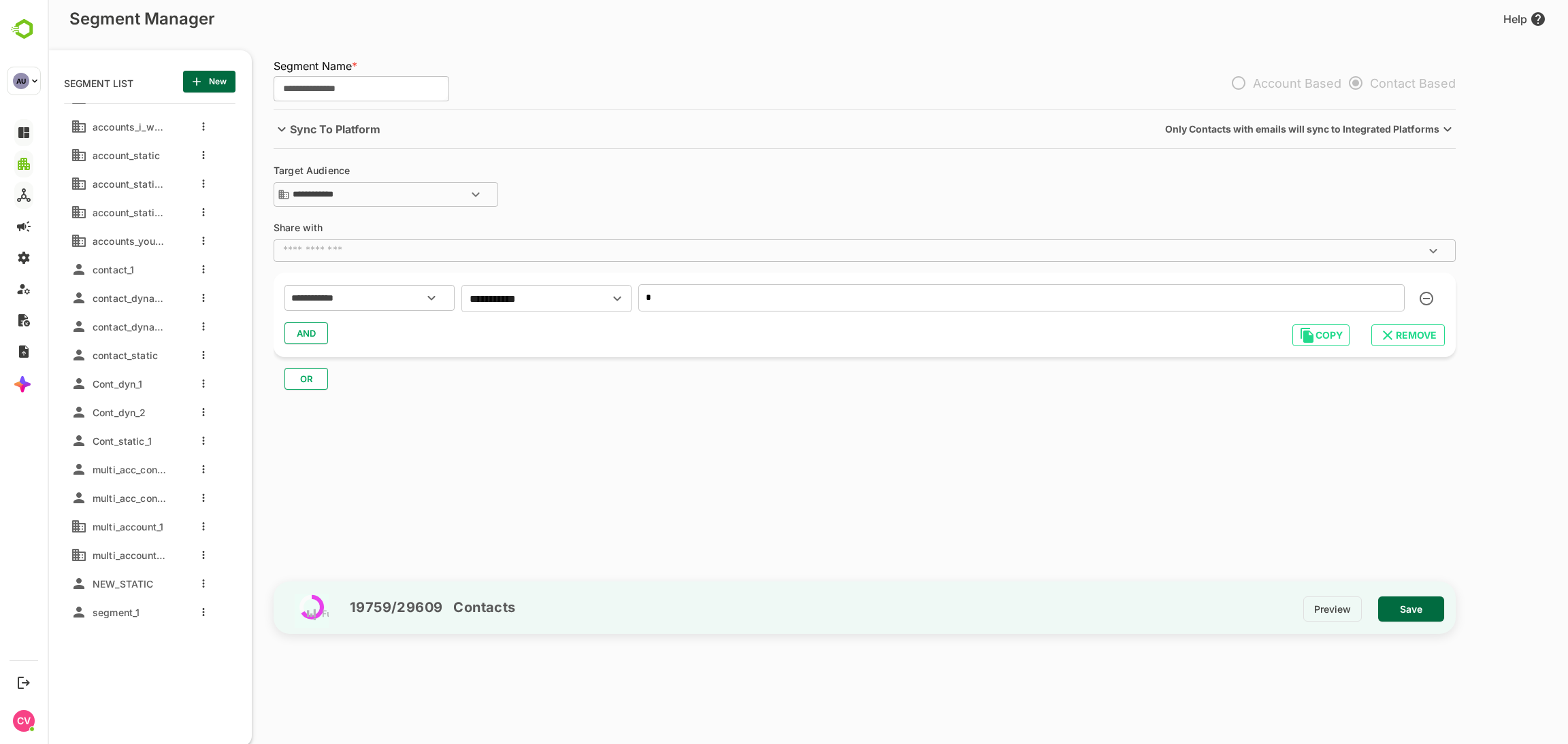
click at [365, 89] on input "**********" at bounding box center [361, 89] width 176 height 26
type input "**********"
click at [736, 300] on input "*" at bounding box center [1021, 298] width 767 height 27
type input "*"
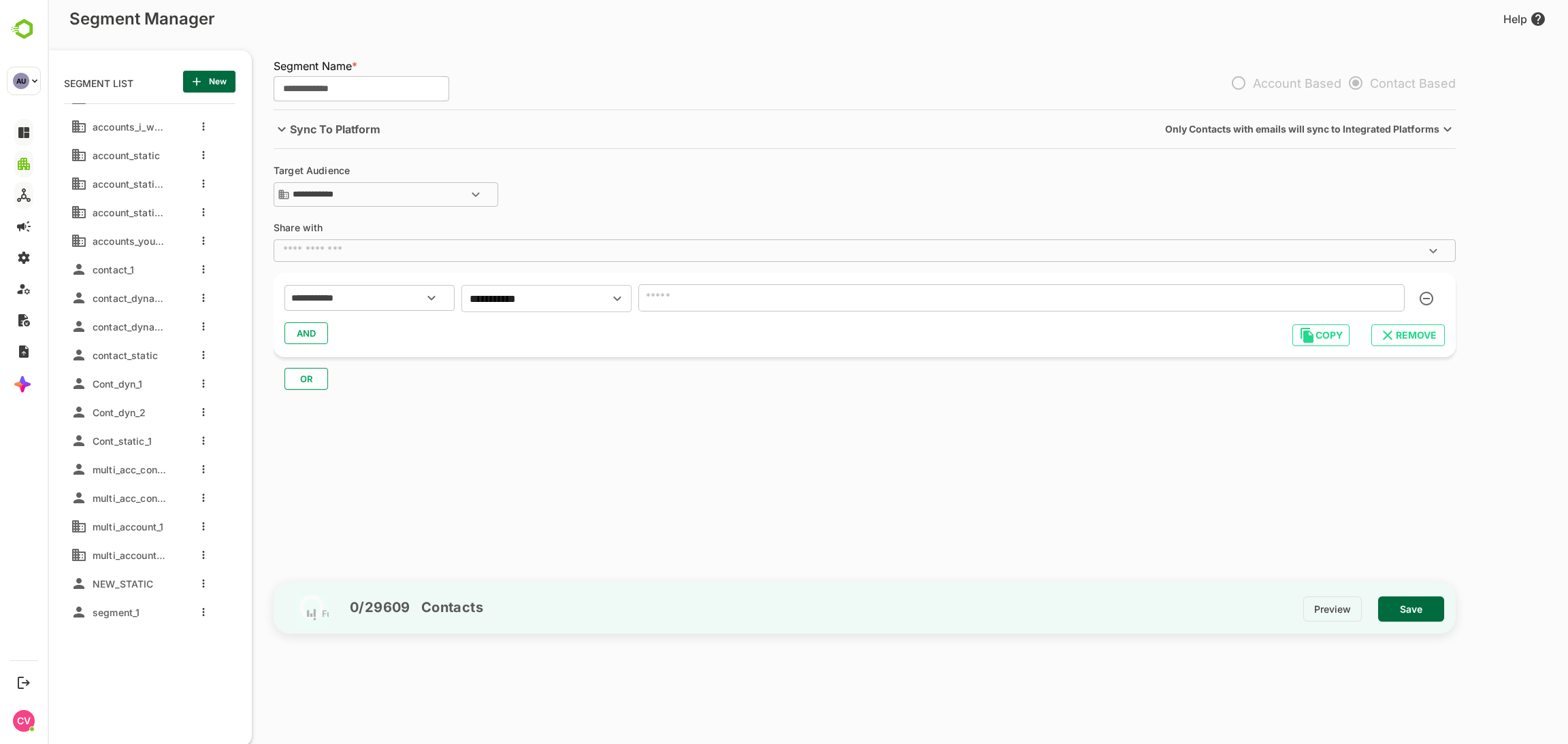
type input "*"
click at [1419, 613] on span "Save" at bounding box center [1412, 609] width 44 height 17
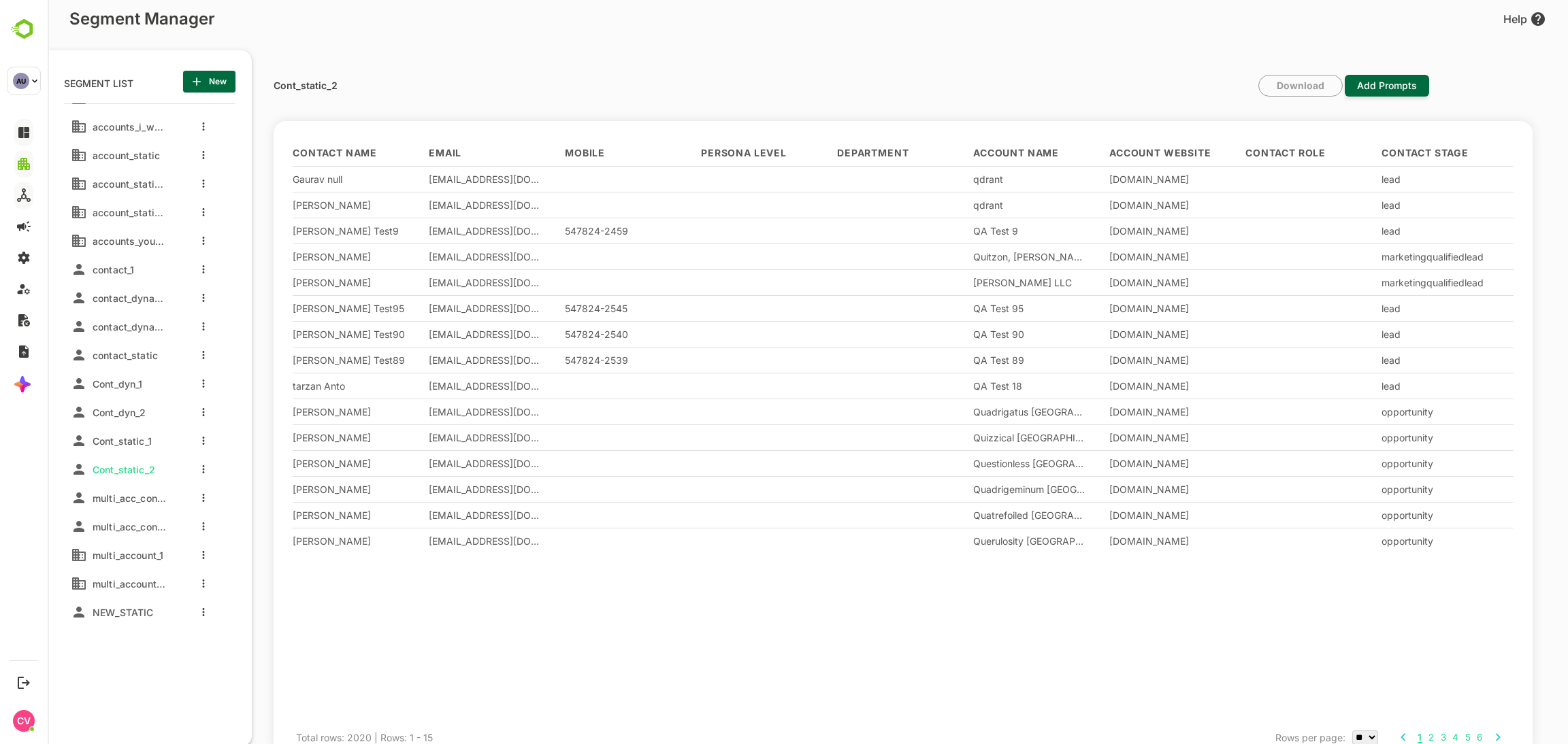
click at [198, 469] on div at bounding box center [200, 469] width 54 height 24
click at [202, 471] on icon "more actions" at bounding box center [203, 469] width 3 height 8
click at [251, 498] on span "Edit" at bounding box center [273, 492] width 74 height 17
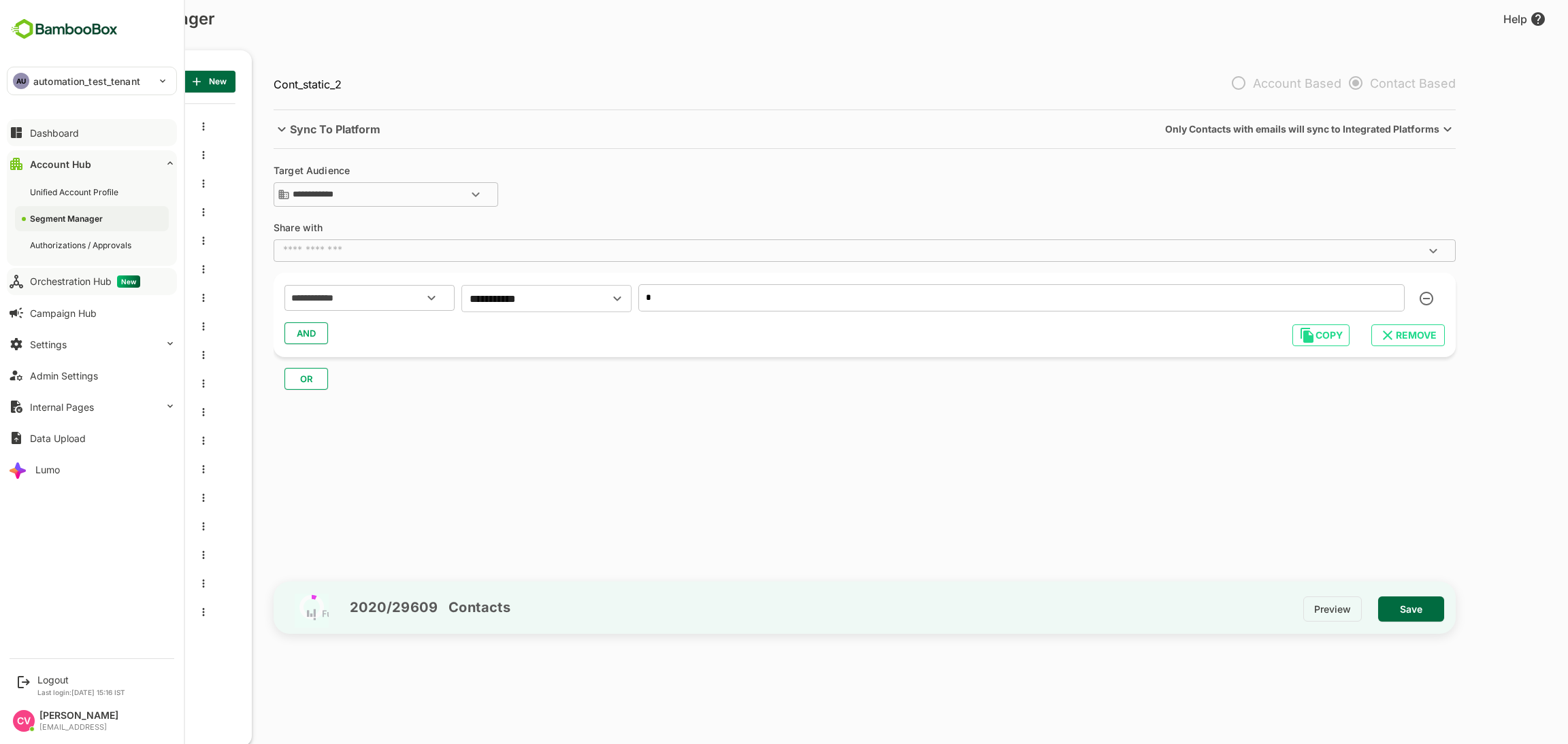
click at [40, 140] on button "Dashboard" at bounding box center [92, 133] width 170 height 27
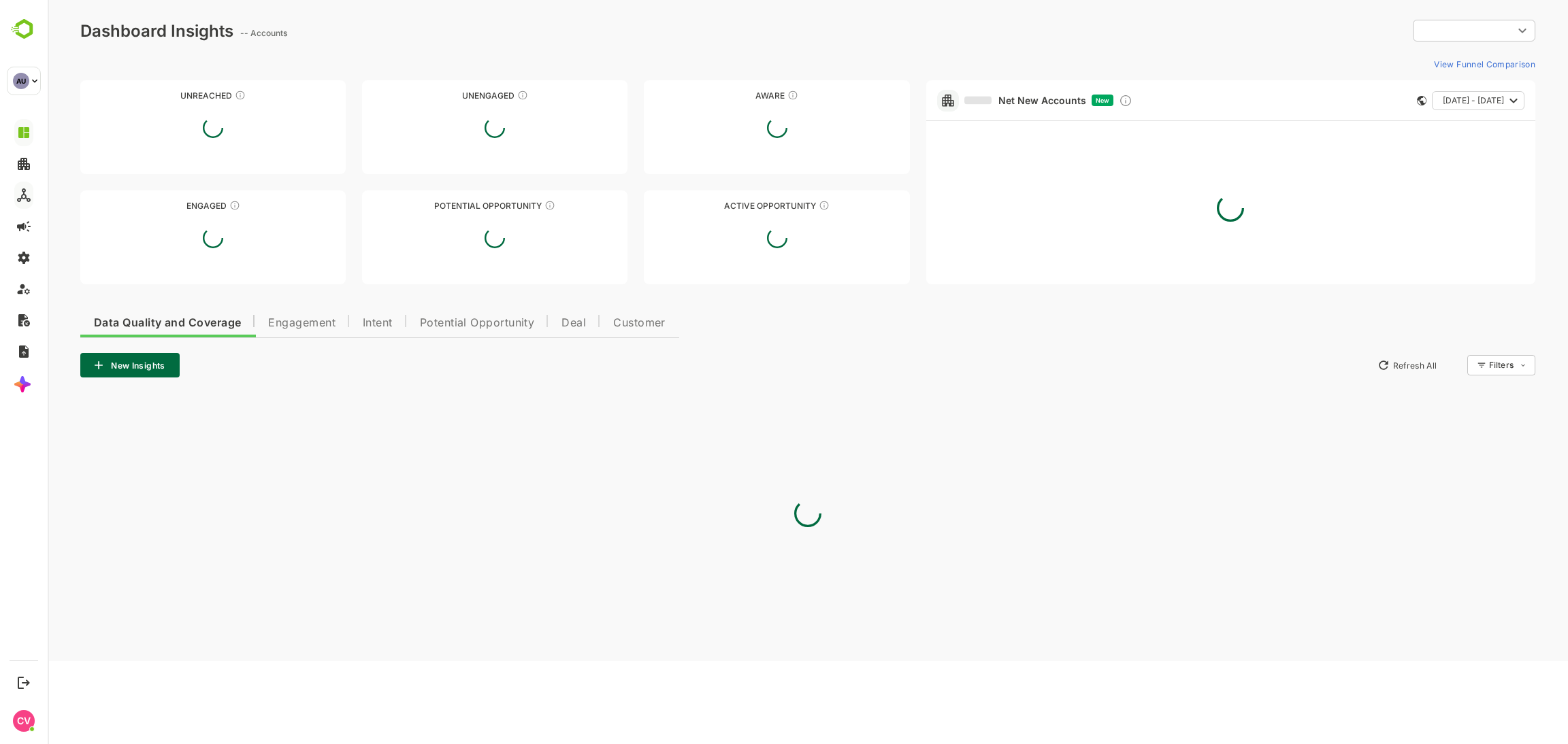
type input "**********"
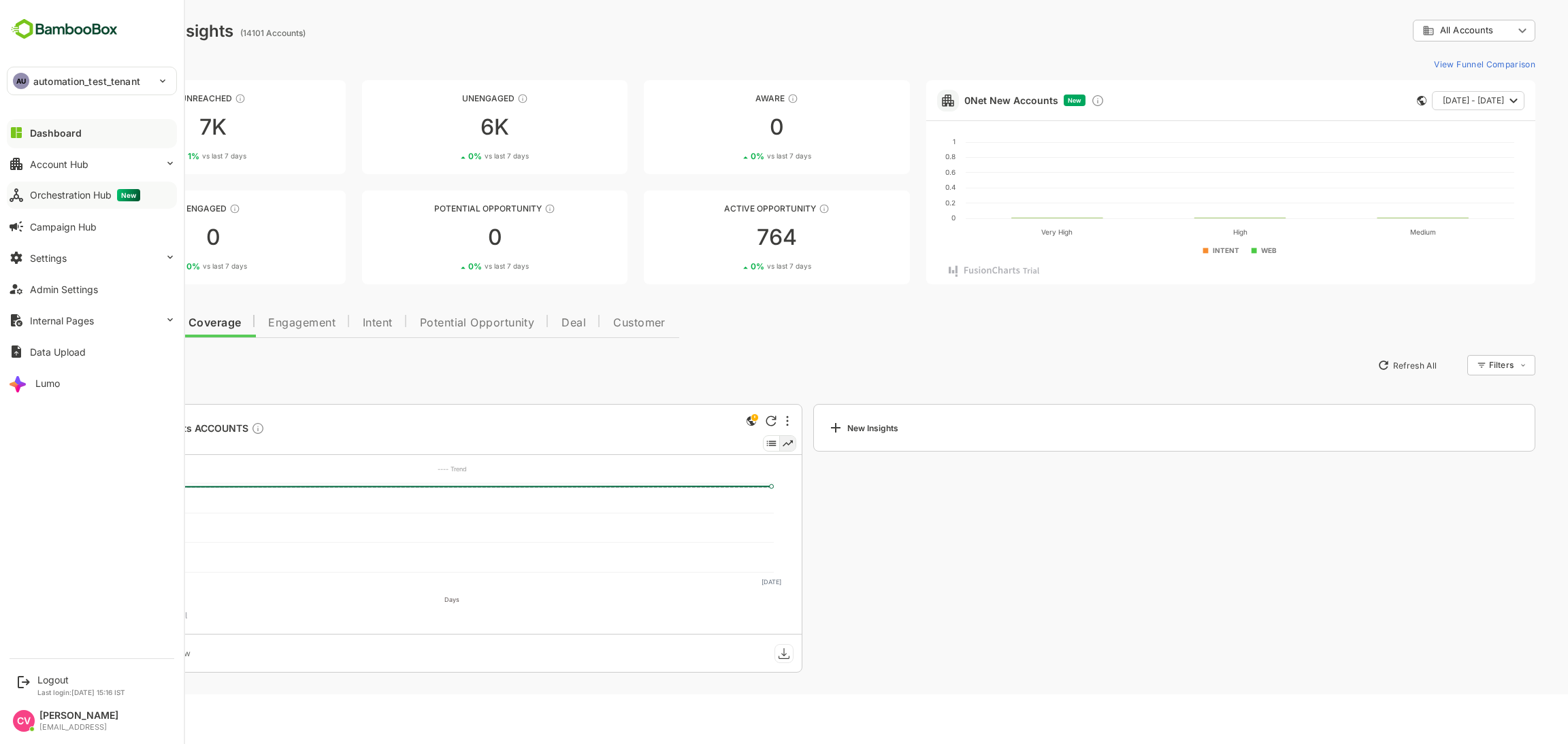
click at [69, 195] on div "Orchestration Hub New" at bounding box center [85, 195] width 110 height 12
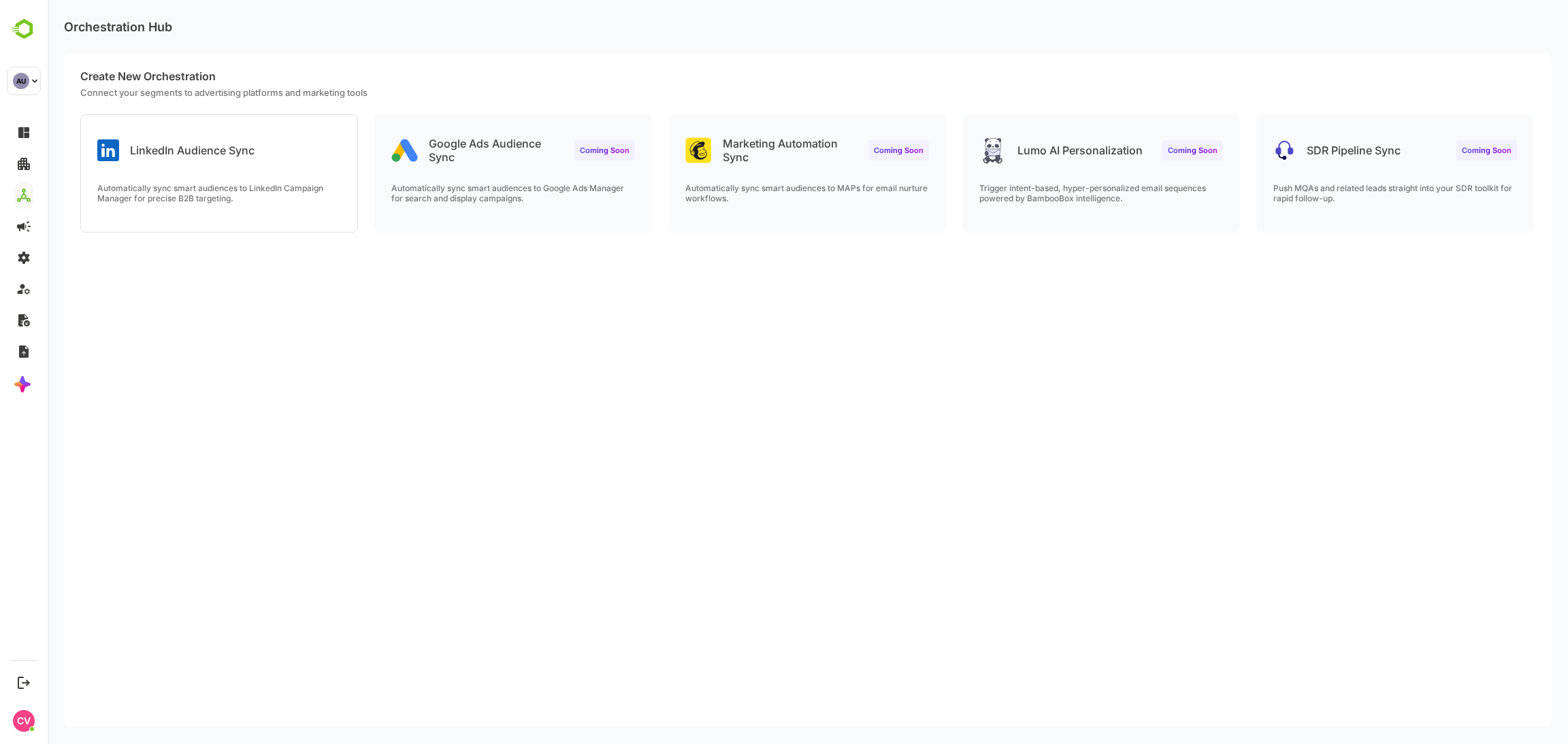
click at [397, 302] on div "Create New Orchestration Connect your segments to advertising platforms and mar…" at bounding box center [808, 389] width 1488 height 673
click at [237, 189] on p "Automatically sync smart audiences to LinkedIn Campaign Manager for precise B2B…" at bounding box center [219, 193] width 244 height 20
click at [223, 193] on p "Automatically sync smart audiences to LinkedIn Campaign Manager for precise B2B…" at bounding box center [219, 193] width 244 height 20
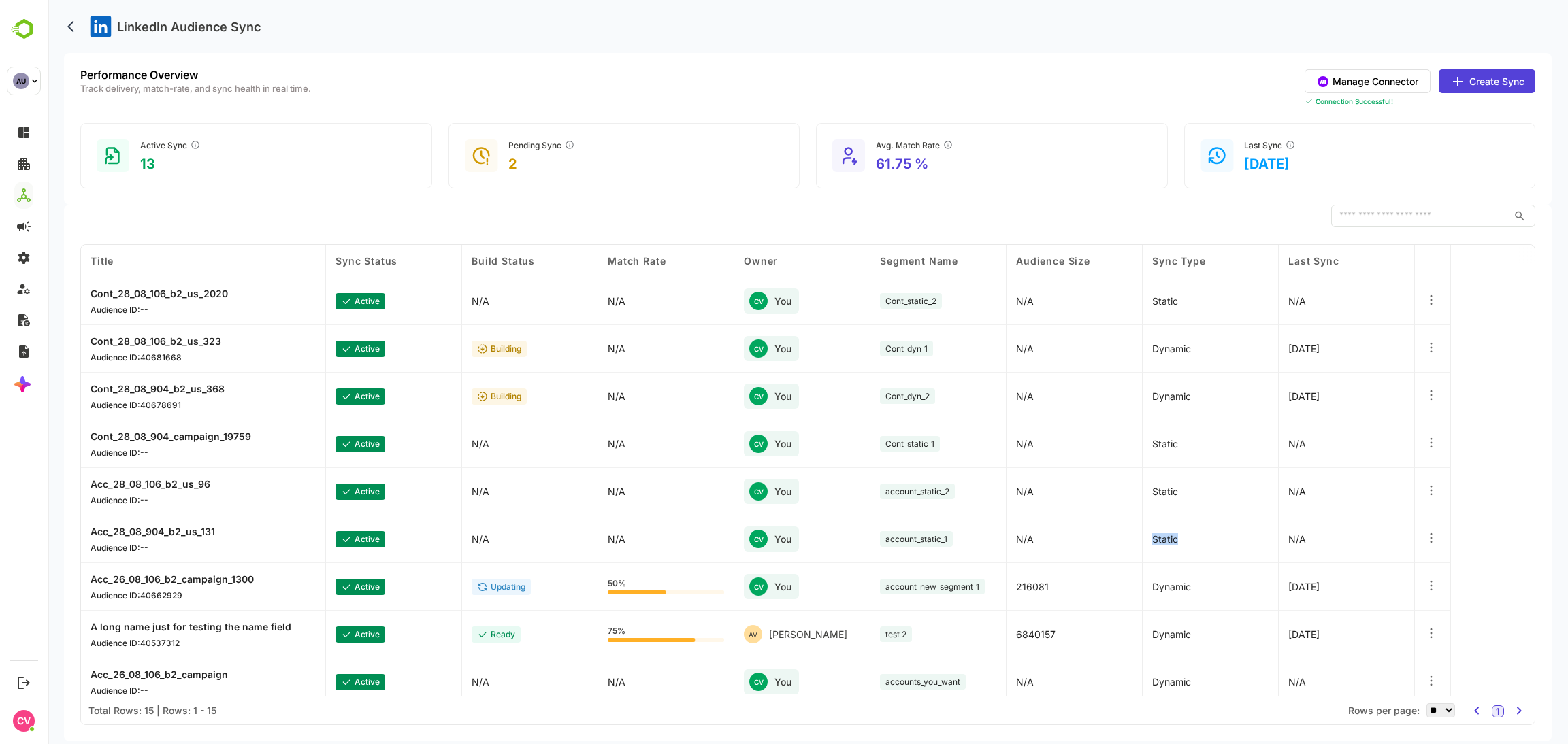
drag, startPoint x: 1185, startPoint y: 539, endPoint x: 1129, endPoint y: 523, distance: 58.2
click at [1135, 529] on div "Title Sync Status Build Status Match Rate Owner Segment Name Audience Size Sync…" at bounding box center [808, 471] width 1454 height 451
click at [1226, 495] on div "static" at bounding box center [1211, 491] width 136 height 48
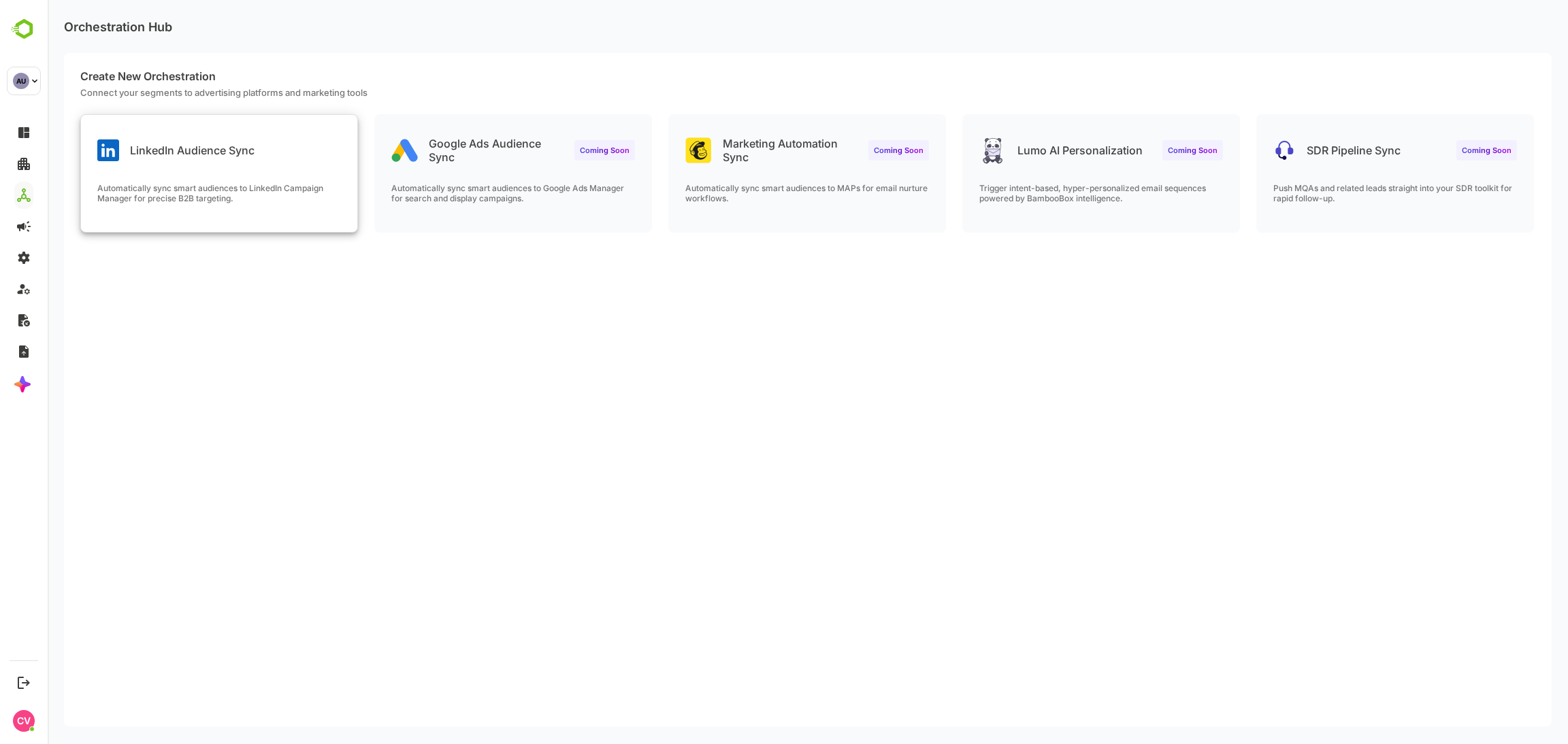
click at [322, 189] on p "Automatically sync smart audiences to LinkedIn Campaign Manager for precise B2B…" at bounding box center [219, 193] width 244 height 20
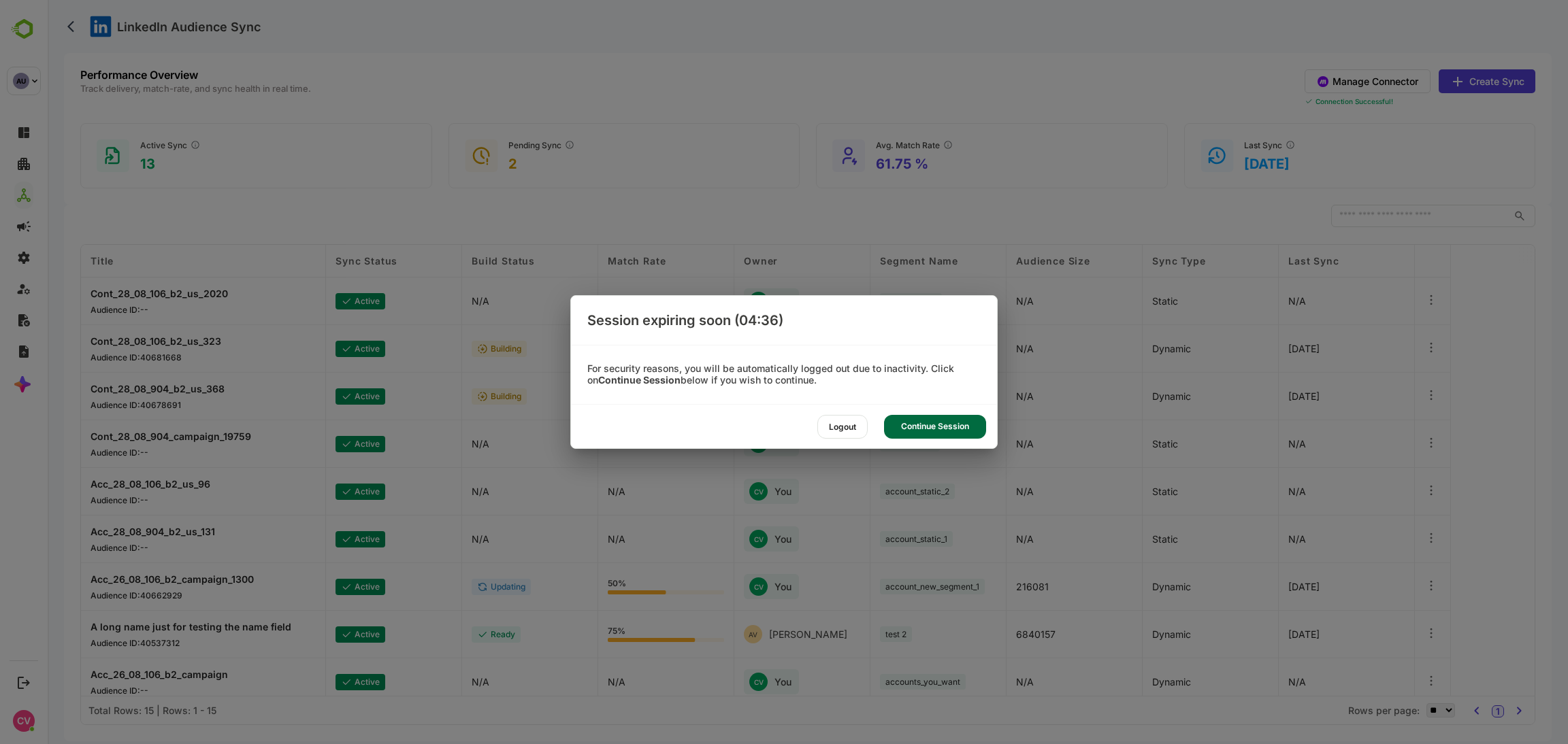
click at [949, 427] on div "Continue Session" at bounding box center [935, 427] width 102 height 24
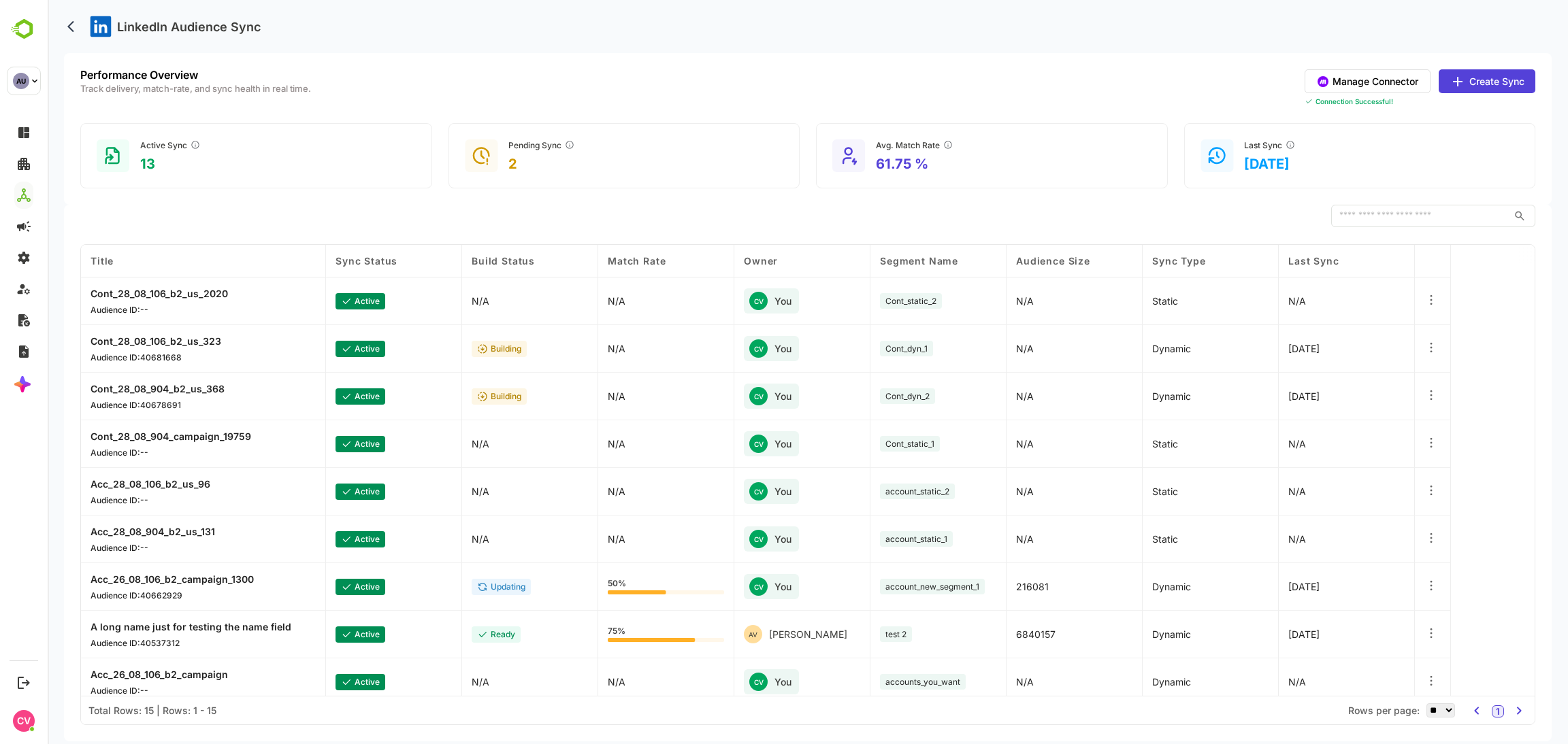
click at [810, 28] on div "LinkedIn Audience Sync" at bounding box center [808, 26] width 1488 height 53
click at [810, 16] on div "LinkedIn Audience Sync" at bounding box center [808, 26] width 1488 height 53
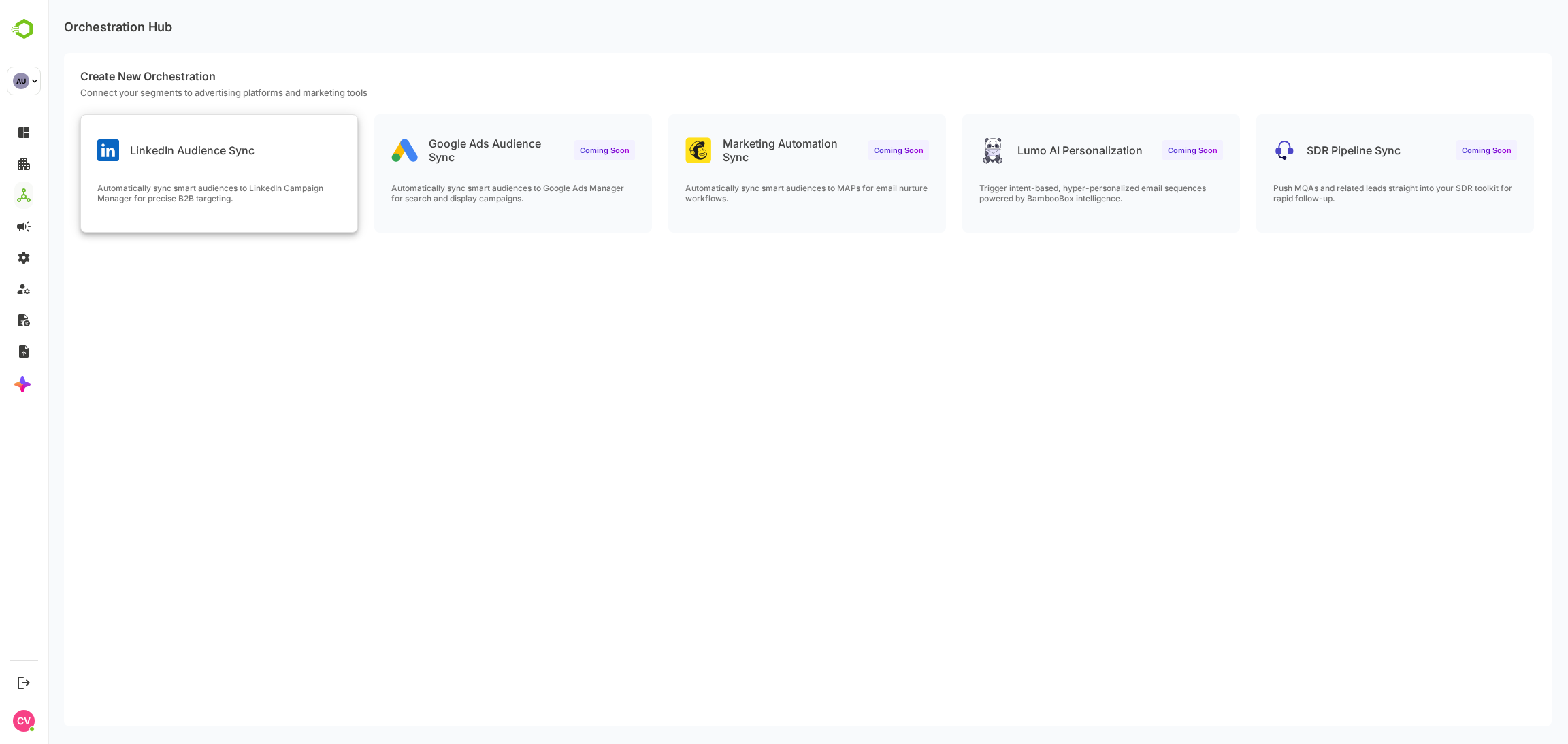
click at [218, 212] on div "Automatically sync smart audiences to LinkedIn Campaign Manager for precise B2B…" at bounding box center [219, 208] width 276 height 49
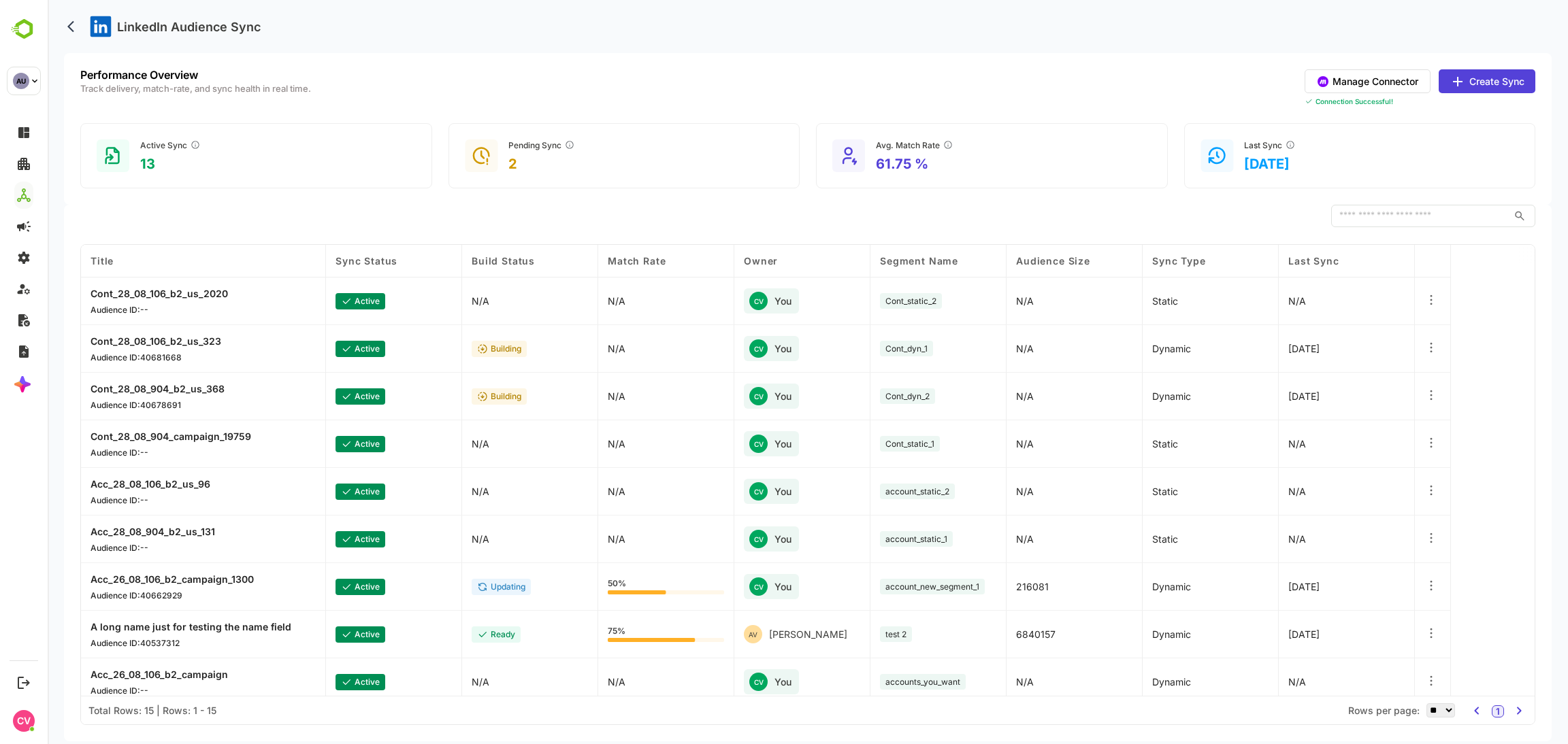
click at [1428, 544] on icon at bounding box center [1432, 539] width 14 height 14
click at [1352, 586] on div "Delete Orchestration" at bounding box center [1347, 587] width 119 height 23
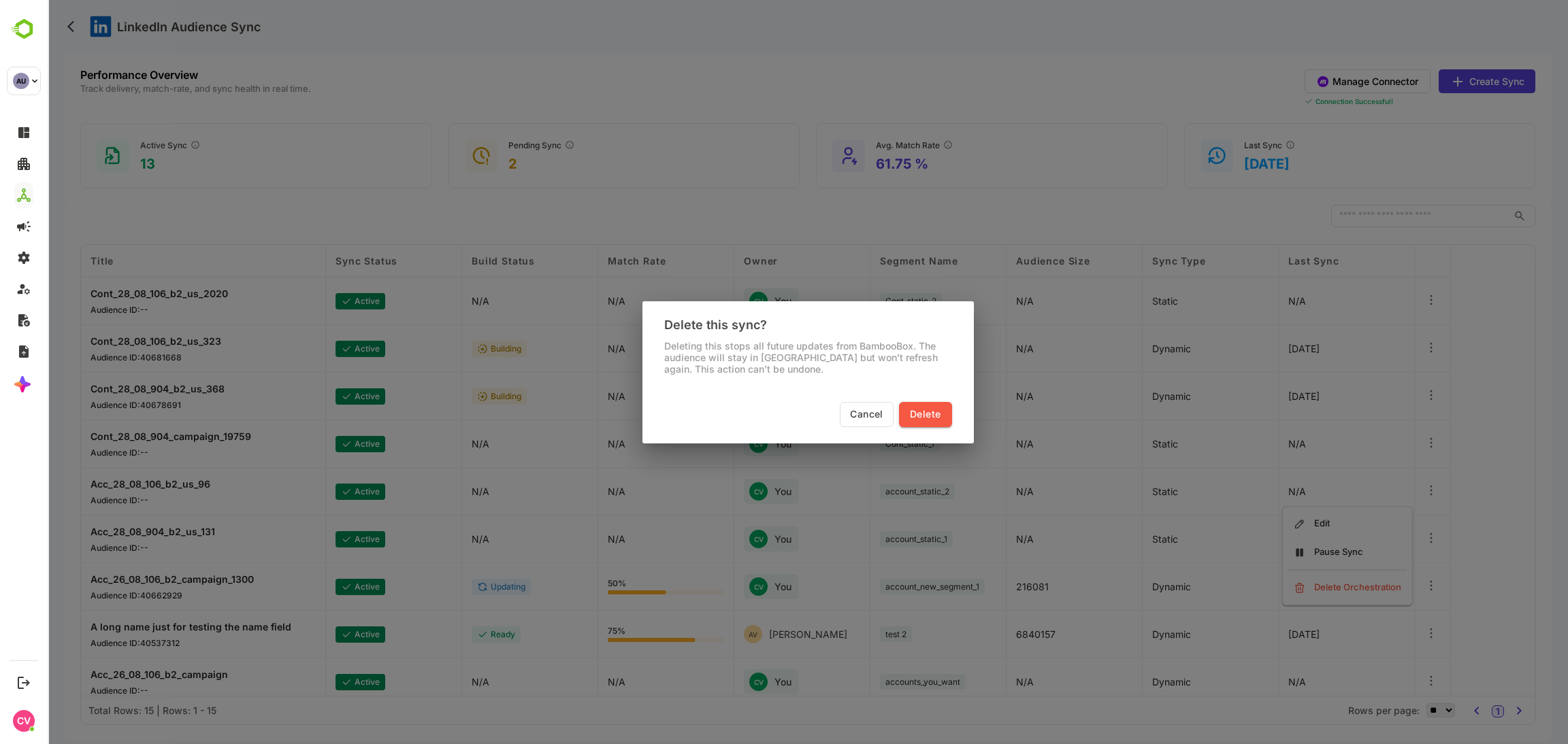
click at [921, 402] on button "Delete" at bounding box center [925, 414] width 52 height 25
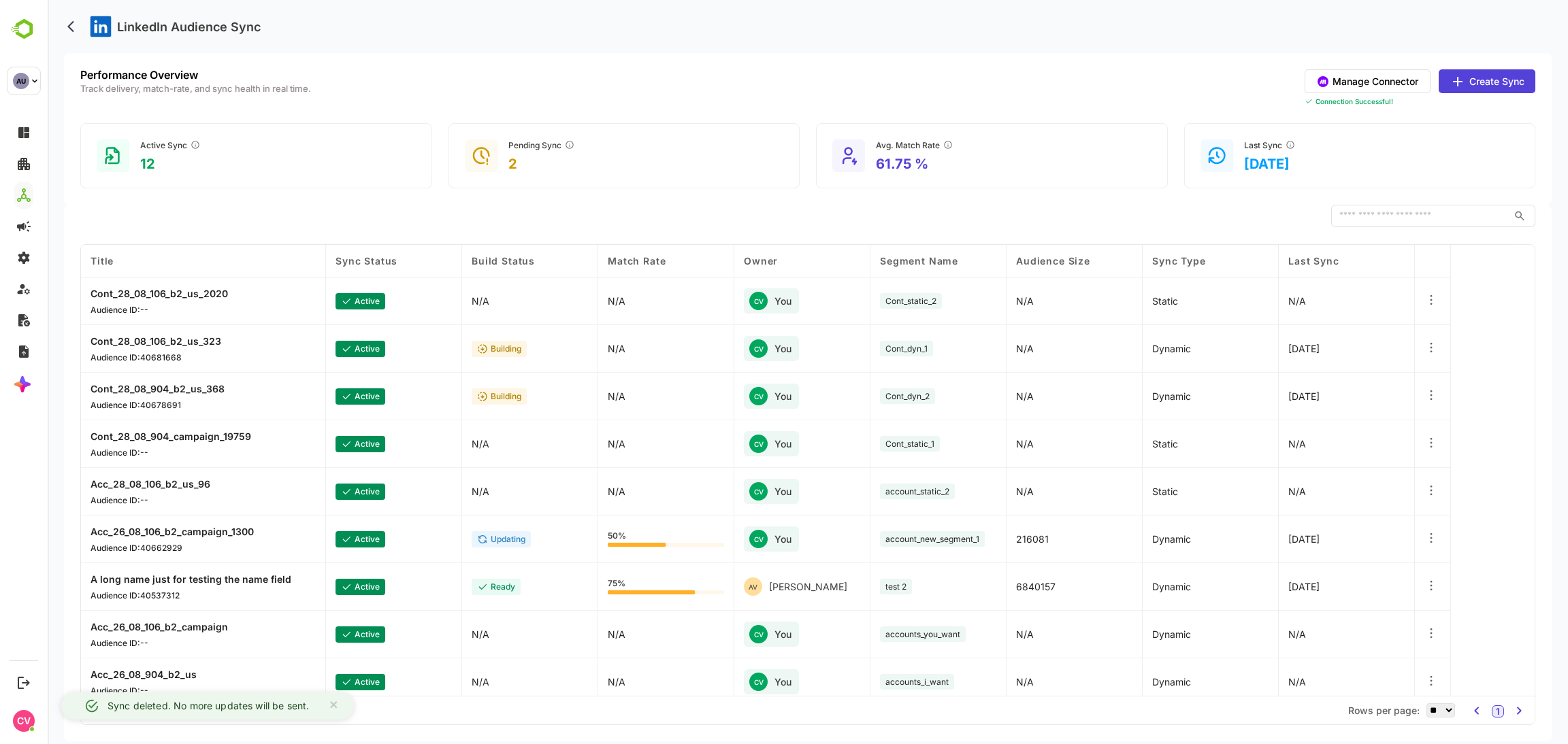
click at [1431, 498] on div at bounding box center [1432, 492] width 14 height 17
click at [1354, 529] on div "Delete Orchestration" at bounding box center [1347, 540] width 119 height 23
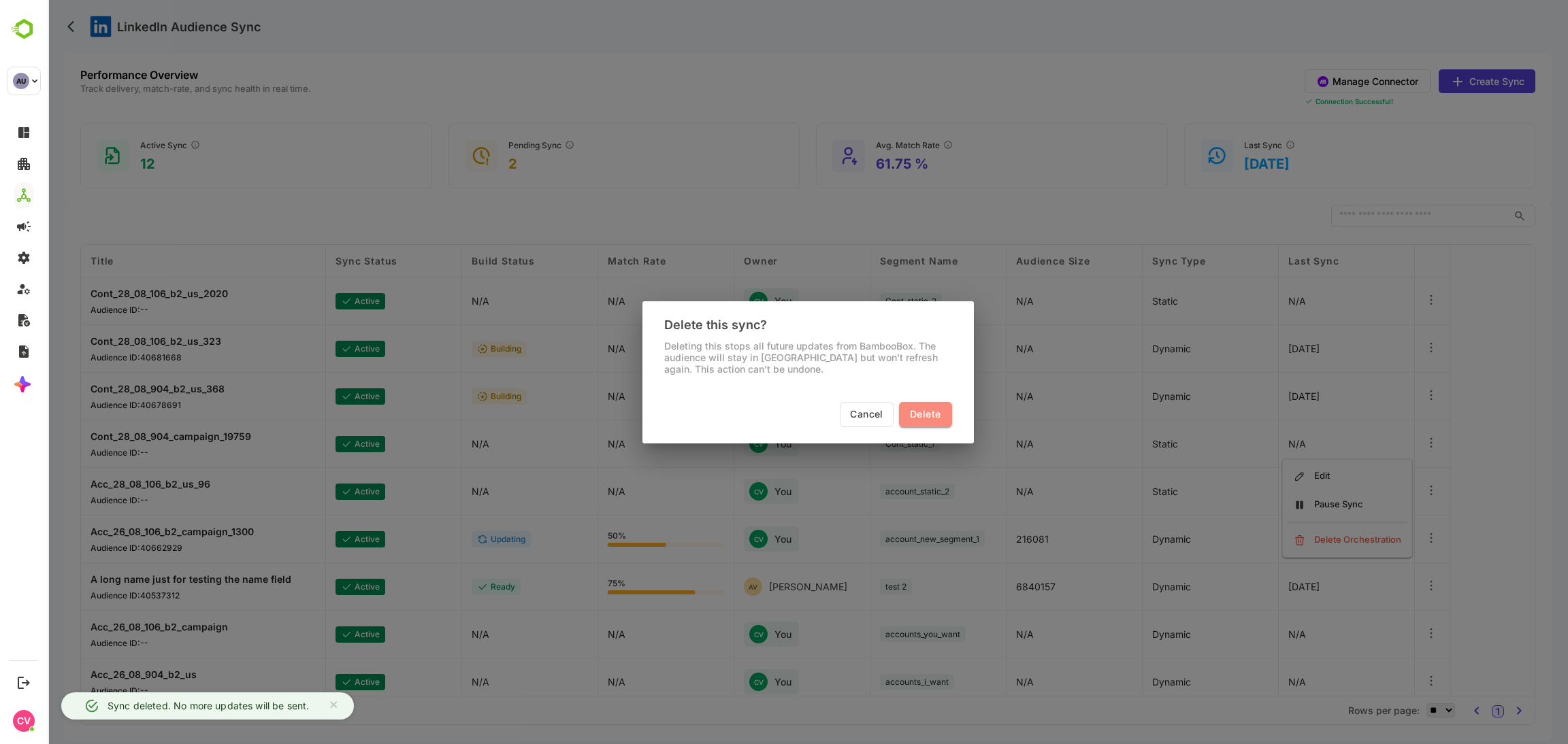
click at [928, 414] on span "Delete" at bounding box center [926, 414] width 31 height 17
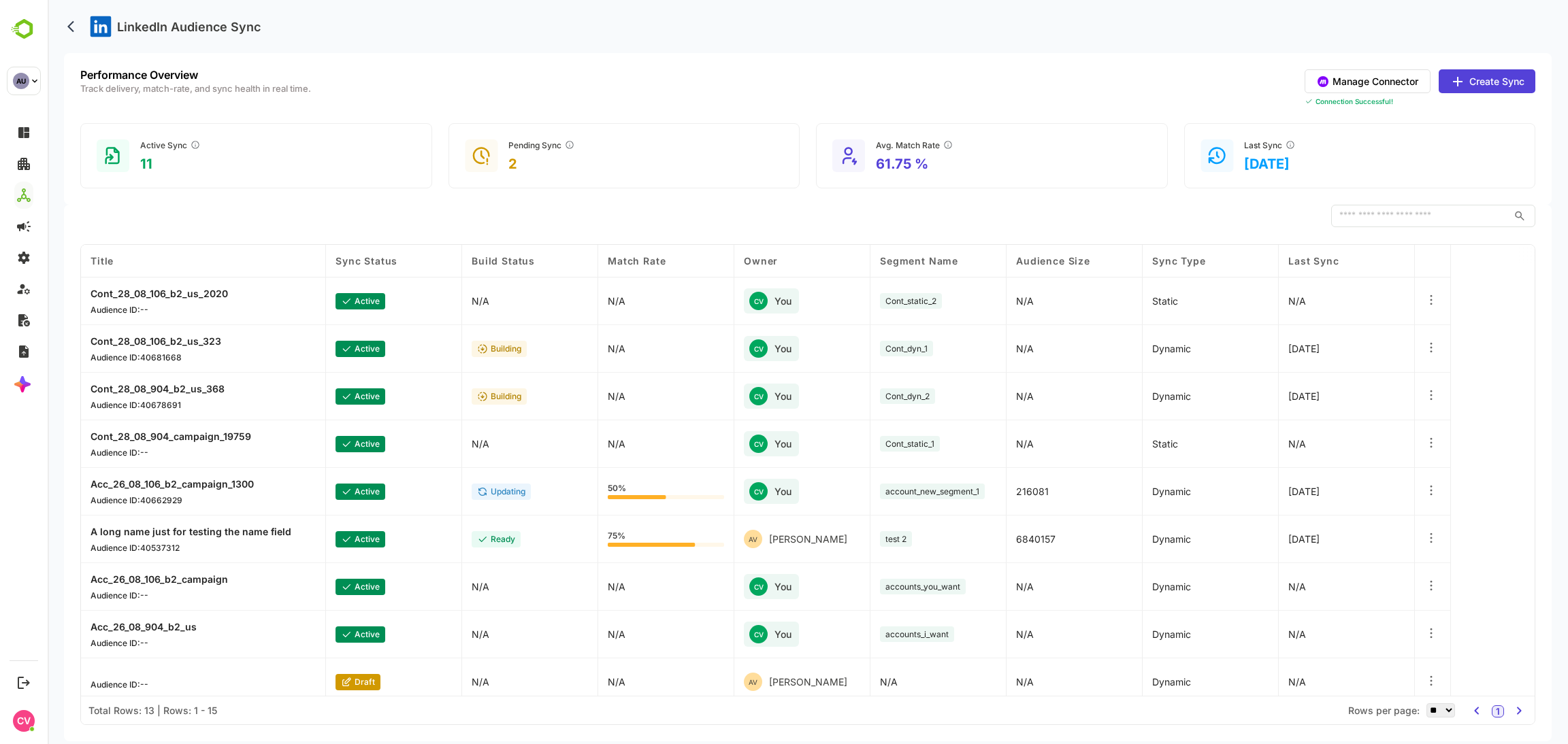
click at [1430, 303] on icon at bounding box center [1432, 300] width 14 height 14
click at [1357, 353] on div "Delete Orchestration" at bounding box center [1347, 360] width 119 height 23
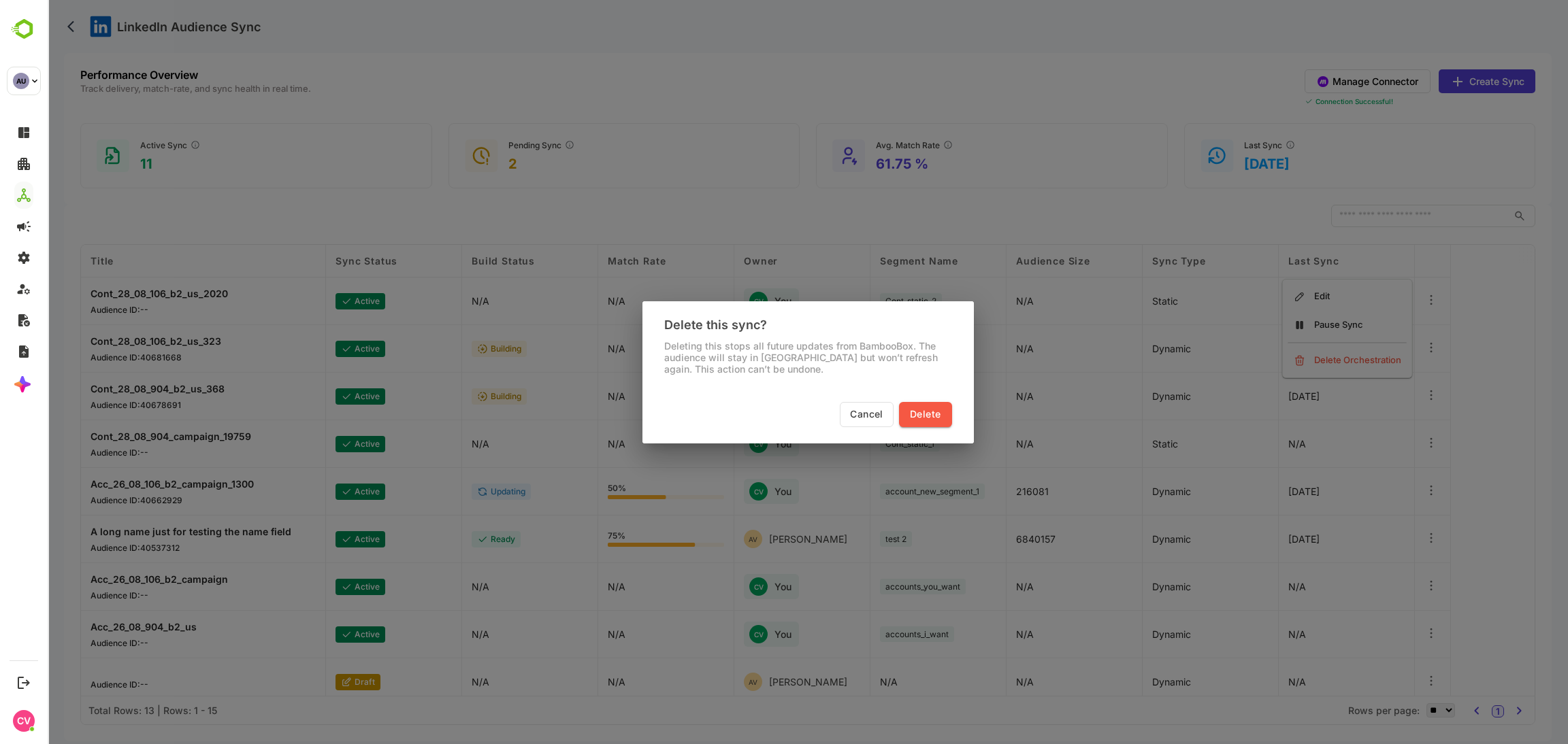
click at [927, 416] on span "Delete" at bounding box center [926, 414] width 31 height 17
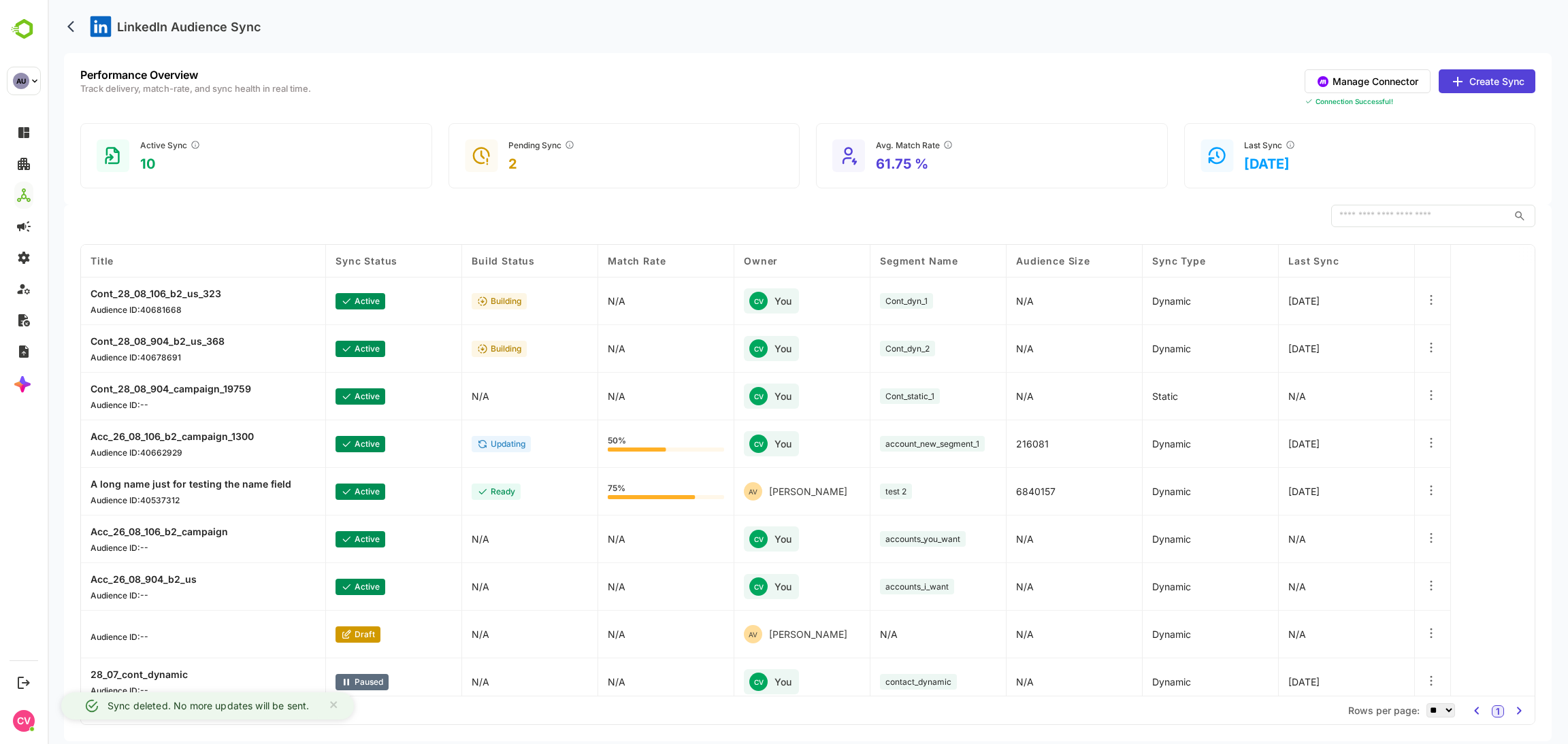
click at [1428, 401] on icon at bounding box center [1432, 396] width 14 height 14
click at [1354, 447] on div "Delete Orchestration" at bounding box center [1347, 444] width 119 height 23
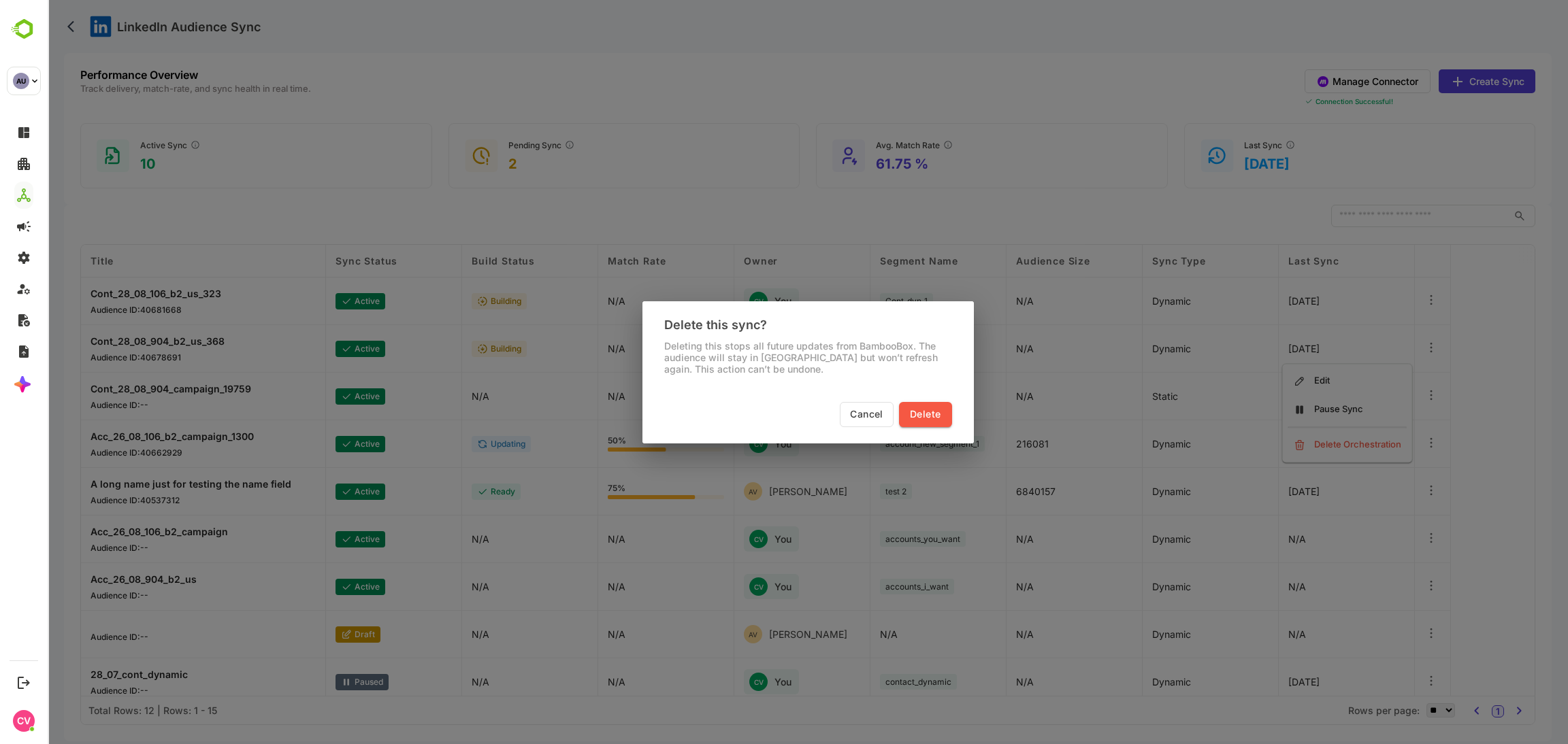
click at [937, 409] on span "Delete" at bounding box center [926, 414] width 31 height 17
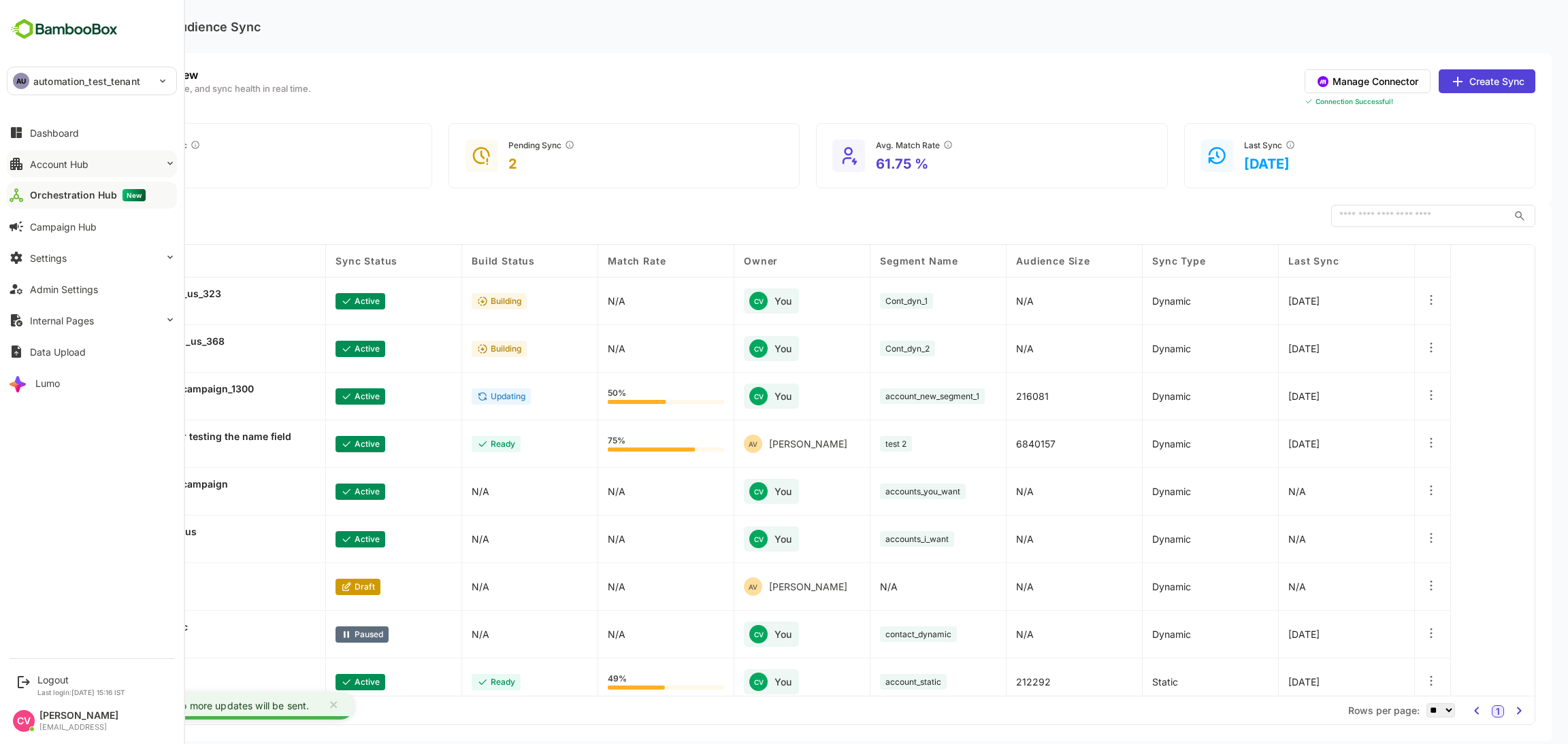
click at [60, 171] on button "Account Hub" at bounding box center [92, 164] width 170 height 27
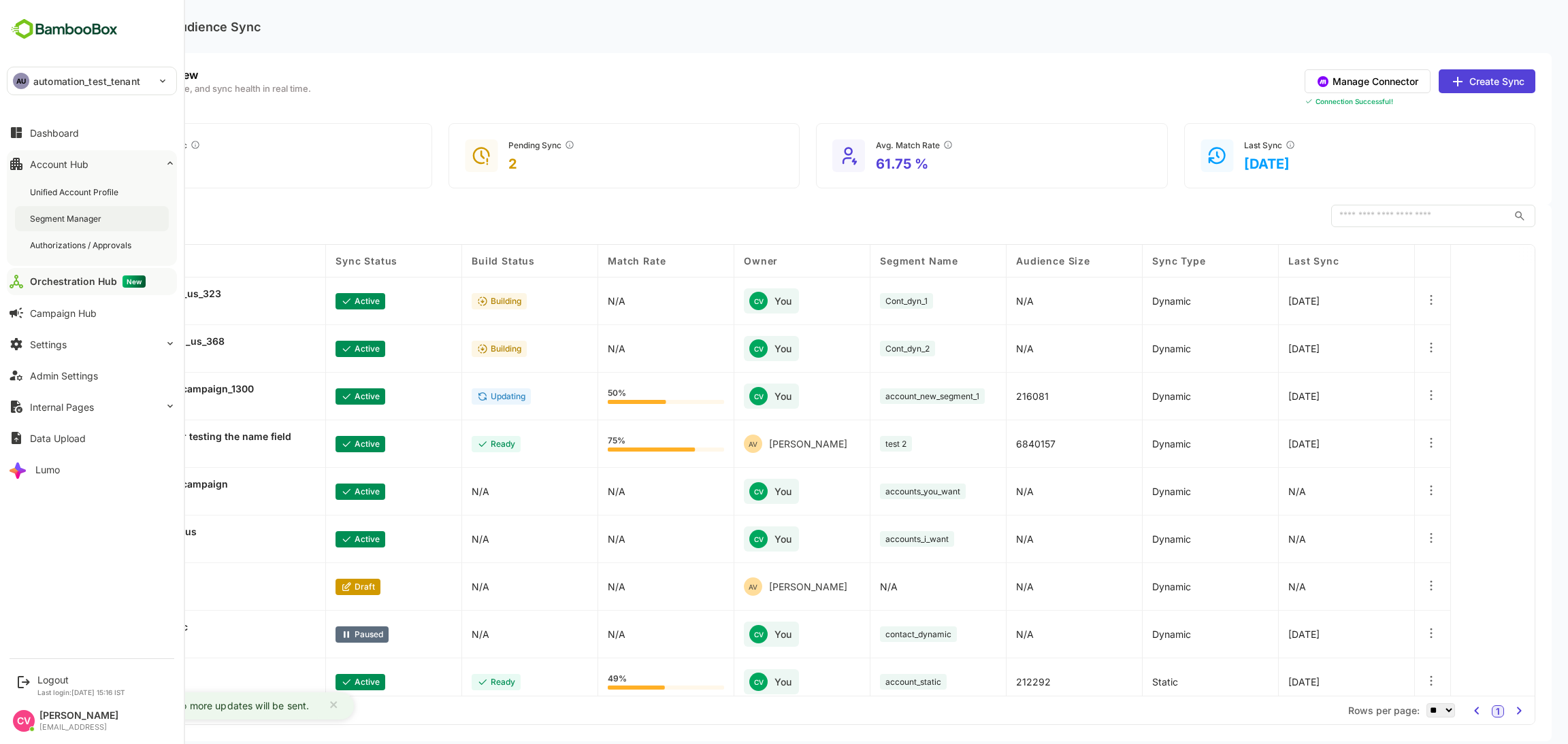
click at [93, 222] on div "Segment Manager" at bounding box center [67, 219] width 74 height 12
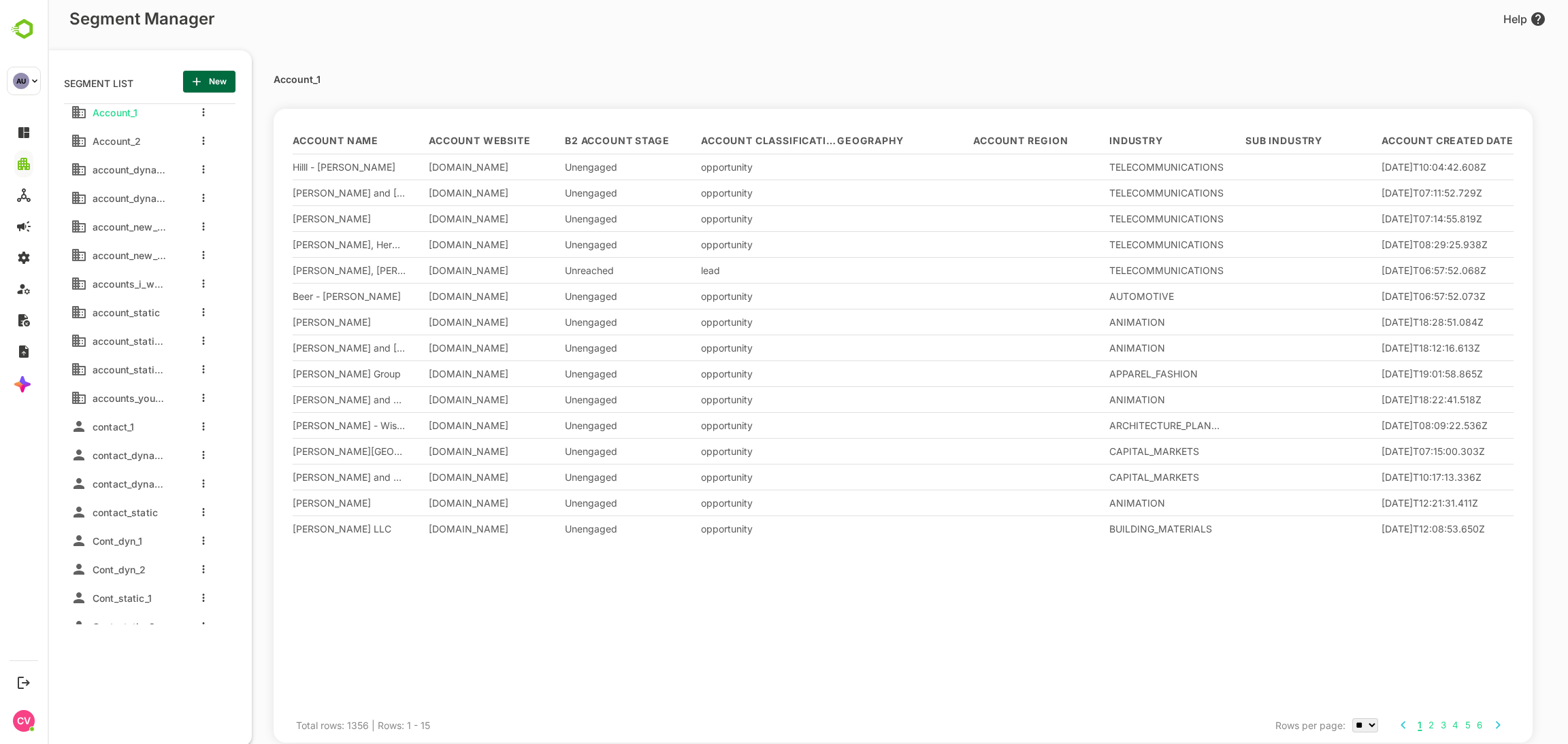
scroll to position [12, 0]
click at [123, 369] on span "account_static_2" at bounding box center [126, 365] width 79 height 12
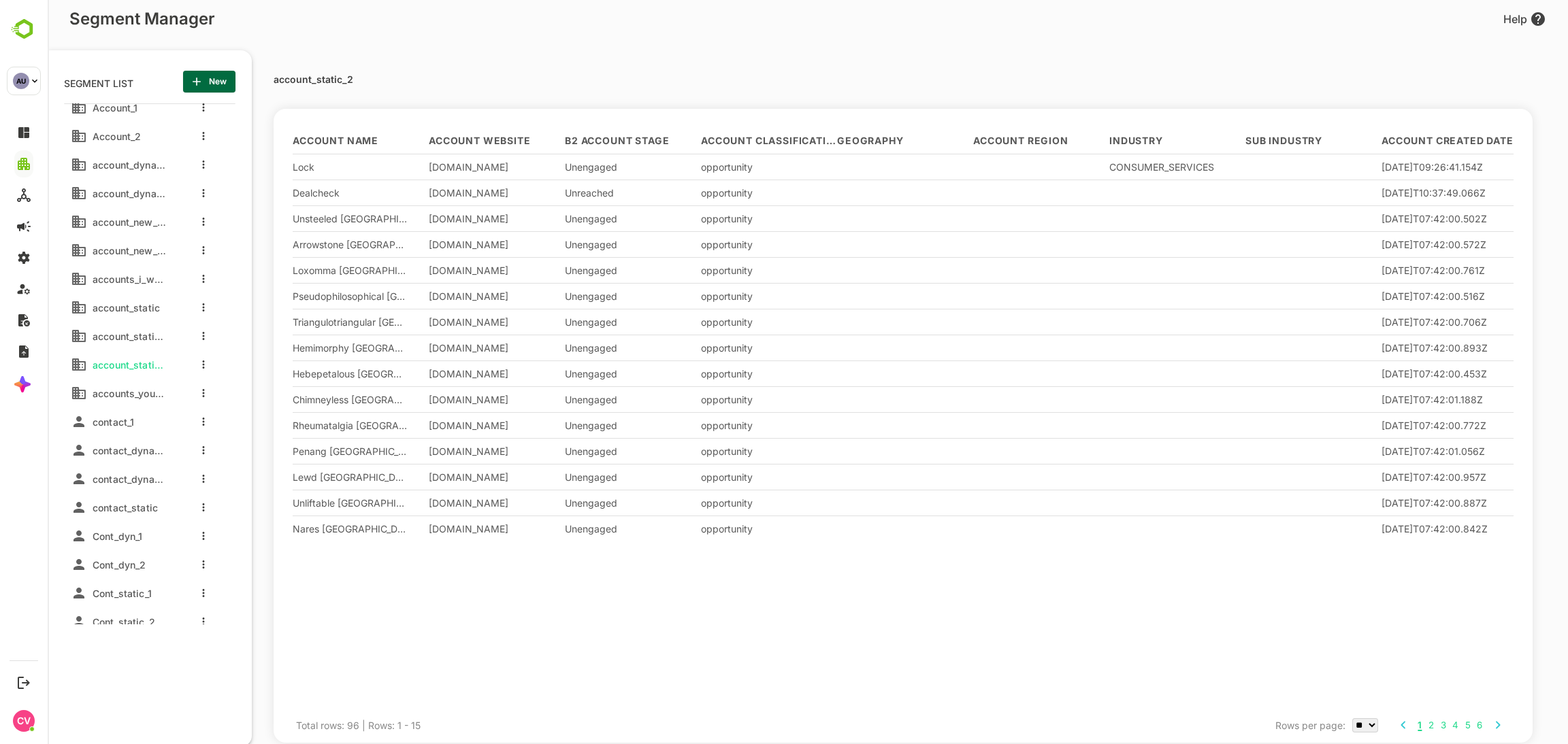
click at [319, 711] on div "account_static_2 Account Name Account Website B2 Account Stage Account Classifi…" at bounding box center [903, 725] width 1215 height 28
click at [319, 79] on p "account_static_2" at bounding box center [313, 80] width 80 height 10
copy p "account_static_2"
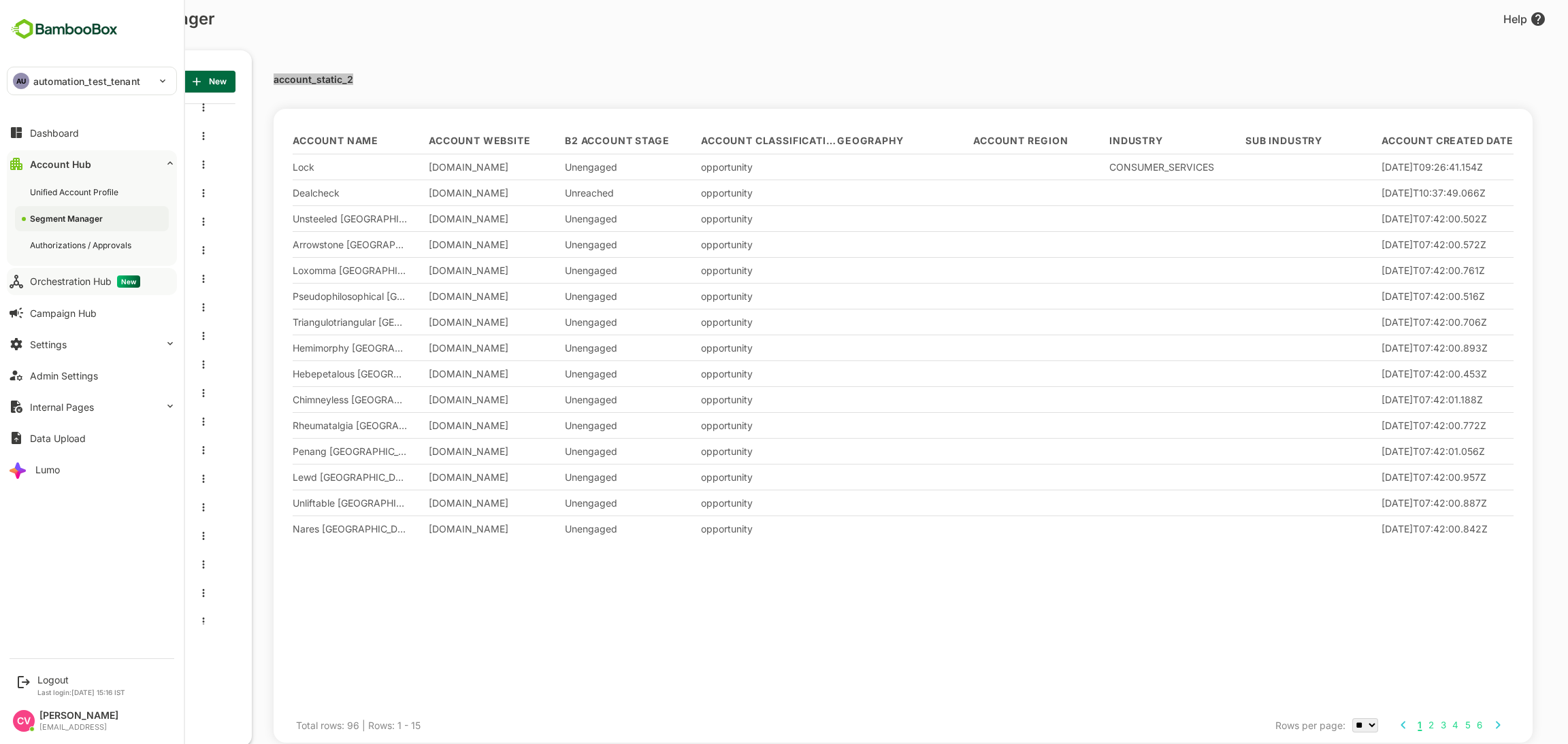
click at [85, 289] on button "Orchestration Hub New" at bounding box center [92, 281] width 170 height 27
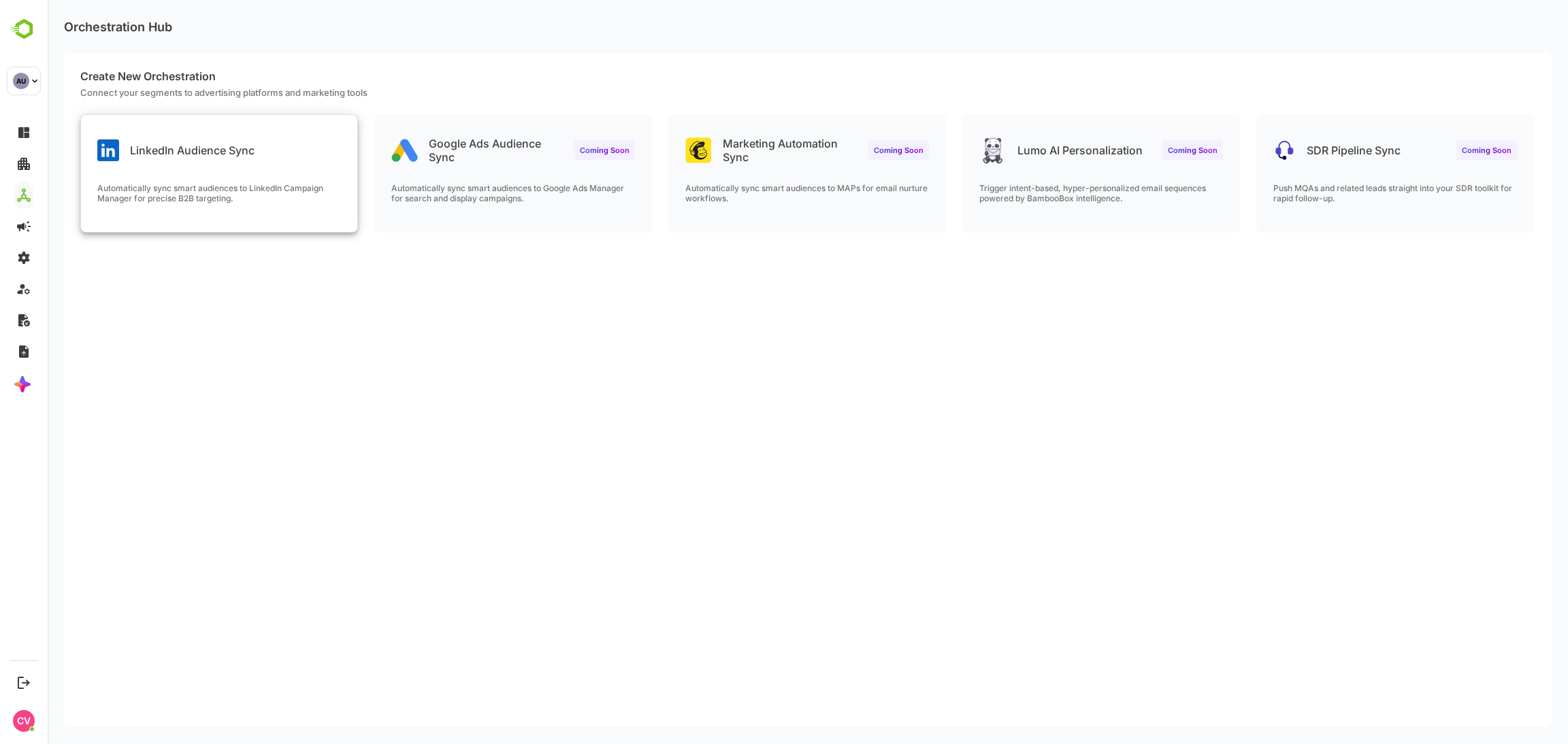
click at [199, 184] on p "Automatically sync smart audiences to LinkedIn Campaign Manager for precise B2B…" at bounding box center [219, 193] width 244 height 20
click at [269, 201] on div "Automatically sync smart audiences to LinkedIn Campaign Manager for precise B2B…" at bounding box center [219, 208] width 276 height 49
click at [250, 133] on div "LinkedIn Audience Sync" at bounding box center [219, 140] width 276 height 49
click at [196, 176] on div "LinkedIn Audience Sync Automatically sync smart audiences to LinkedIn Campaign …" at bounding box center [219, 174] width 276 height 117
click at [290, 199] on p "Automatically sync smart audiences to LinkedIn Campaign Manager for precise B2B…" at bounding box center [219, 193] width 244 height 20
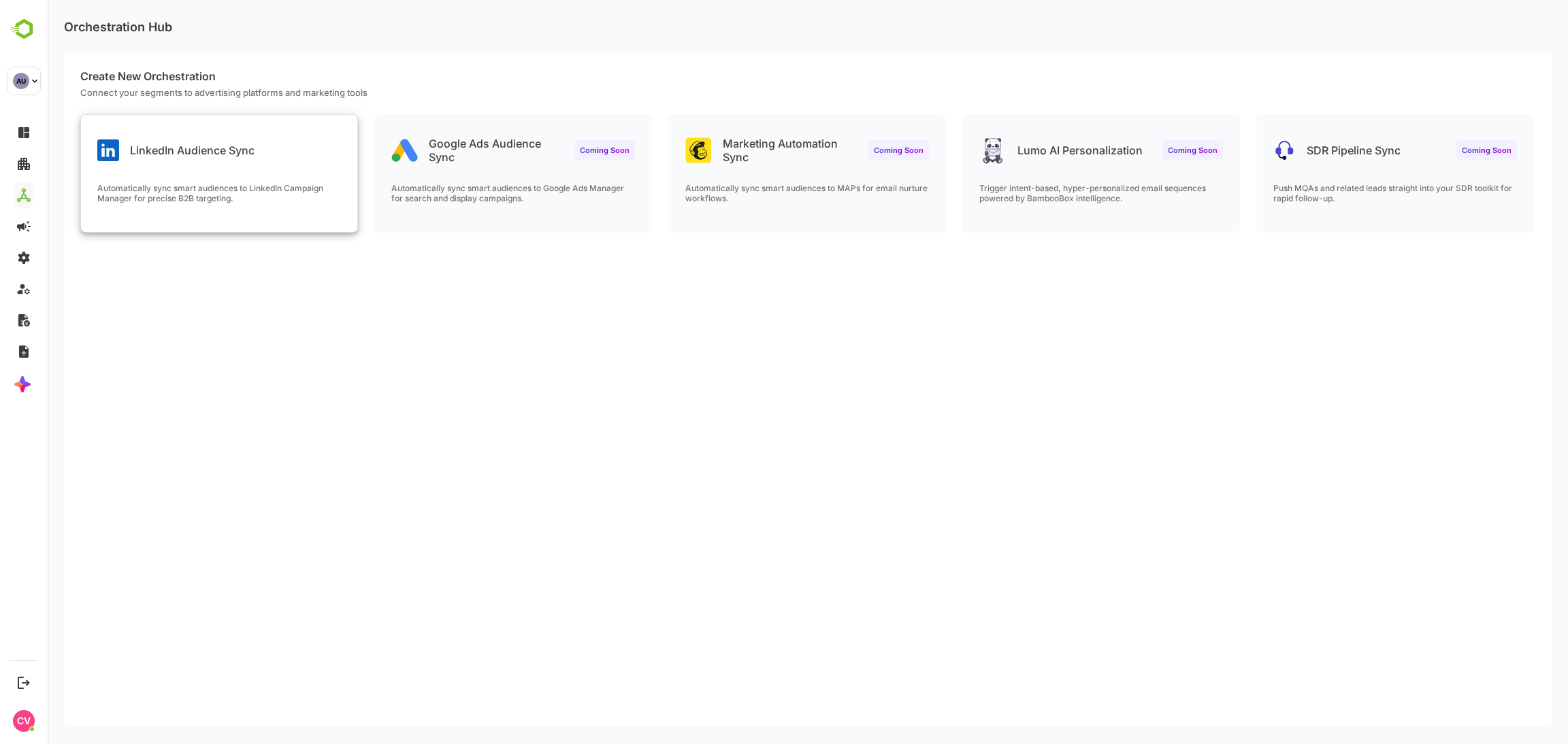
click at [275, 171] on div "LinkedIn Audience Sync Automatically sync smart audiences to LinkedIn Campaign …" at bounding box center [219, 174] width 276 height 117
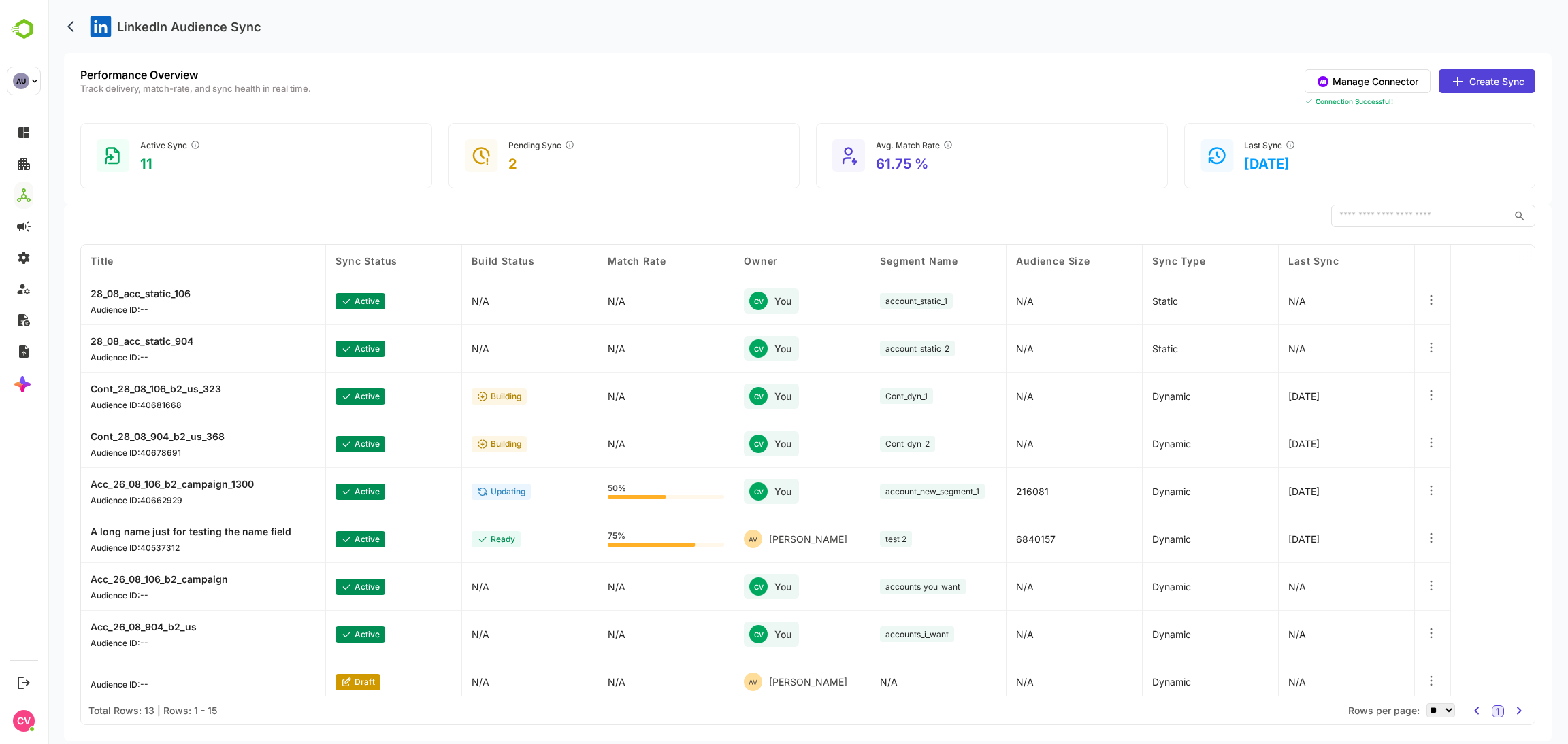
click at [808, 25] on div "LinkedIn Audience Sync" at bounding box center [808, 26] width 1488 height 53
click at [807, 10] on div "LinkedIn Audience Sync" at bounding box center [808, 26] width 1488 height 53
drag, startPoint x: 1013, startPoint y: 175, endPoint x: 846, endPoint y: 126, distance: 174.0
click at [846, 126] on div "Avg. Match Rate 61.75 %" at bounding box center [992, 155] width 352 height 65
click at [799, 76] on div "Performance Overview Track delivery, match-rate, and sync health in real time. …" at bounding box center [808, 88] width 1456 height 37
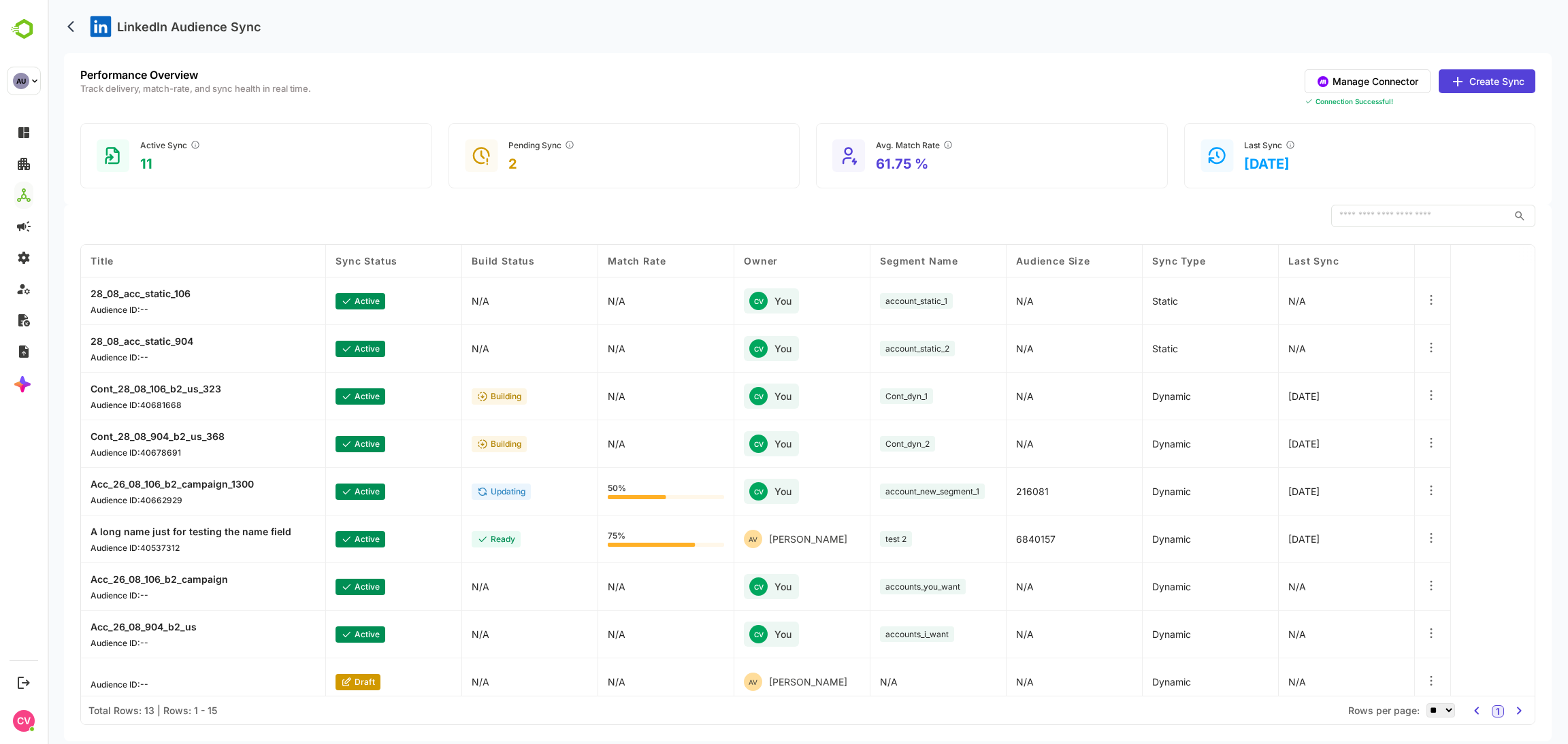
drag, startPoint x: 1378, startPoint y: 179, endPoint x: 60, endPoint y: 26, distance: 1326.9
click at [60, 26] on body "LinkedIn Audience Sync Performance Overview Track delivery, match-rate, and syn…" at bounding box center [808, 372] width 1521 height 744
click at [809, 83] on div "Performance Overview Track delivery, match-rate, and sync health in real time. …" at bounding box center [808, 88] width 1456 height 37
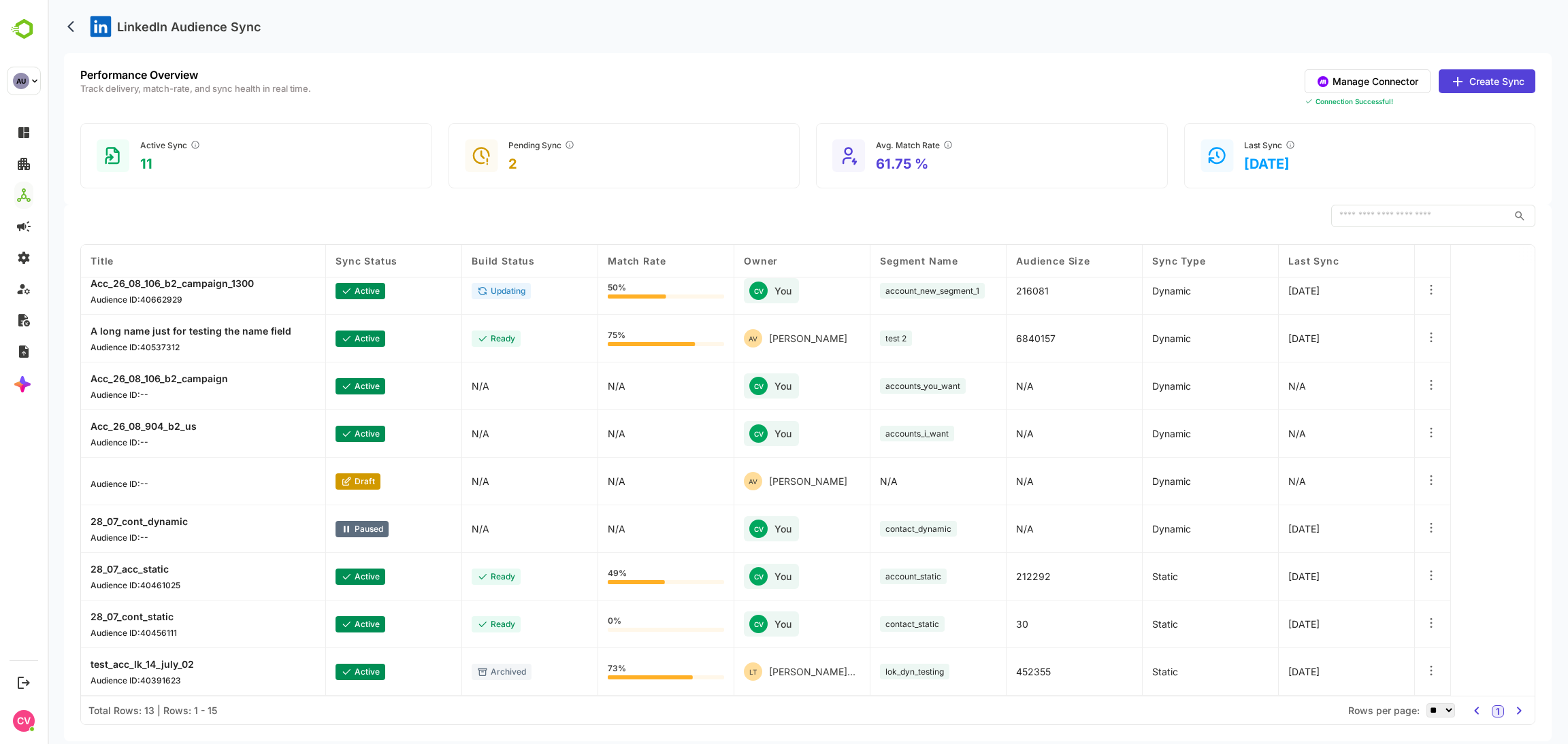
click at [810, 18] on div "LinkedIn Audience Sync" at bounding box center [808, 26] width 1488 height 53
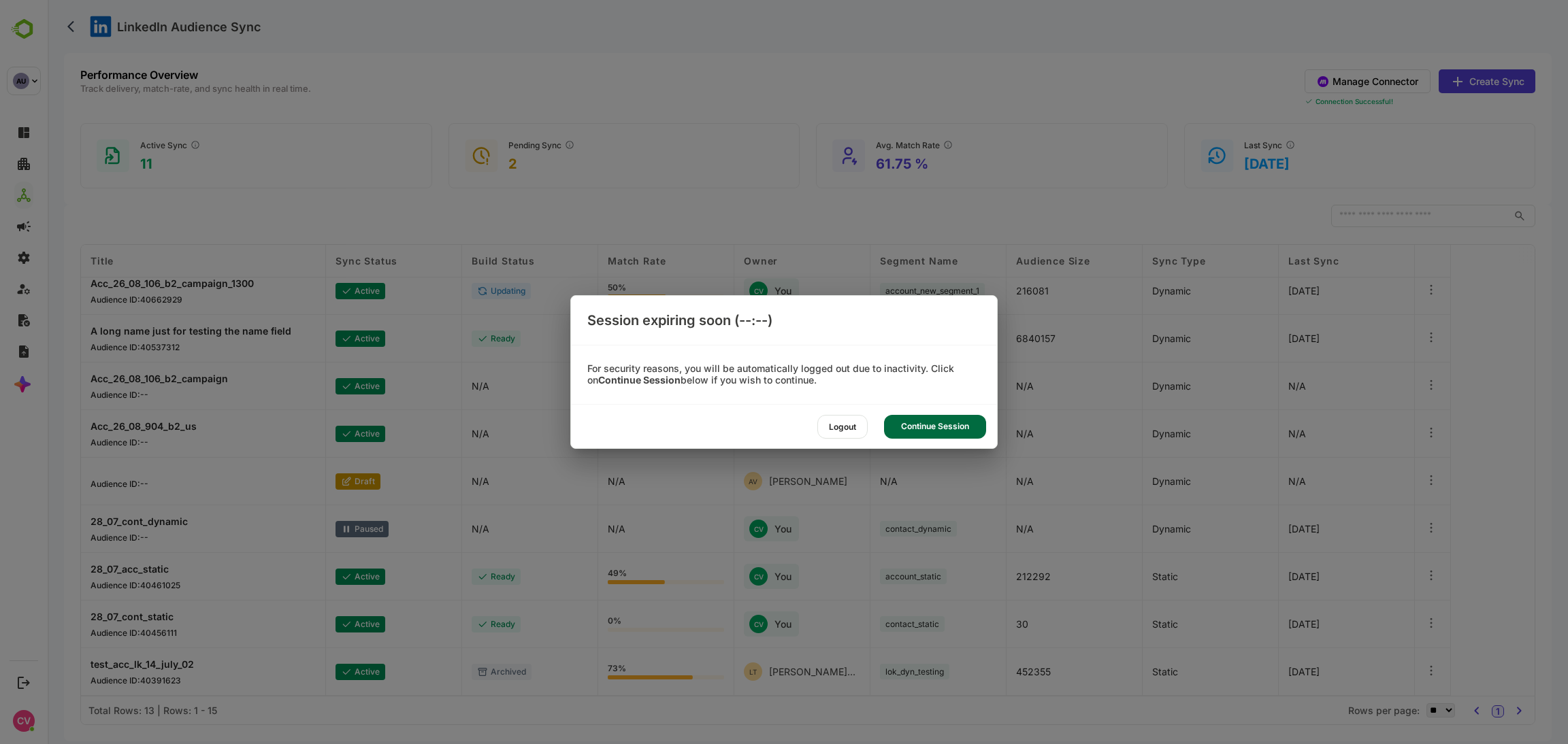
scroll to position [0, 0]
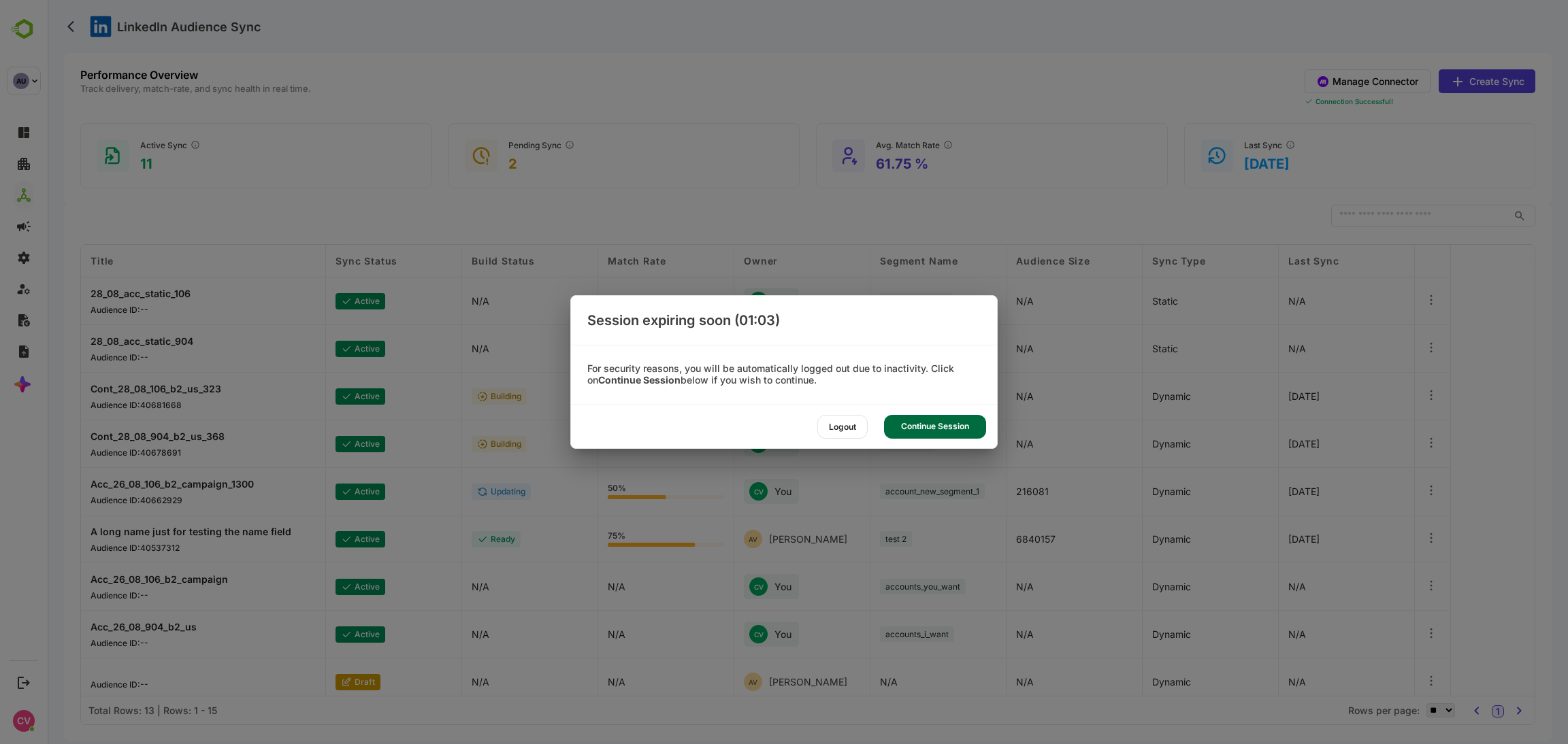
click at [934, 421] on div "Continue Session" at bounding box center [935, 427] width 102 height 24
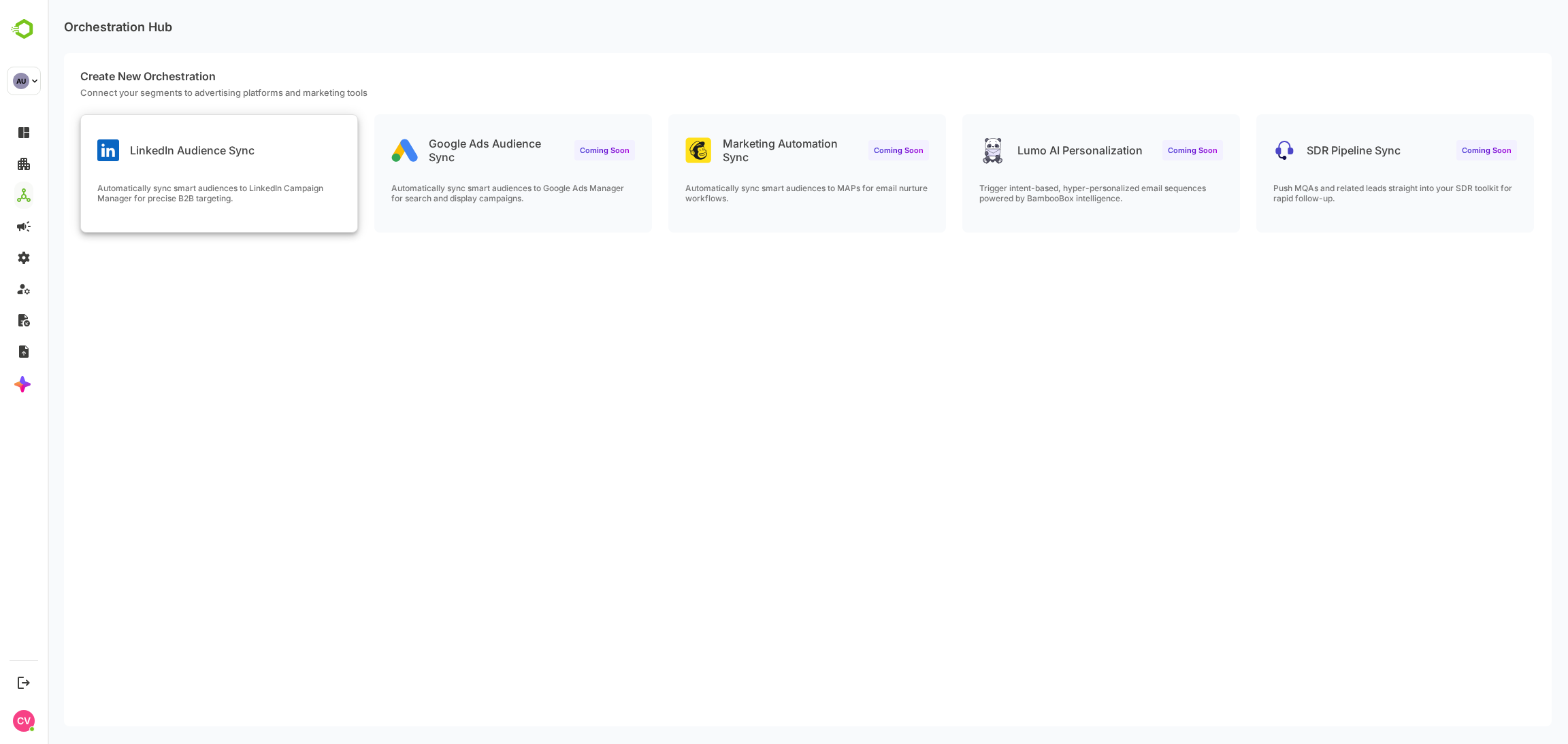
click at [259, 171] on div "LinkedIn Audience Sync Automatically sync smart audiences to LinkedIn Campaign …" at bounding box center [219, 174] width 276 height 117
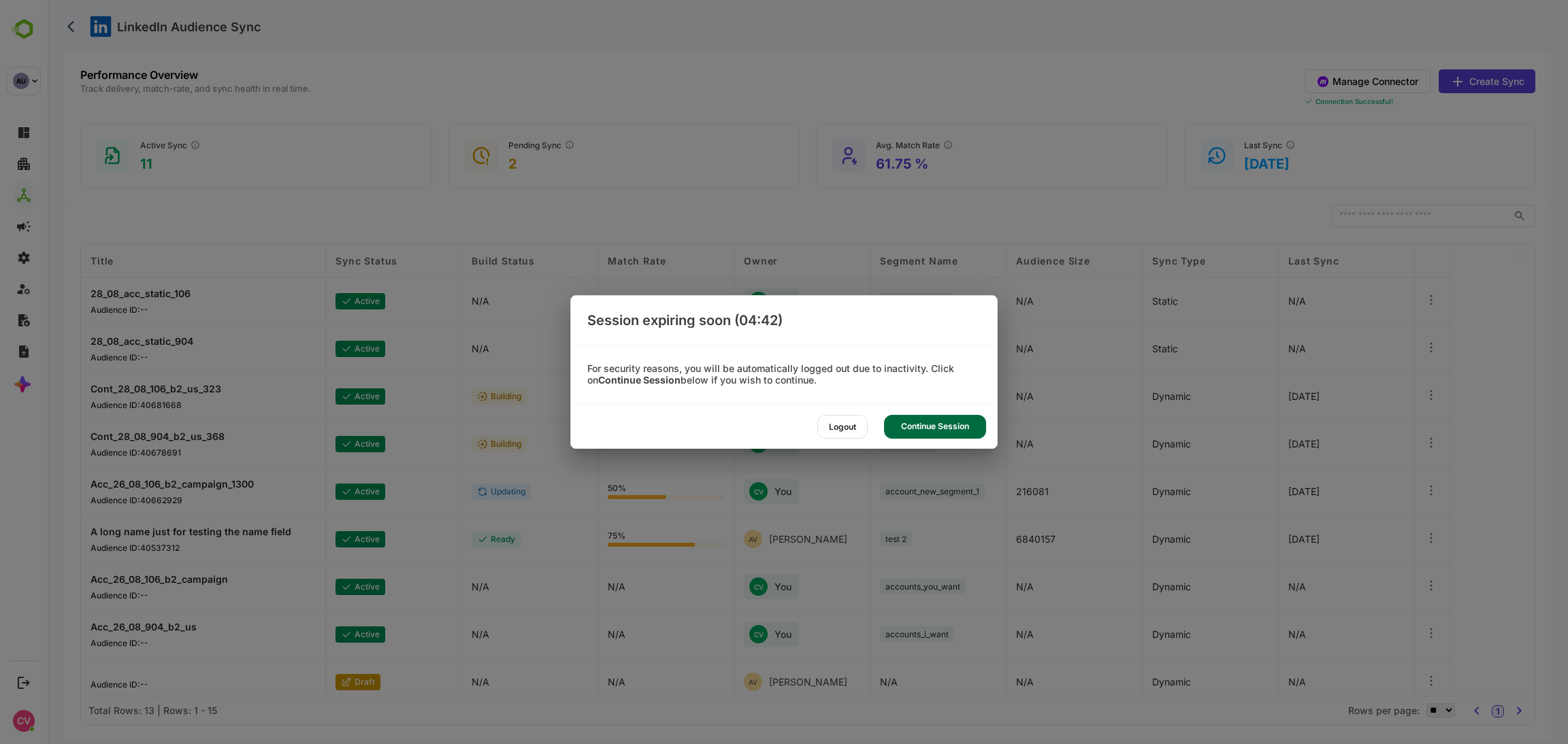
click at [938, 432] on div "Continue Session" at bounding box center [935, 427] width 102 height 24
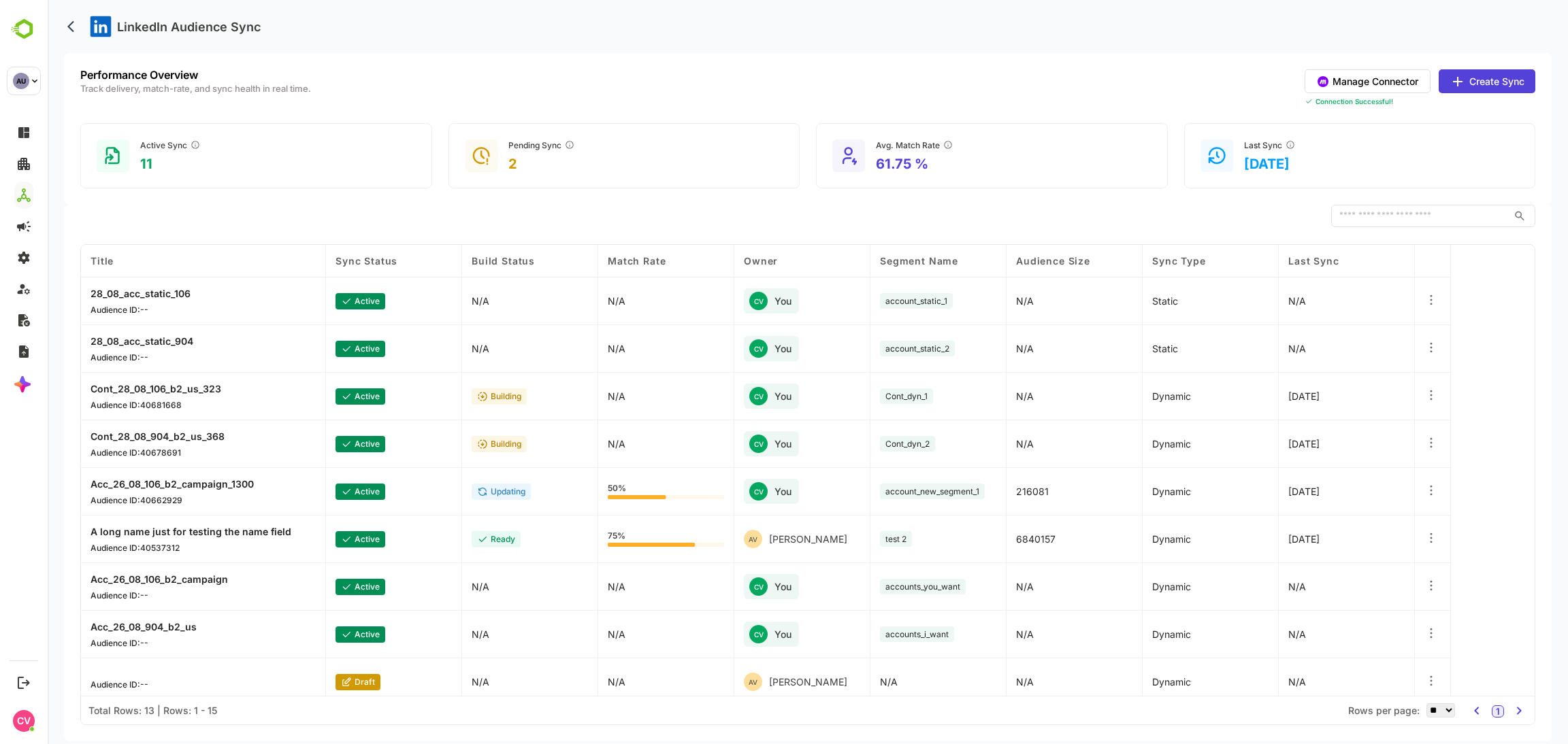
drag, startPoint x: 809, startPoint y: 33, endPoint x: 809, endPoint y: 22, distance: 11.0
click at [809, 22] on div "LinkedIn Audience Sync" at bounding box center [808, 26] width 1488 height 53
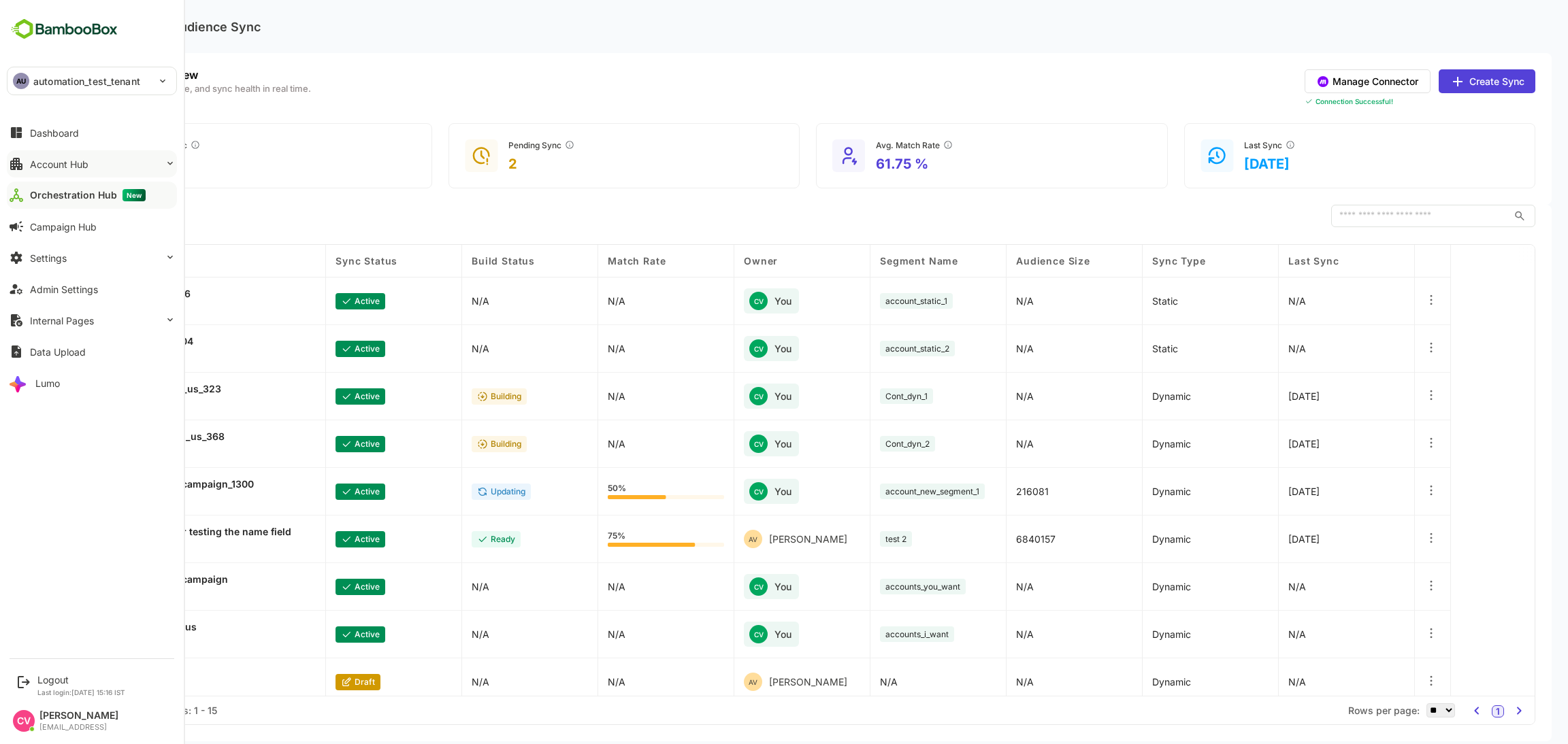
click at [99, 164] on button "Account Hub" at bounding box center [92, 164] width 170 height 27
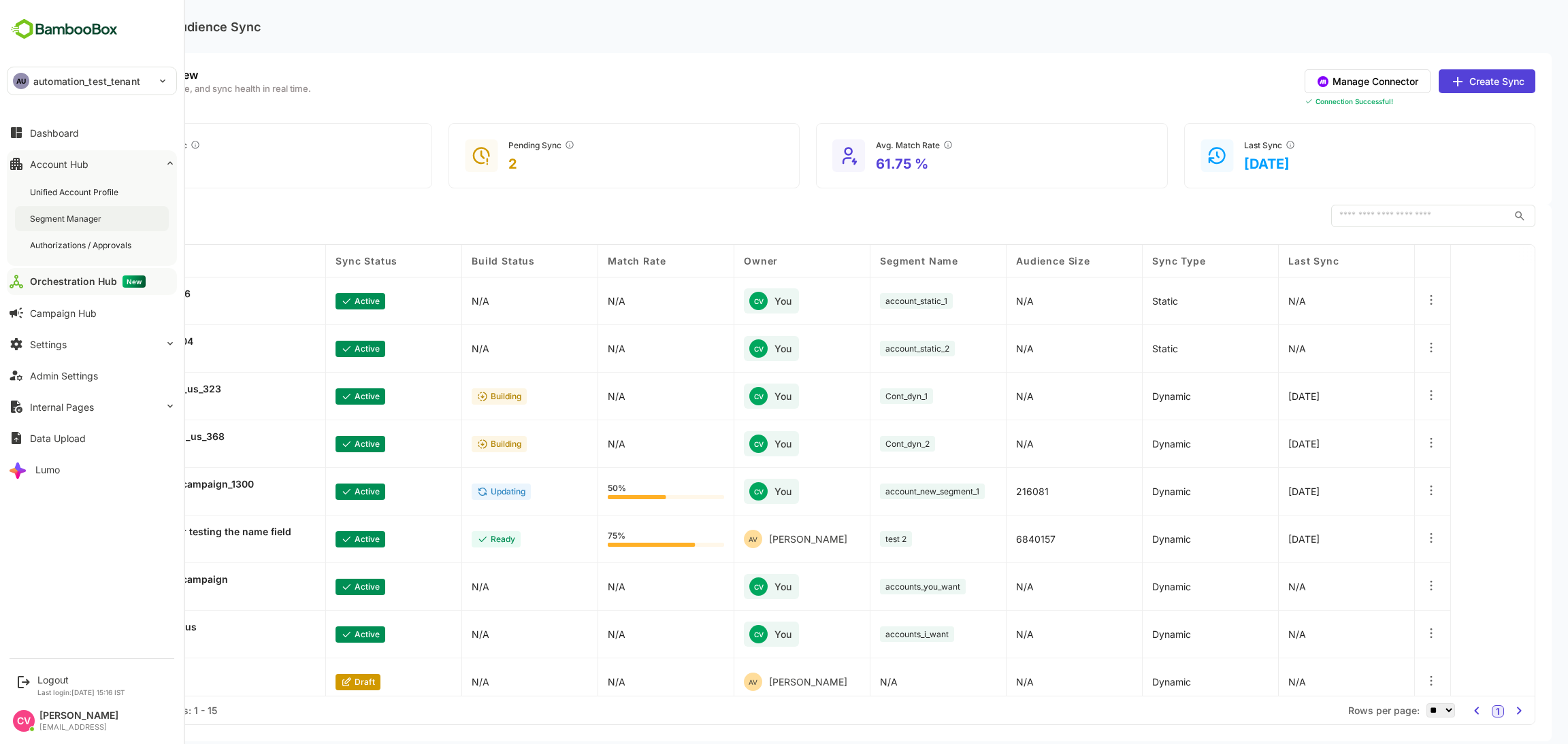
click at [88, 218] on div "Segment Manager" at bounding box center [67, 219] width 74 height 12
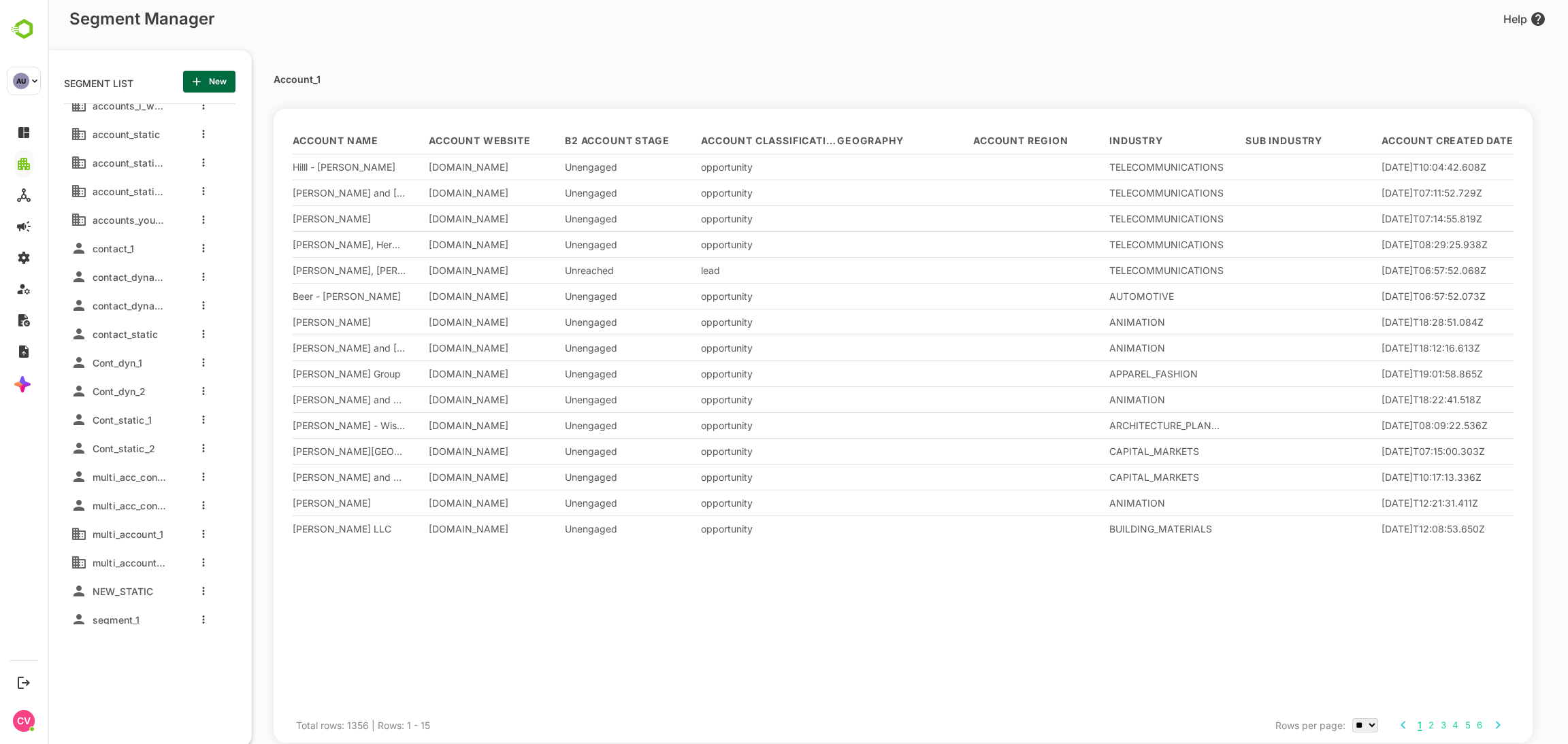
scroll to position [168, 0]
click at [124, 423] on span "Cont_static_1" at bounding box center [119, 421] width 65 height 12
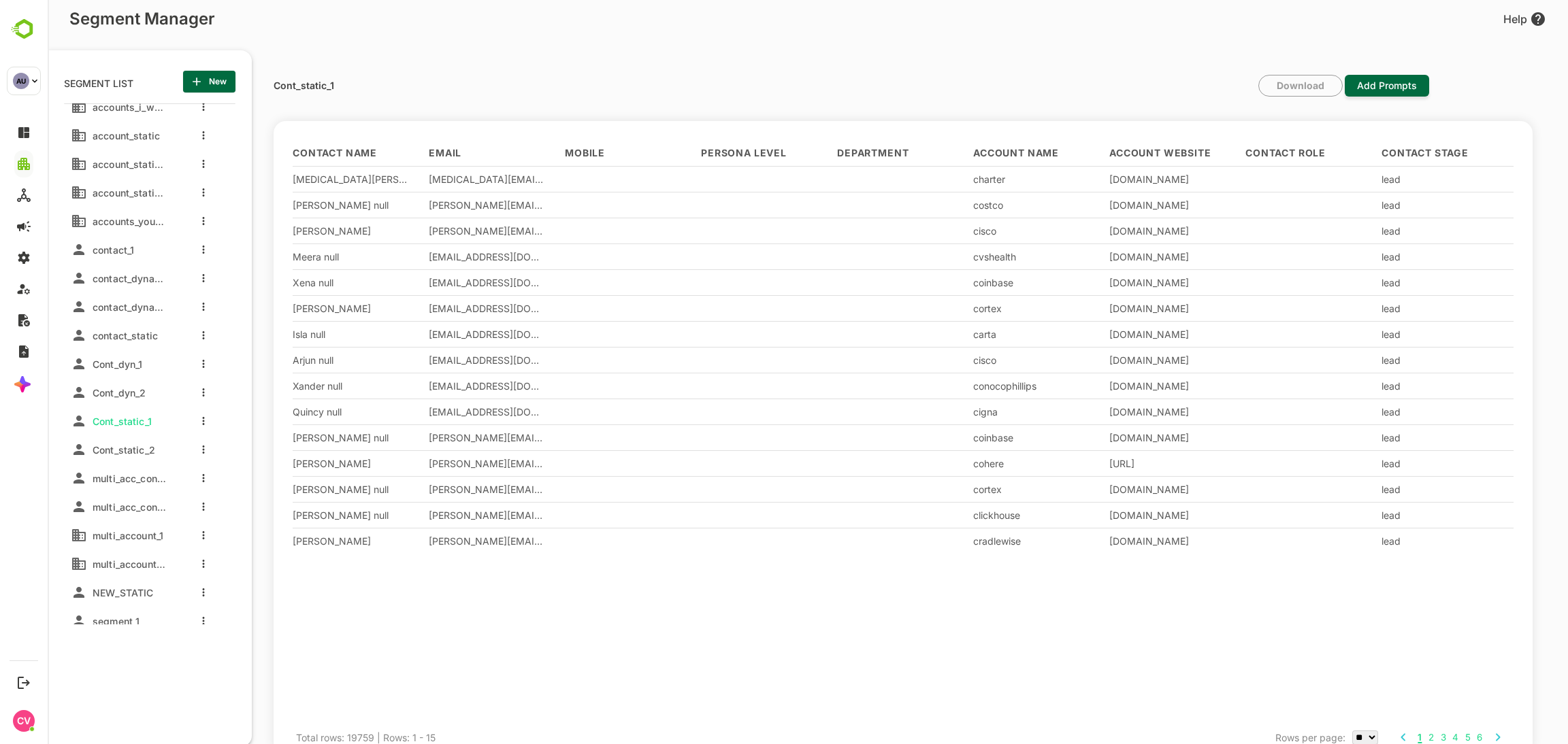
click at [315, 83] on p "Cont_static_1" at bounding box center [303, 86] width 60 height 10
copy div "Cont_static_1 Download Add Prompts"
